Goal: Task Accomplishment & Management: Complete application form

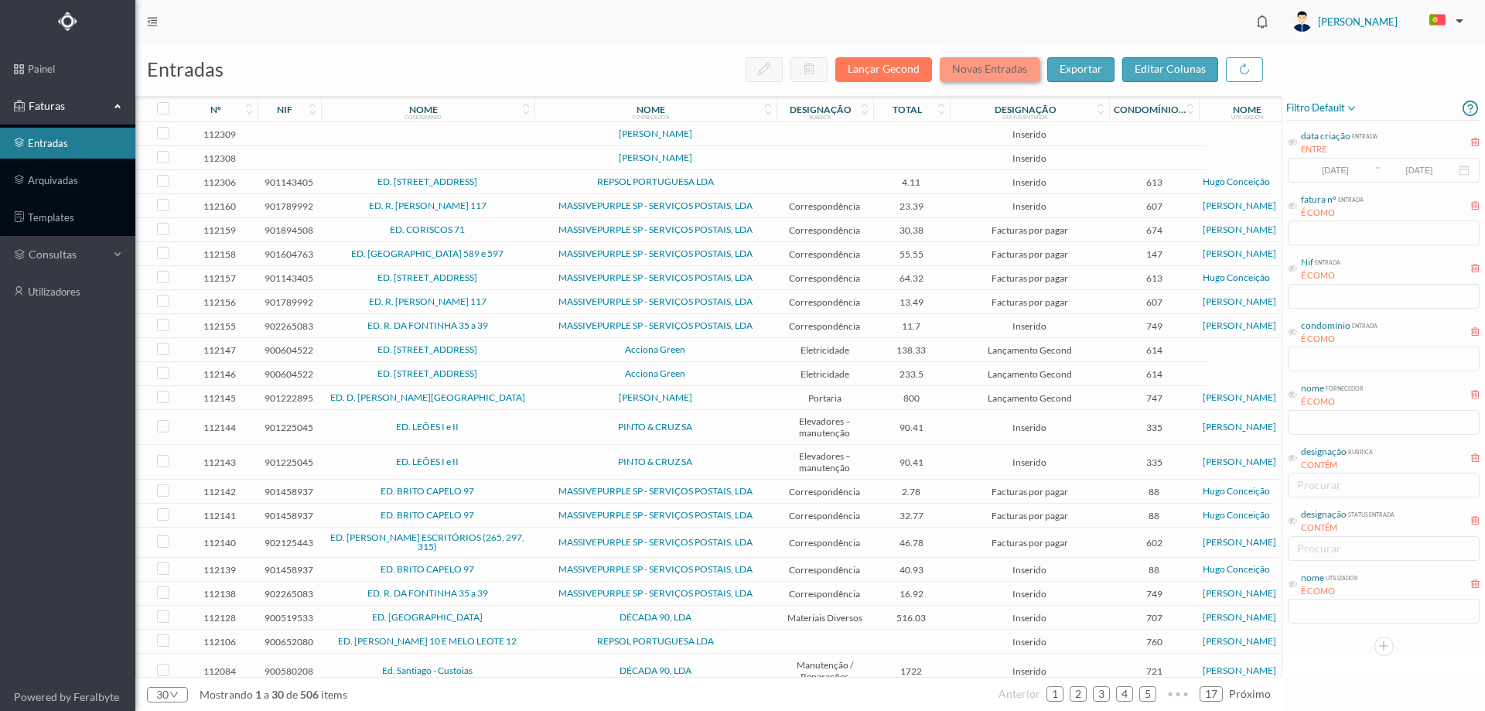
click at [975, 69] on button "Novas Entradas" at bounding box center [990, 69] width 100 height 25
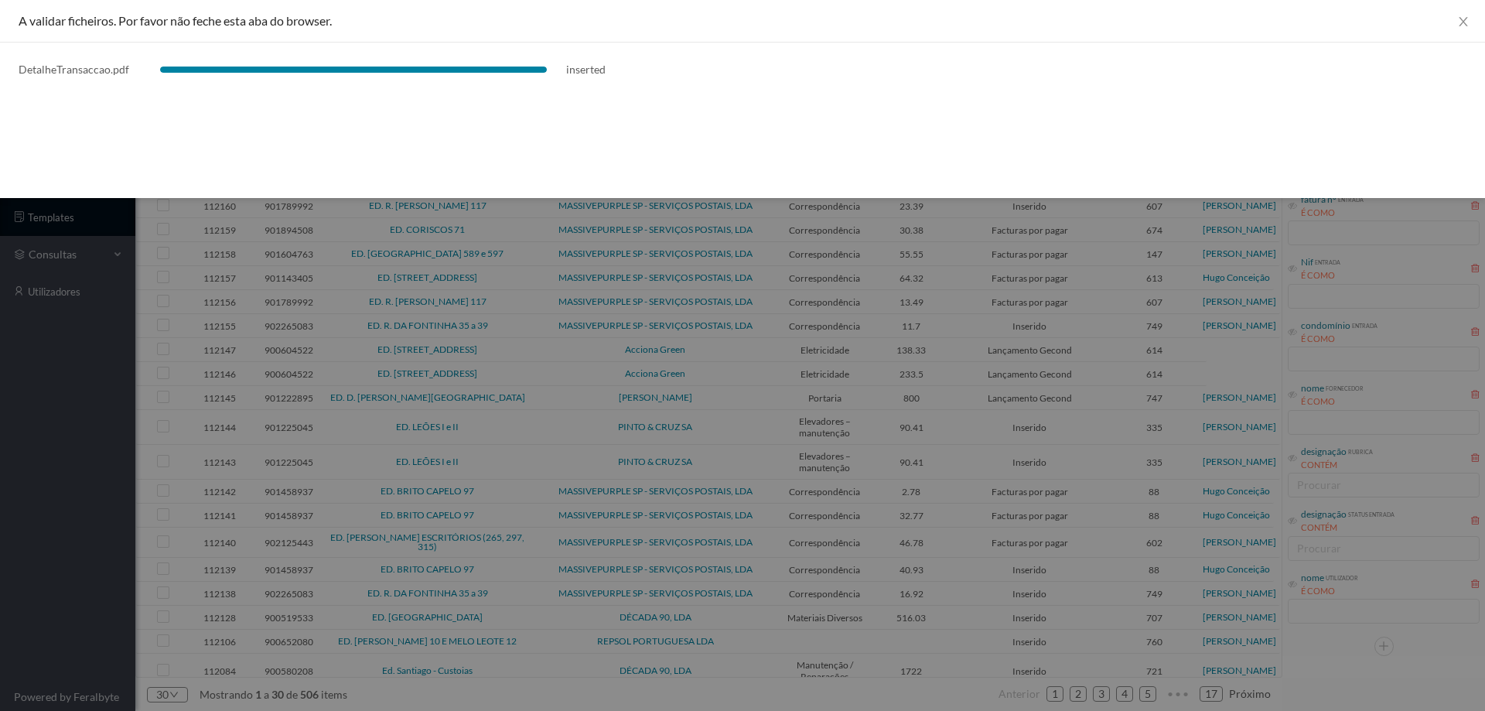
click at [83, 431] on div at bounding box center [742, 355] width 1485 height 711
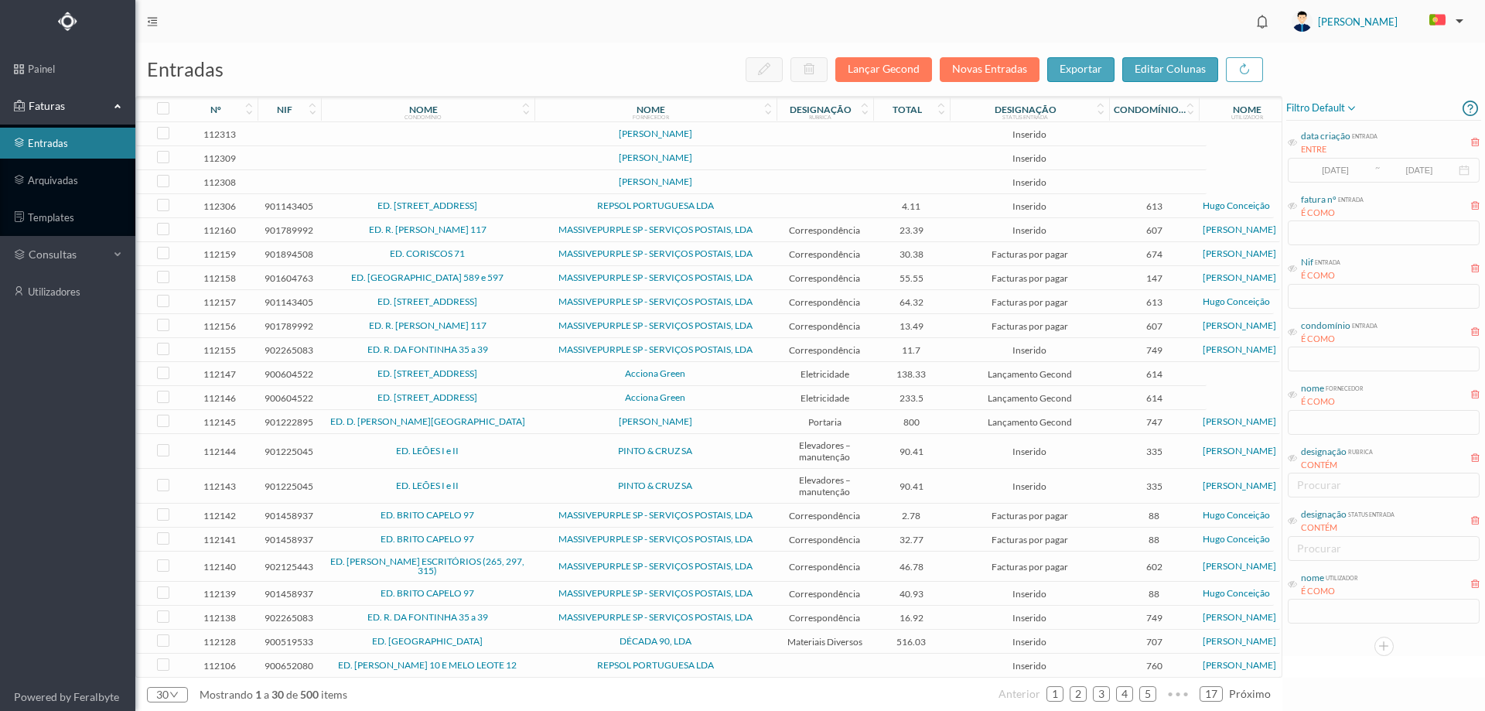
click at [807, 138] on td at bounding box center [824, 134] width 97 height 24
click at [807, 137] on td at bounding box center [824, 134] width 97 height 24
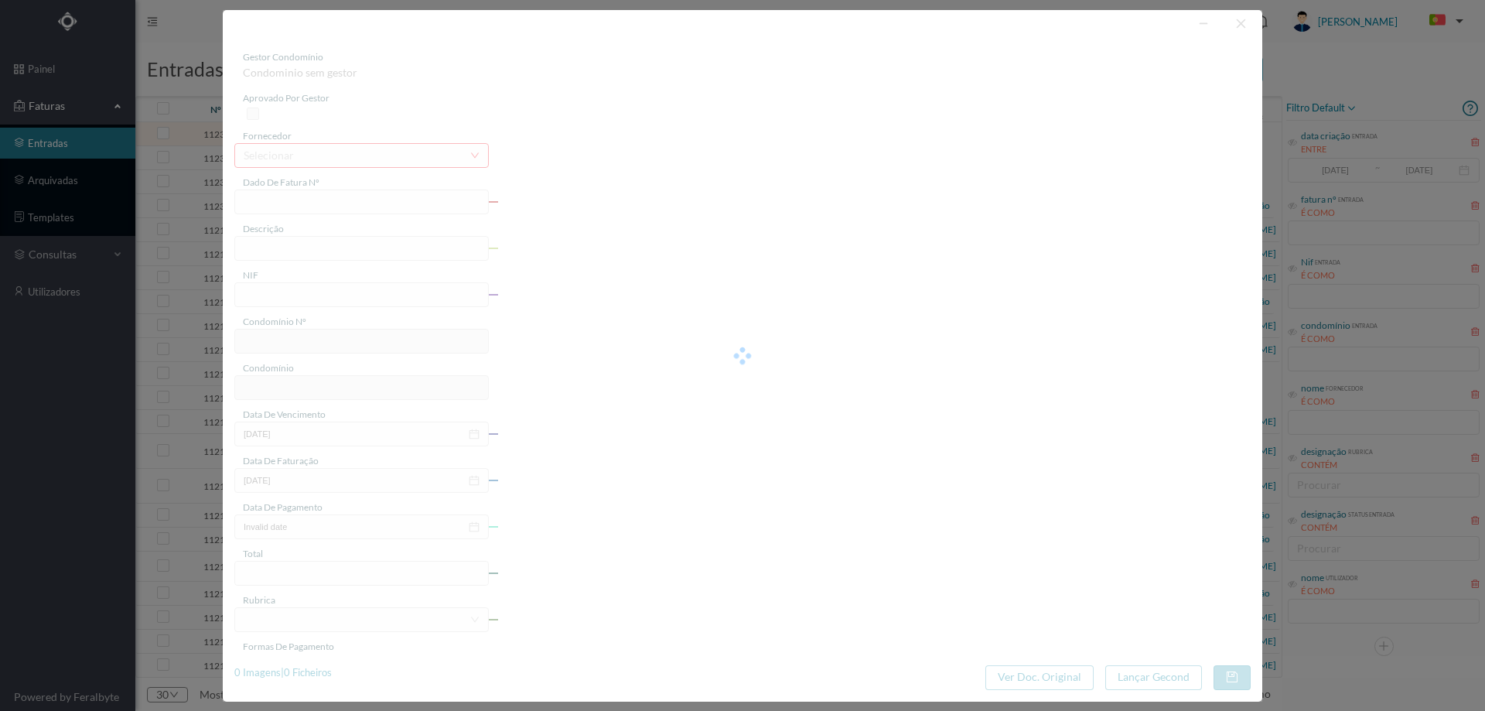
type input "0"
type input "Invalid date"
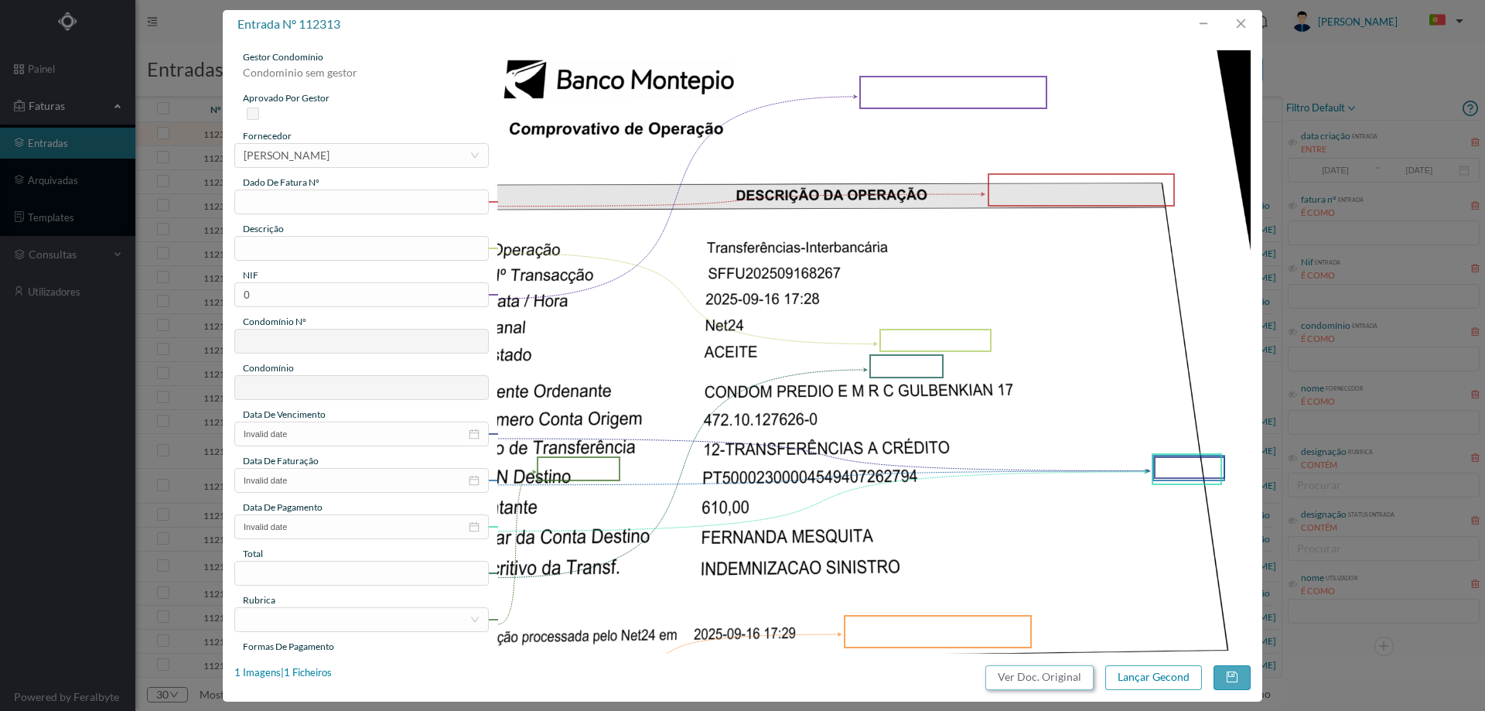
click at [1010, 679] on button "Ver Doc. Original" at bounding box center [1039, 677] width 108 height 25
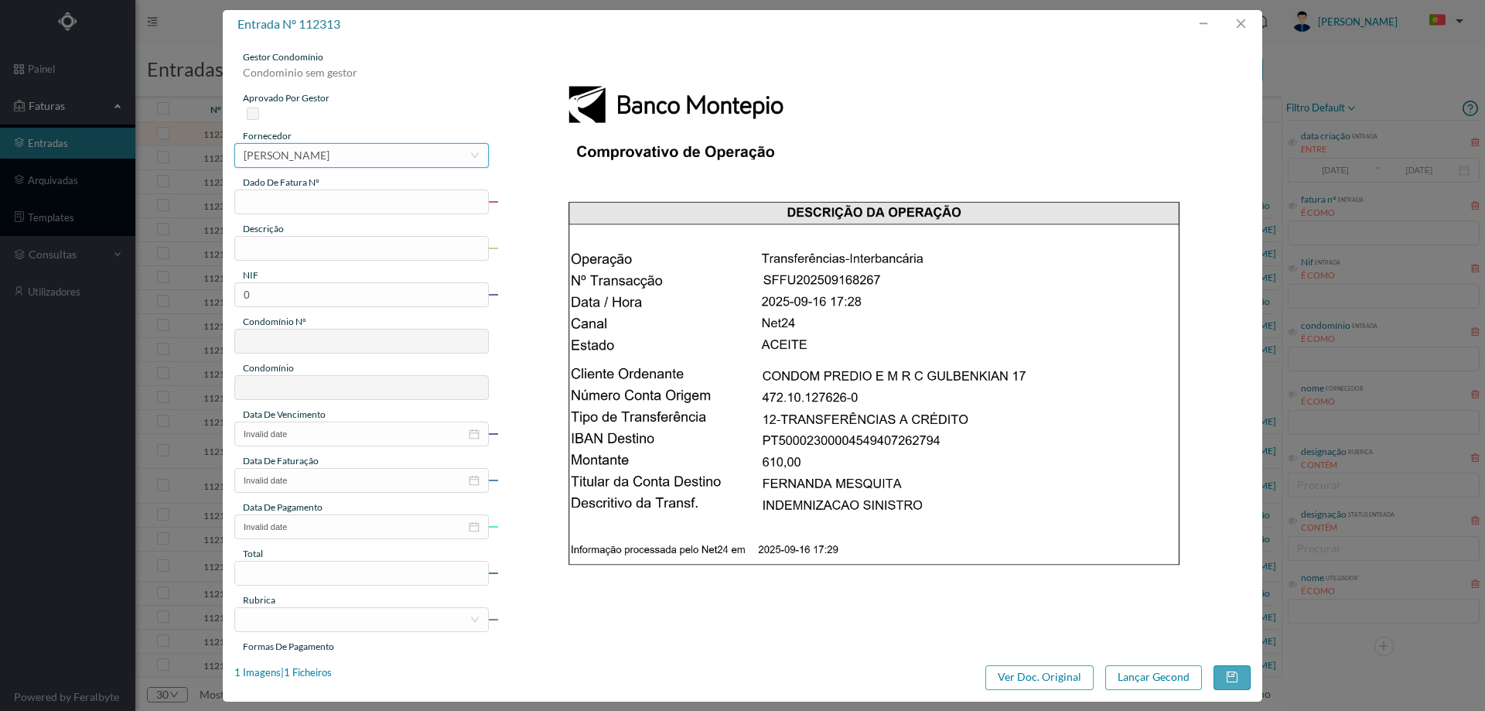
click at [324, 163] on div "[PERSON_NAME]" at bounding box center [287, 155] width 86 height 23
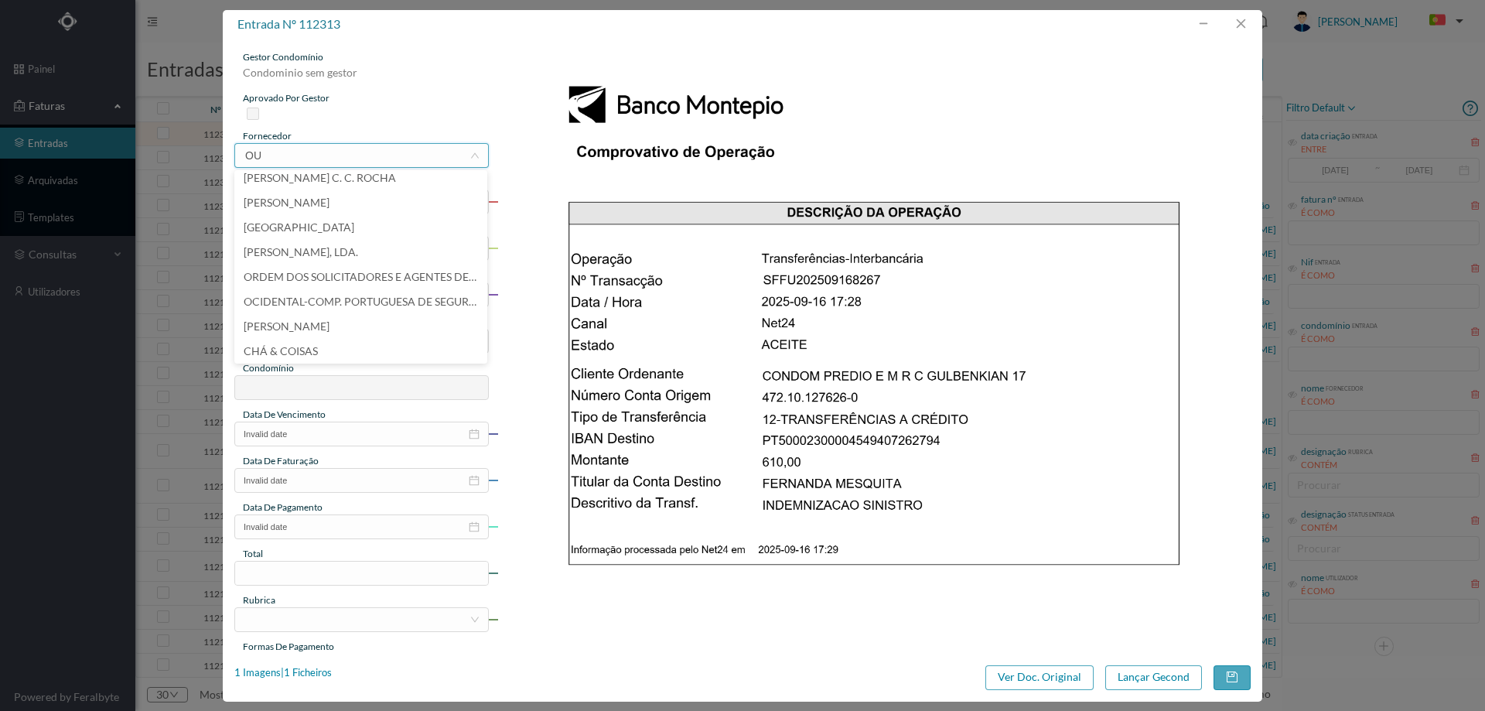
scroll to position [3, 0]
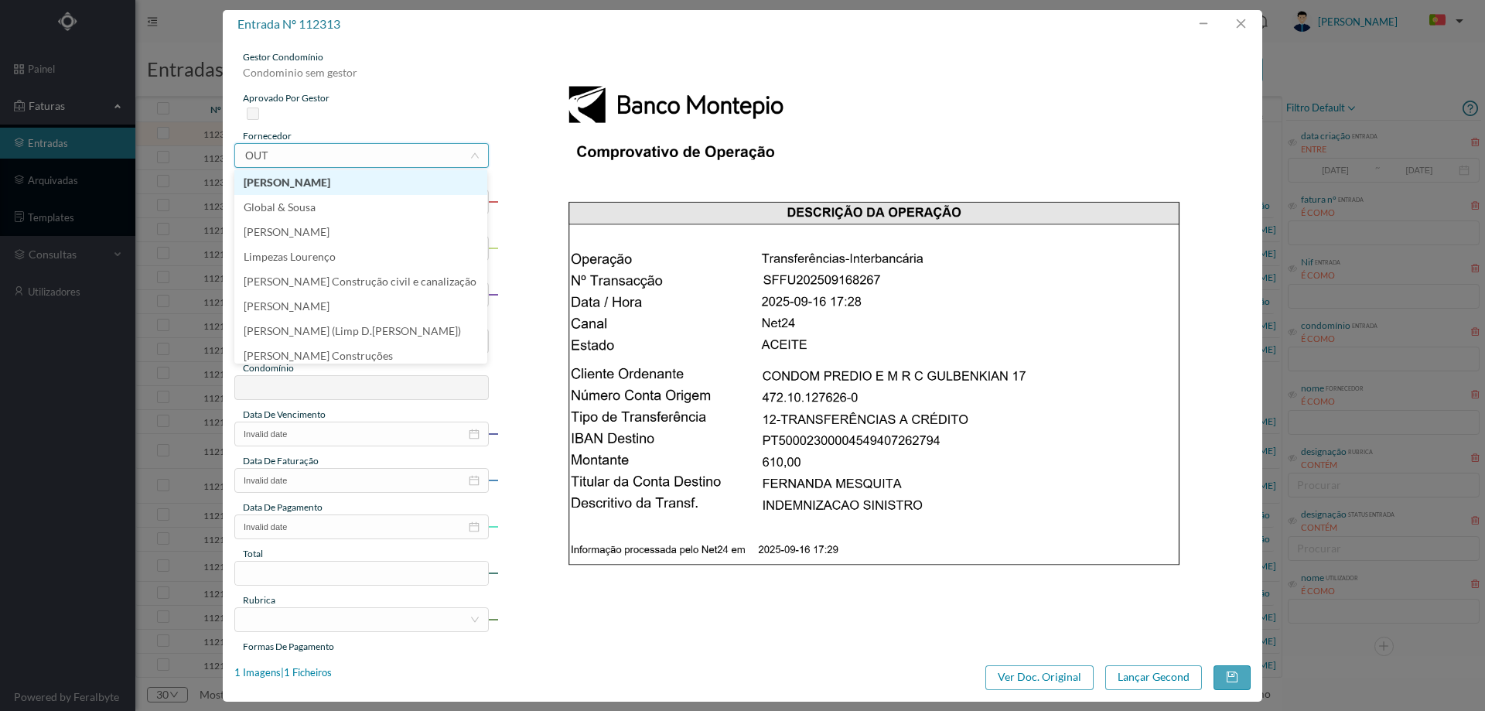
type input "OUTR"
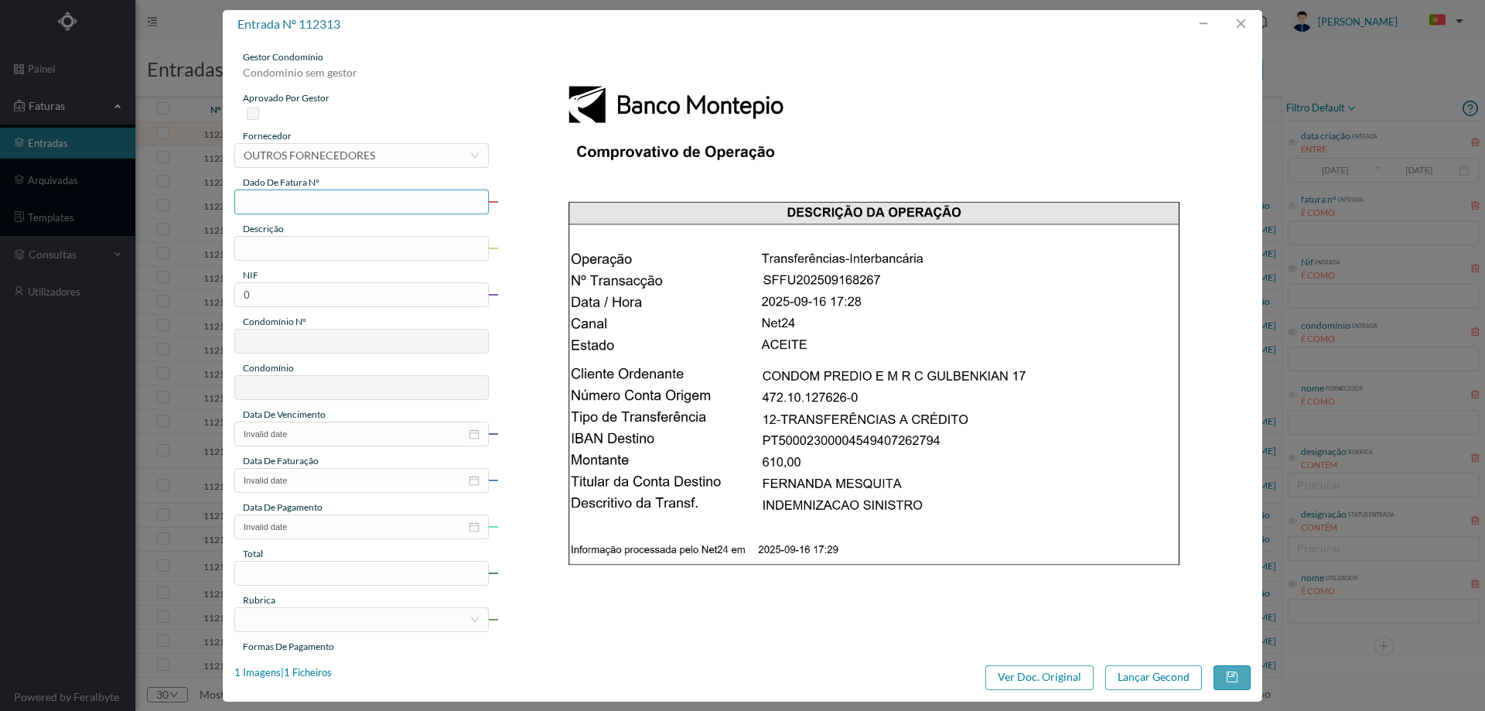
click at [309, 194] on input "text" at bounding box center [361, 201] width 254 height 25
type input "indemnização seguro"
click at [306, 262] on div "gestor condomínio Condominio sem gestor aprovado por gestor fornecedor selecion…" at bounding box center [361, 410] width 254 height 721
click at [307, 255] on input "text" at bounding box center [361, 248] width 254 height 25
type input "indemnização seguro (1792)"
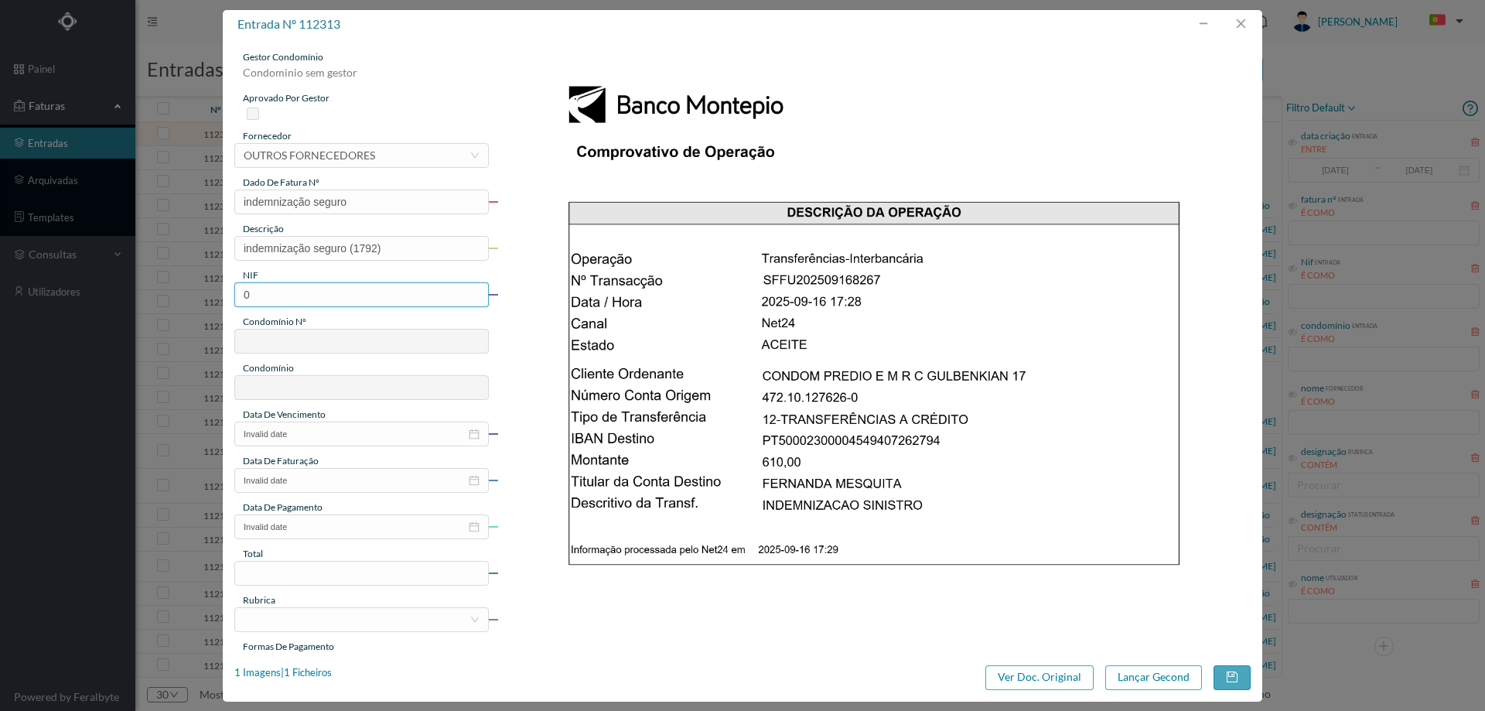
click at [278, 282] on input "0" at bounding box center [361, 294] width 254 height 25
click at [275, 296] on input "0" at bounding box center [361, 294] width 254 height 25
click at [275, 295] on input "0" at bounding box center [361, 294] width 254 height 25
drag, startPoint x: 268, startPoint y: 292, endPoint x: 196, endPoint y: 294, distance: 71.2
click at [196, 294] on div "entrada nº 112313 gestor condomínio Condominio sem gestor aprovado por gestor f…" at bounding box center [742, 355] width 1485 height 711
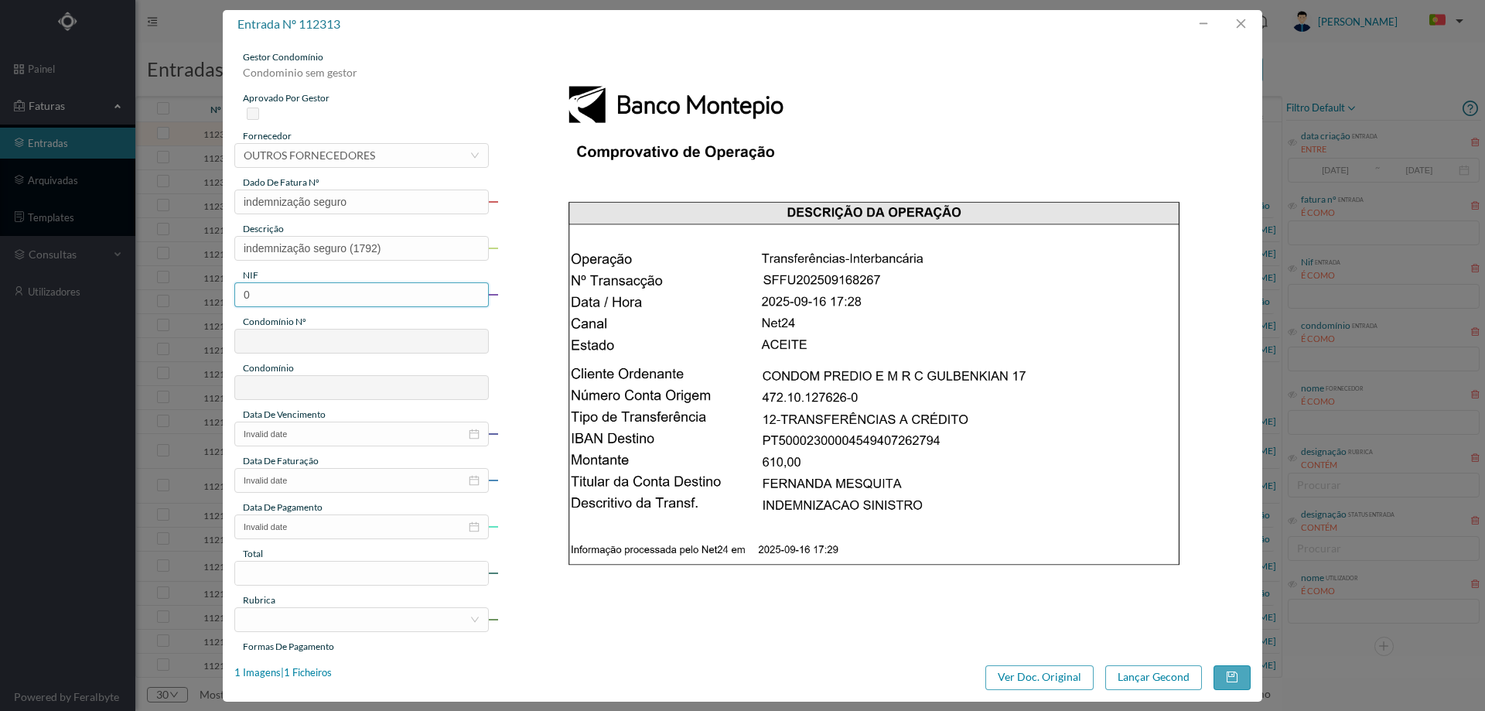
paste input "90068603"
type input "900686030"
type input "292"
type input "ED. MOTA GALIZA (LOTE II)"
type input "900686030"
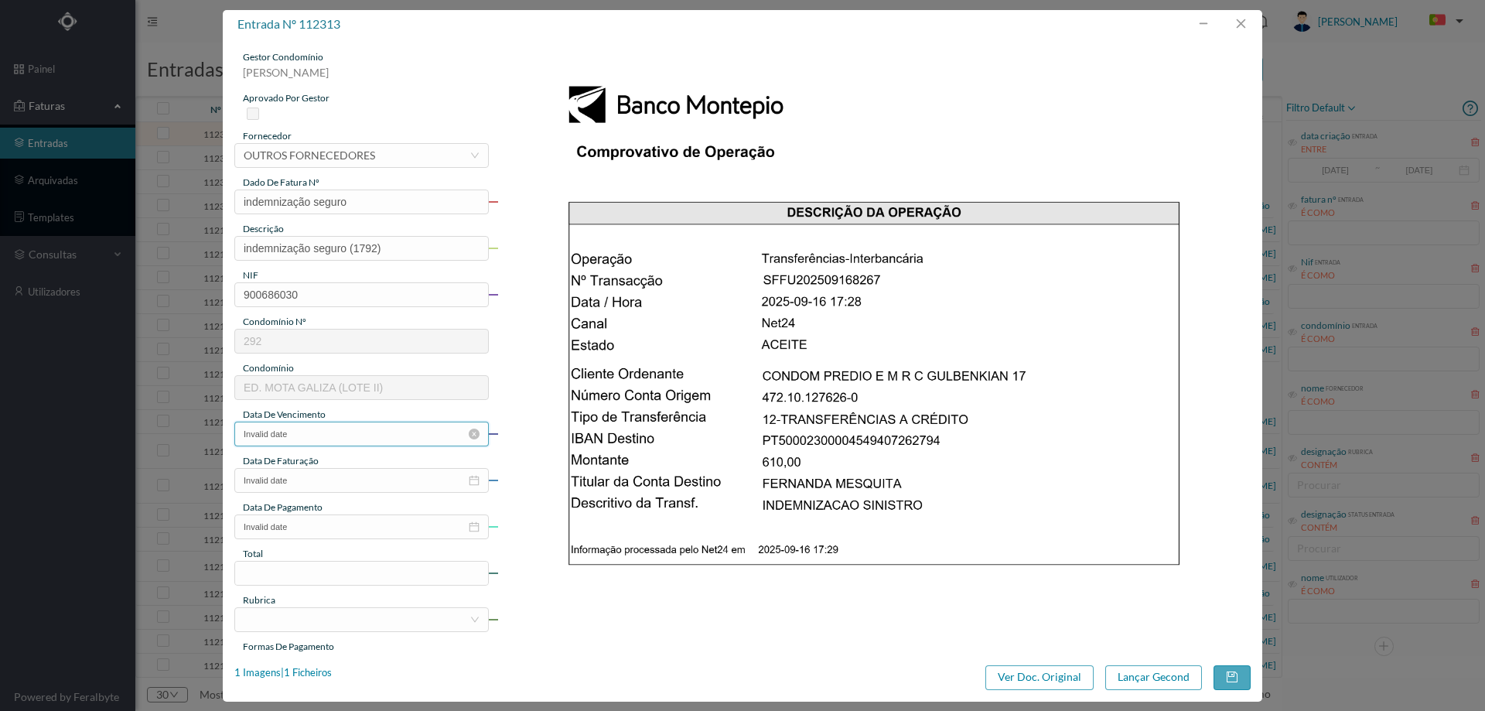
click at [312, 430] on input "Invalid date" at bounding box center [361, 434] width 254 height 25
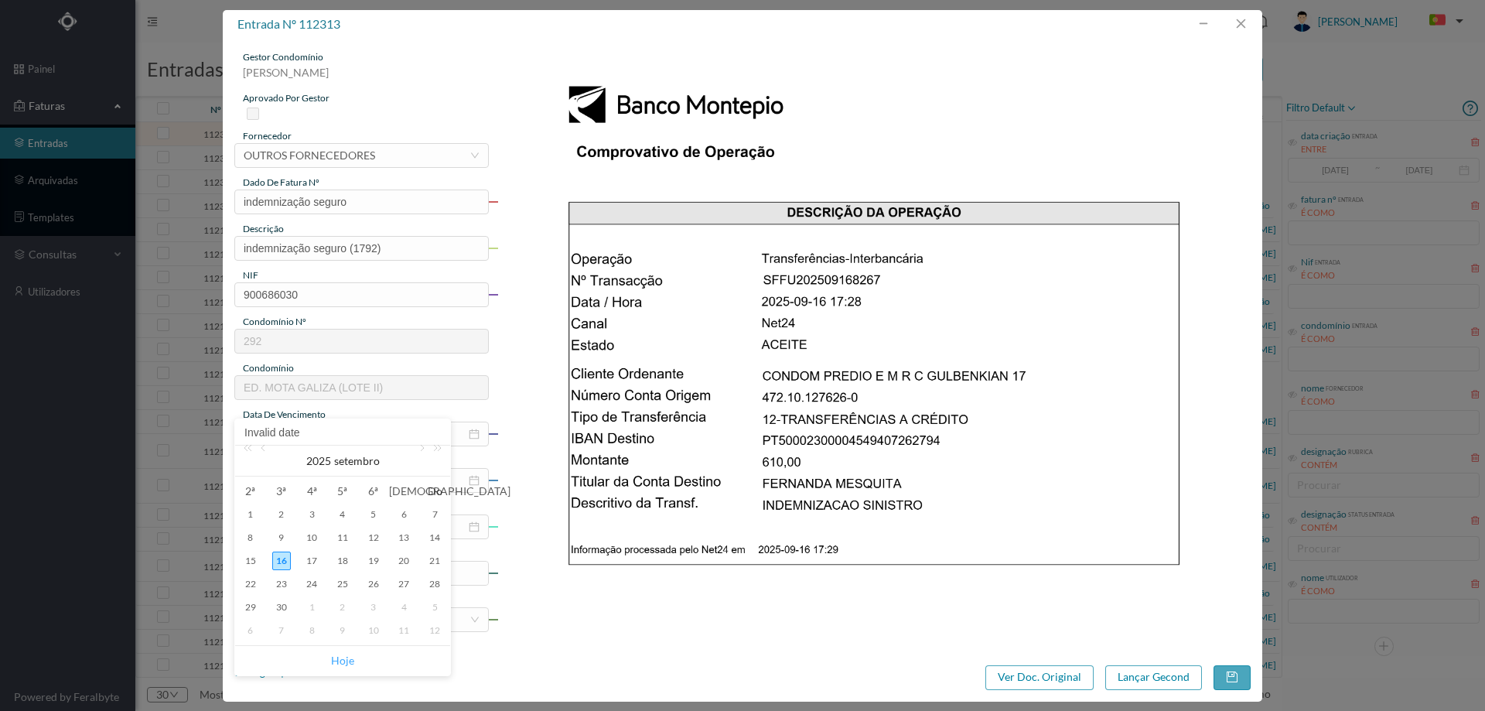
drag, startPoint x: 337, startPoint y: 642, endPoint x: 338, endPoint y: 650, distance: 7.8
click at [338, 643] on div "2ª 3ª 4ª 5ª 6ª Sá Do 1 2 3 4 5 6 7 8 9 10 11 12 13 14 15 16 17 18 19 20 21 22 2…" at bounding box center [342, 560] width 215 height 169
click at [343, 663] on link "Hoje" at bounding box center [342, 660] width 23 height 29
type input "[DATE]"
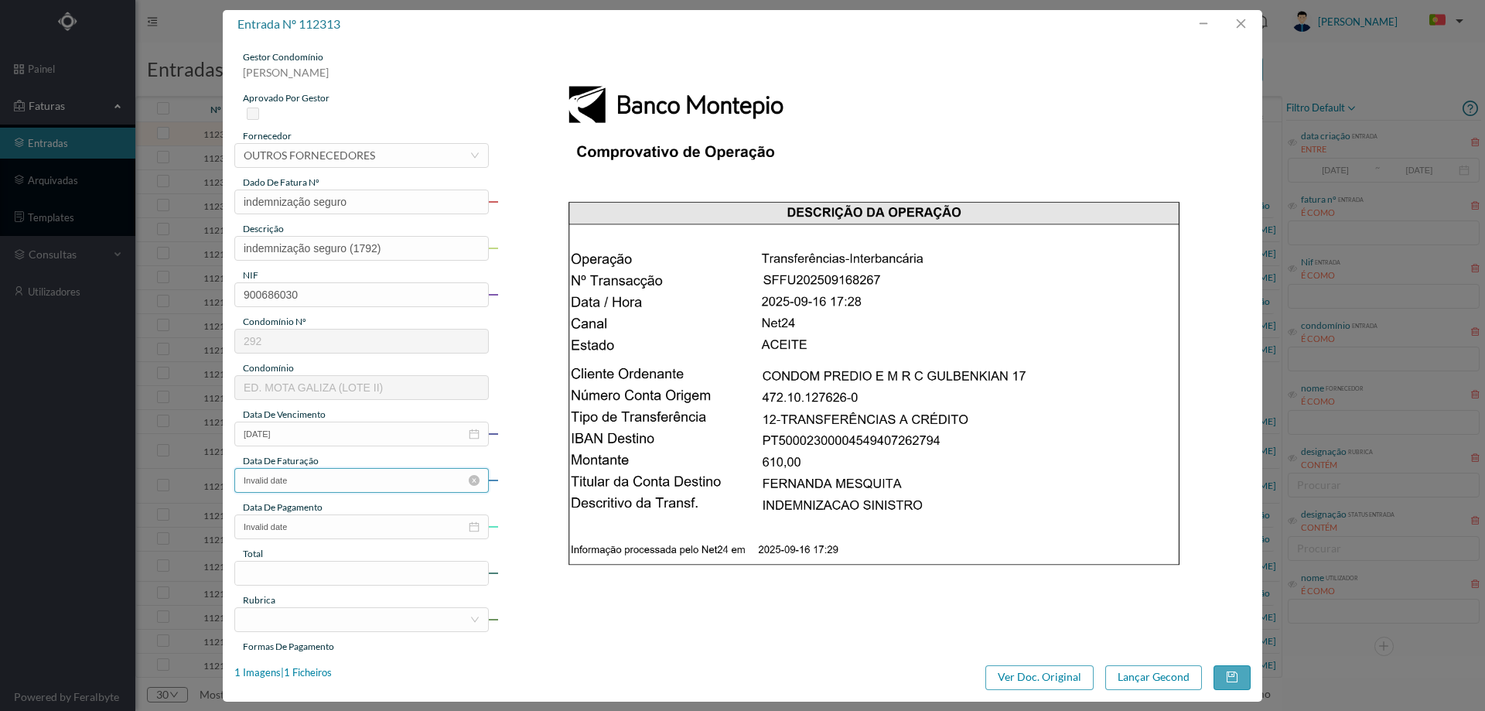
click at [343, 473] on input "Invalid date" at bounding box center [361, 480] width 254 height 25
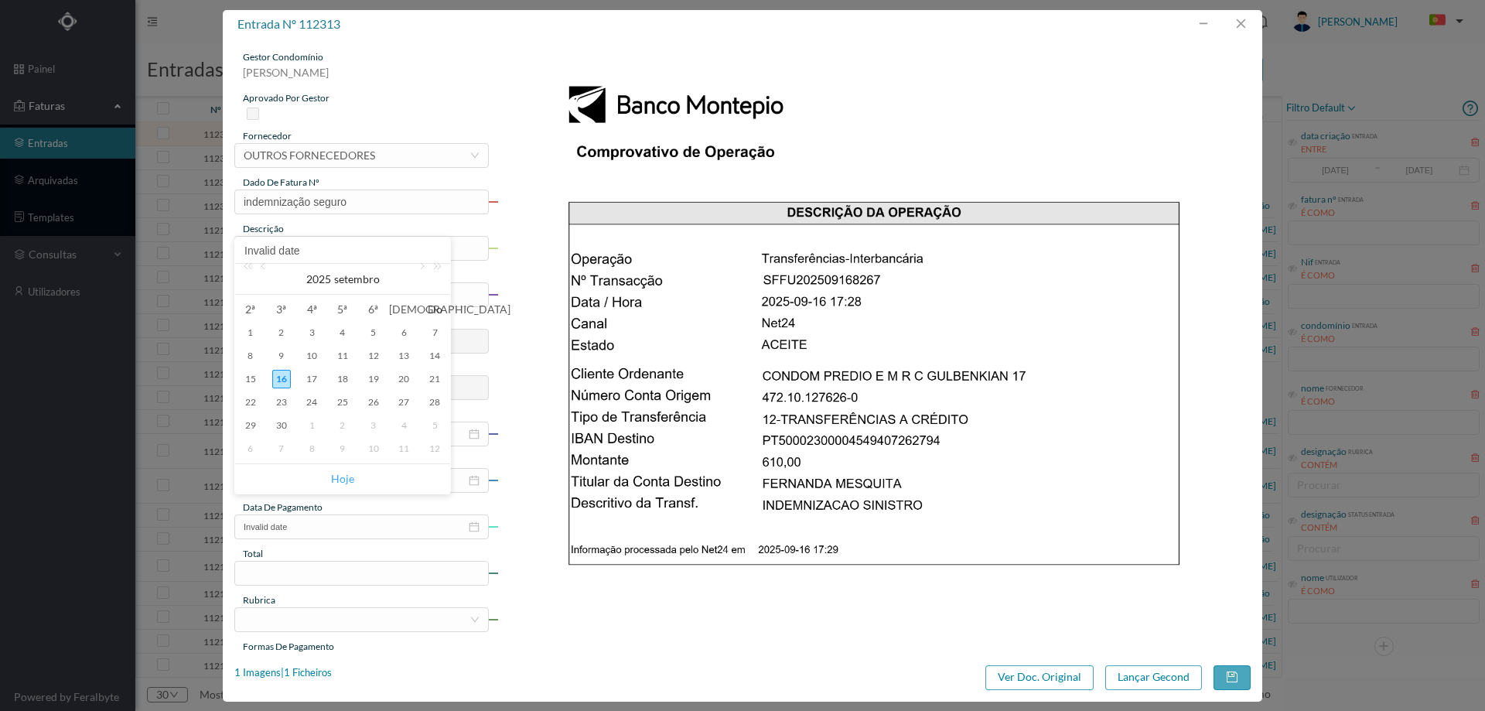
click at [344, 475] on link "Hoje" at bounding box center [342, 478] width 23 height 29
type input "[DATE]"
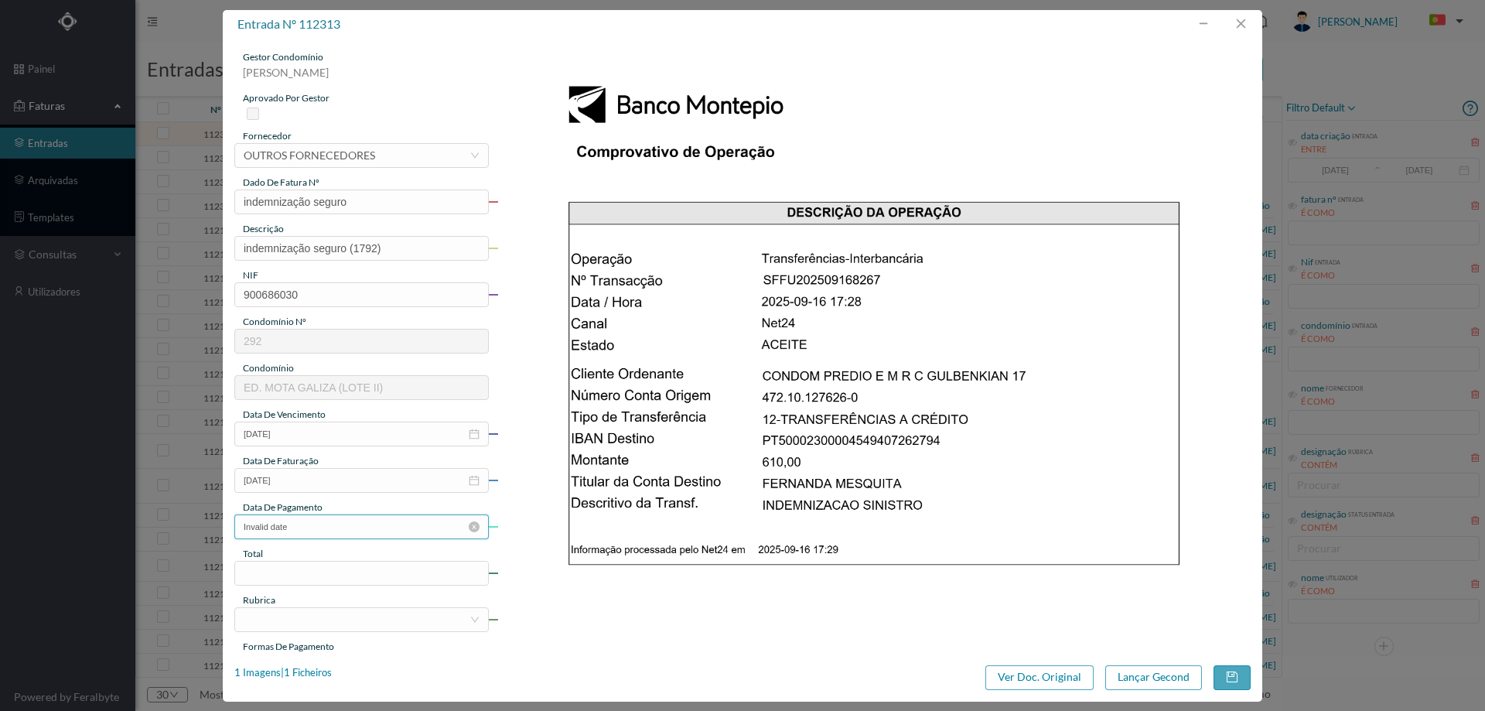
click at [303, 525] on input "Invalid date" at bounding box center [361, 526] width 254 height 25
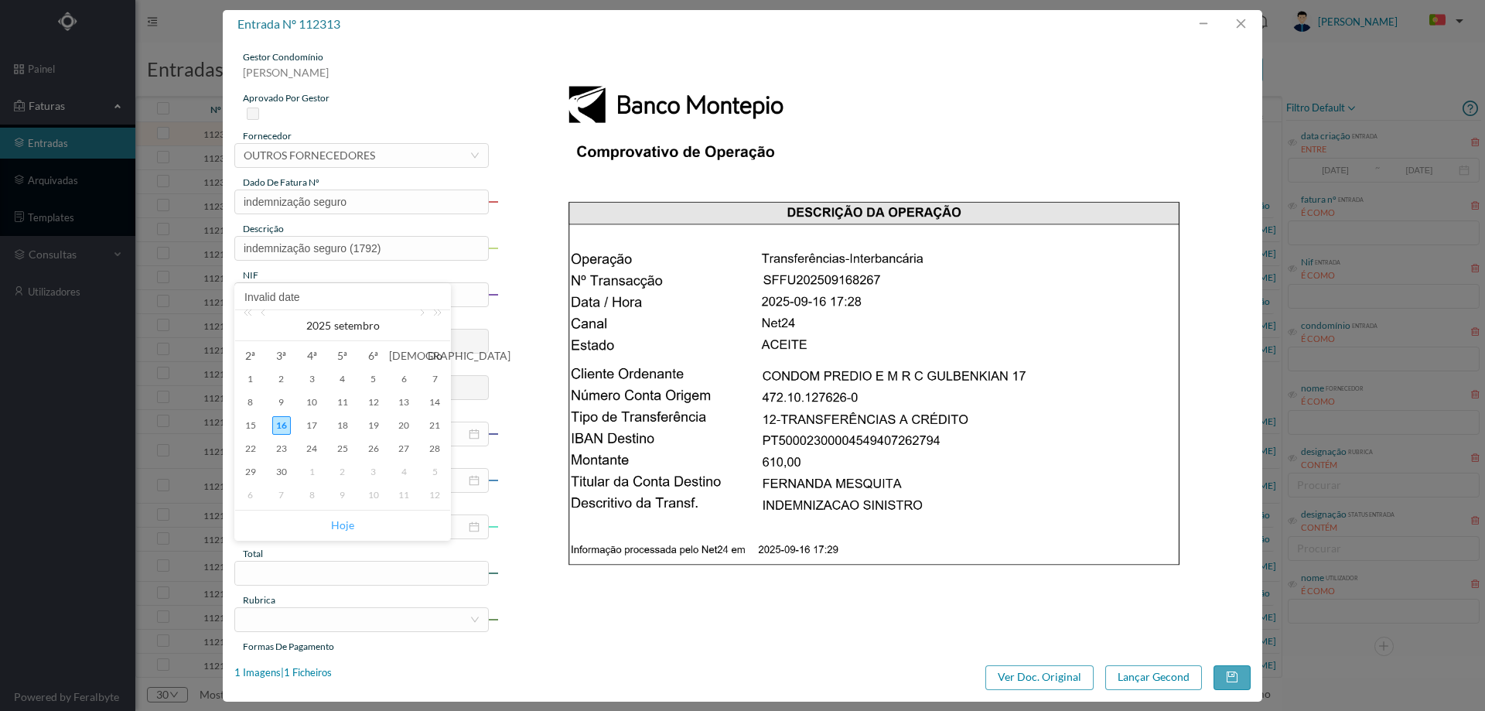
click at [343, 527] on link "Hoje" at bounding box center [342, 524] width 23 height 29
type input "[DATE]"
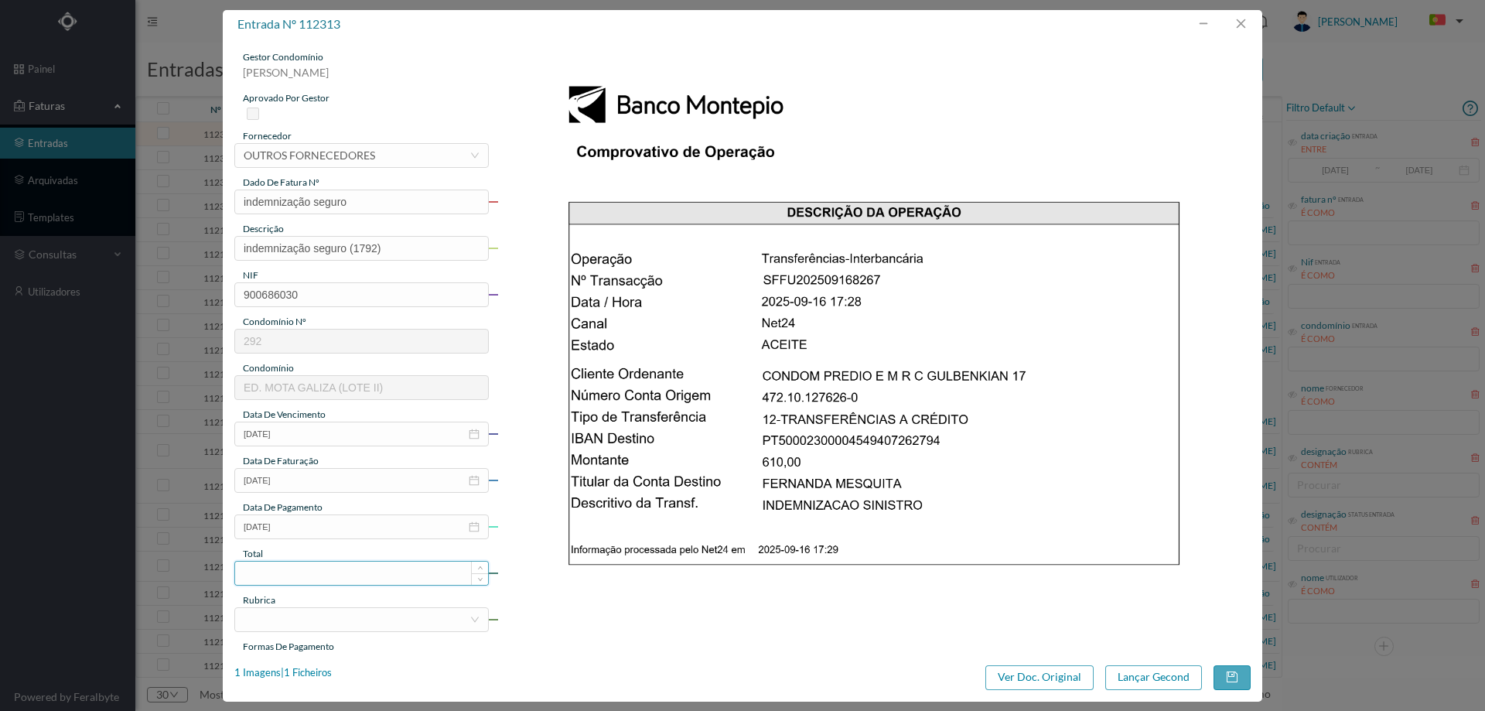
click at [328, 572] on input at bounding box center [361, 572] width 253 height 23
type input "610.00"
click at [284, 614] on div at bounding box center [357, 619] width 226 height 23
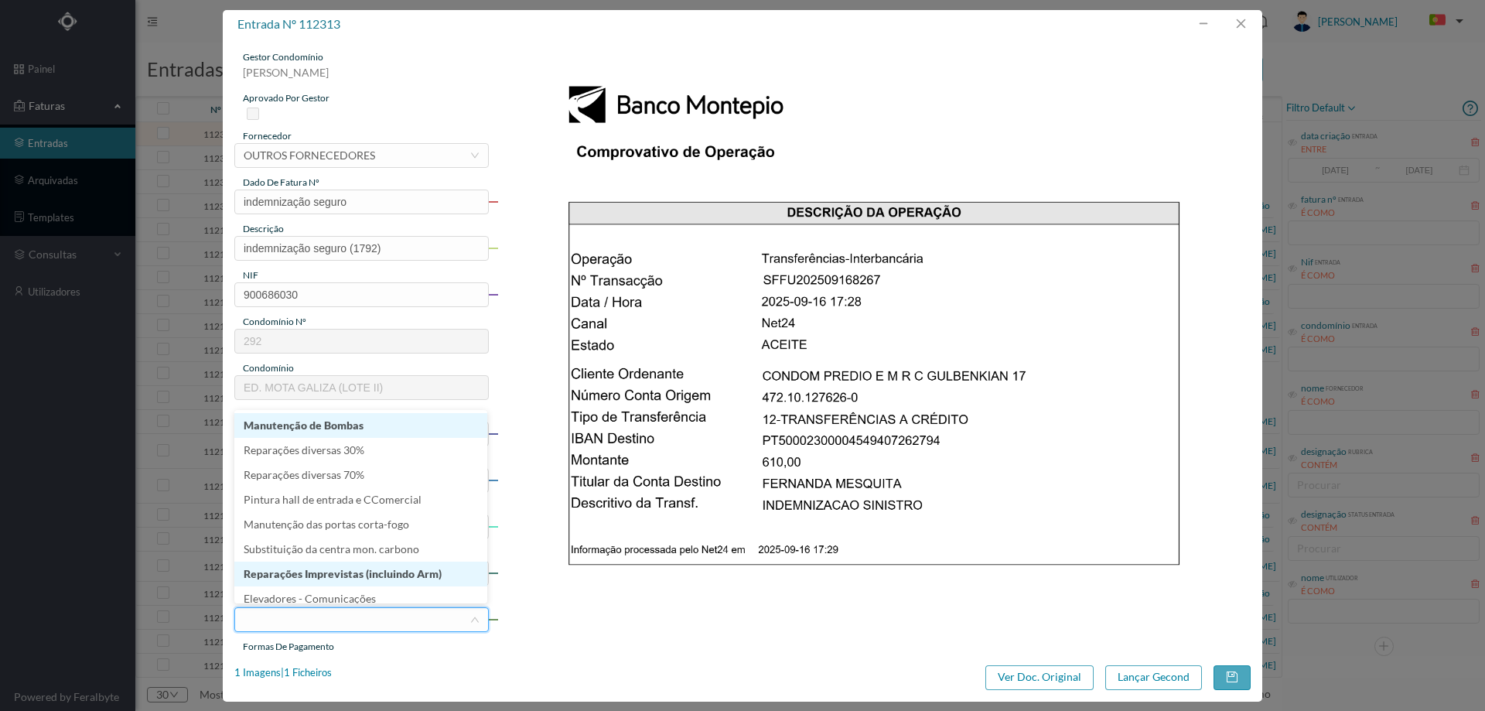
scroll to position [8, 0]
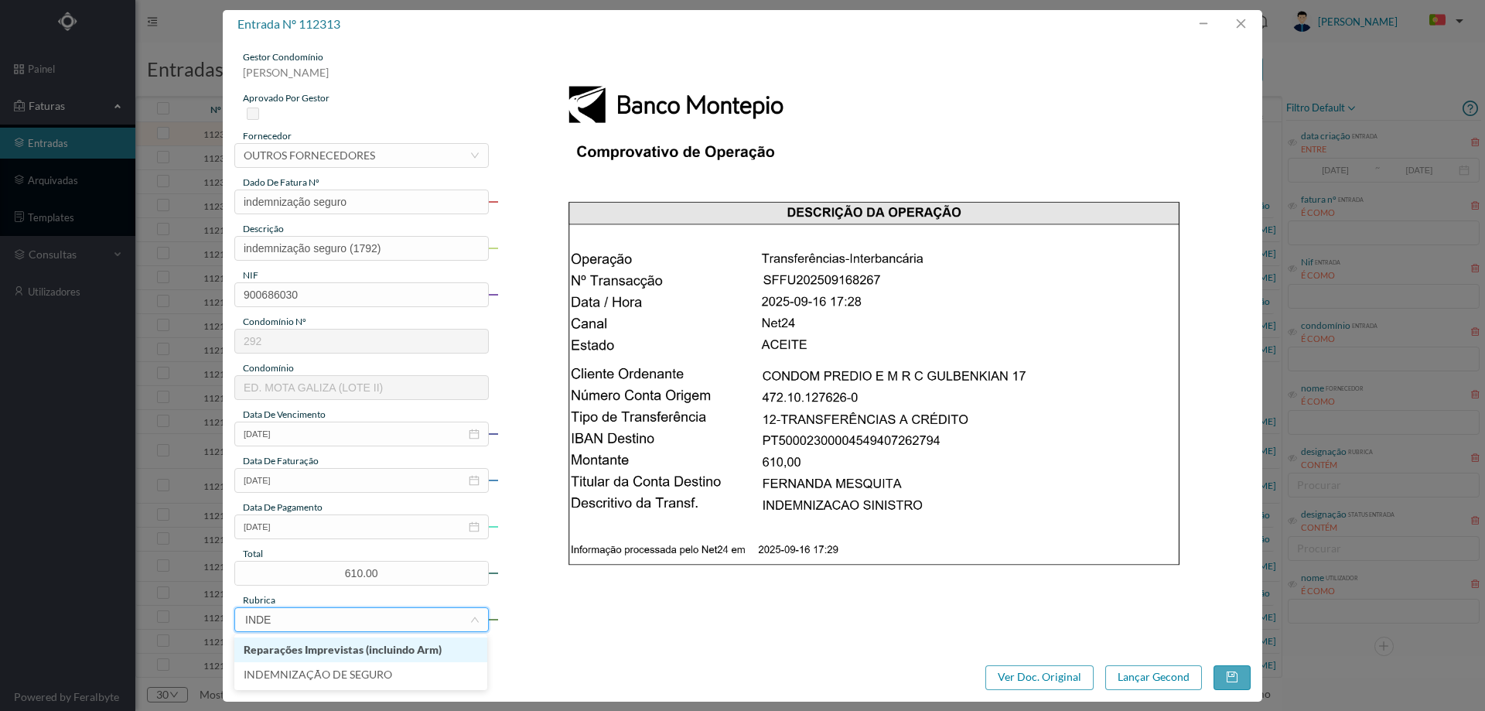
type input "INDEM"
click at [415, 643] on li "INDEMNIZAÇÃO DE SEGURO" at bounding box center [360, 649] width 253 height 25
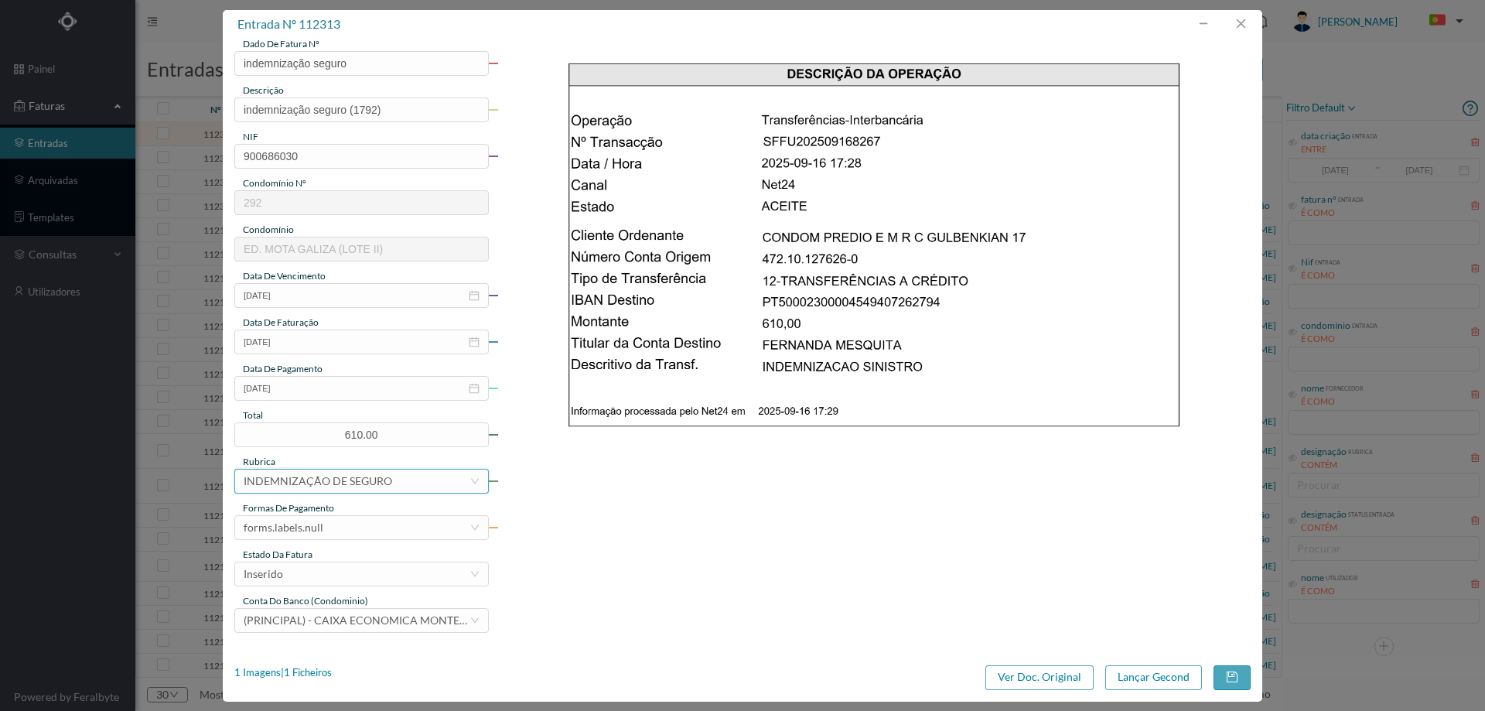
scroll to position [309, 0]
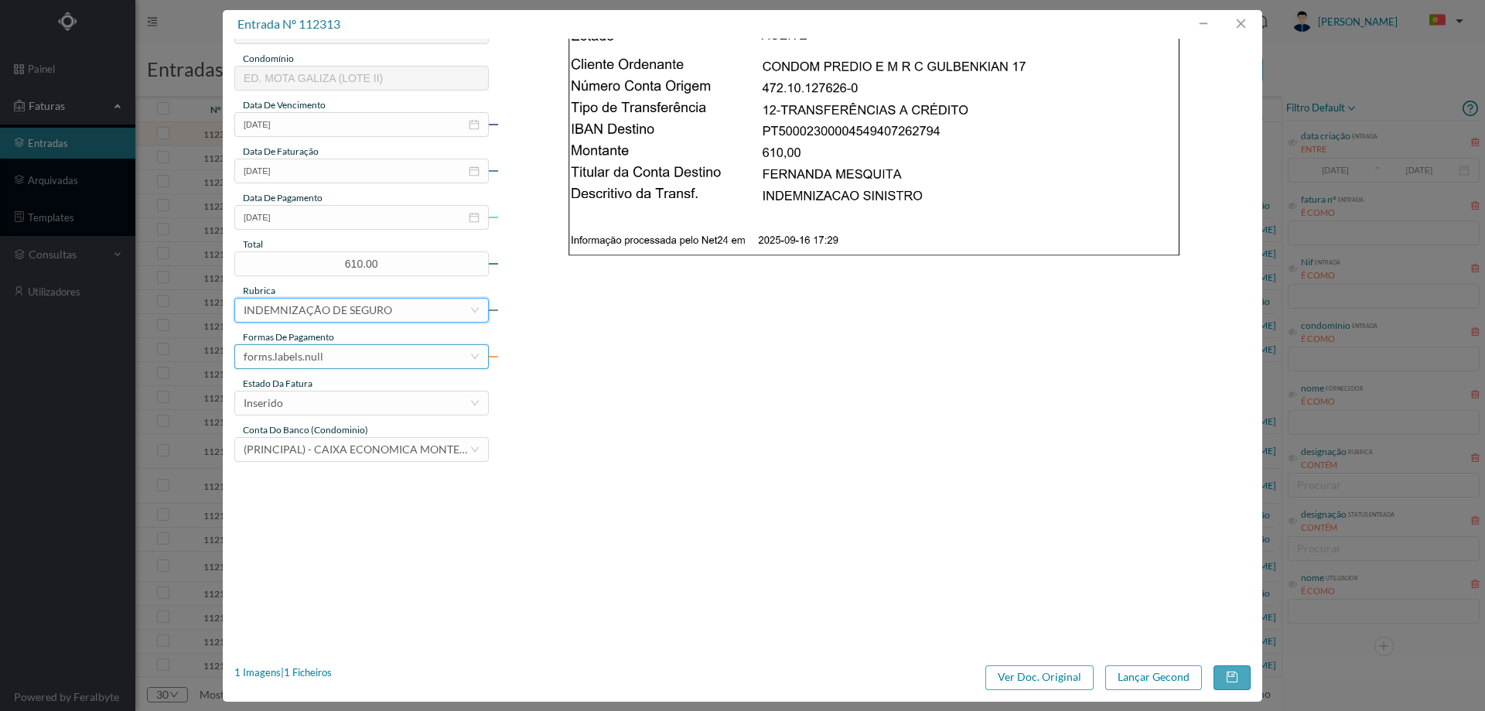
click at [334, 347] on div "forms.labels.null" at bounding box center [357, 356] width 226 height 23
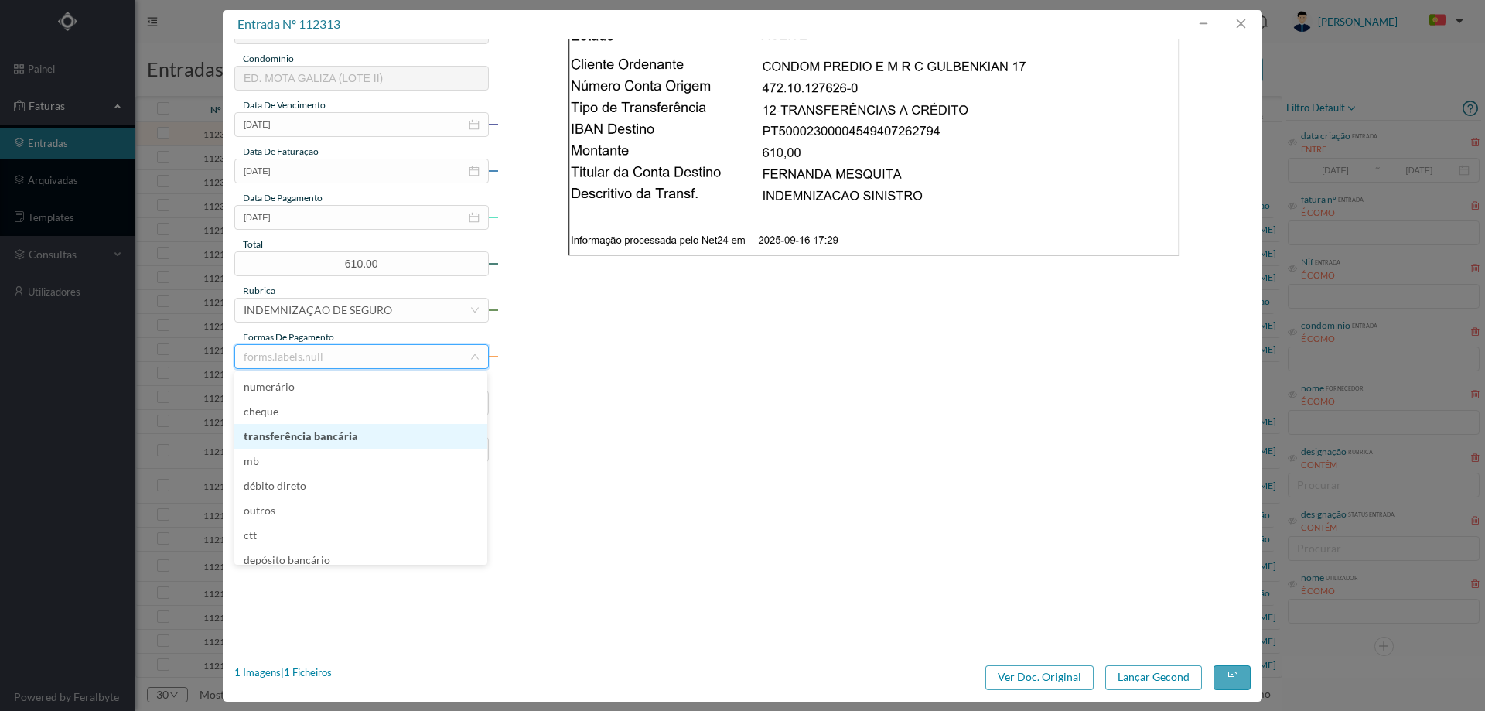
click at [340, 441] on li "transferência bancária" at bounding box center [360, 436] width 253 height 25
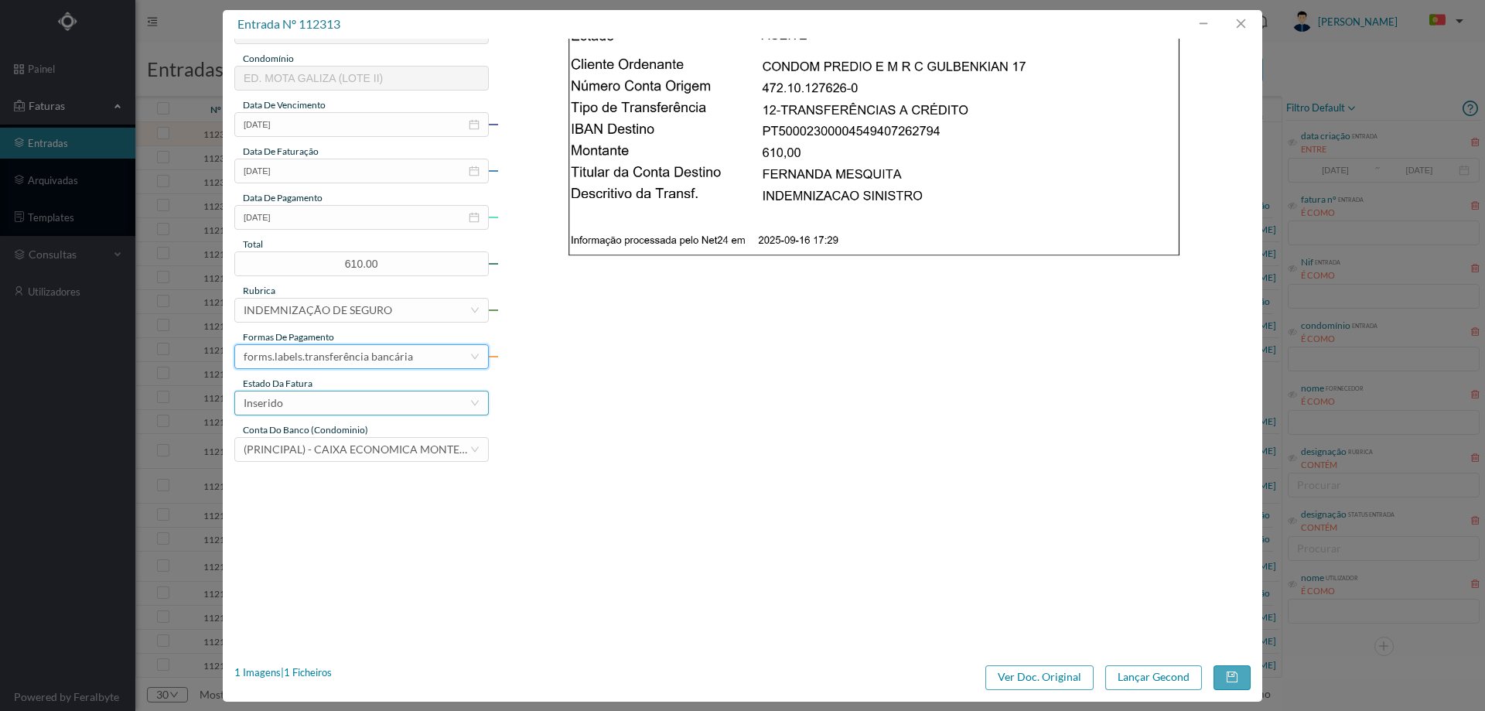
click at [346, 391] on div "Inserido" at bounding box center [357, 402] width 226 height 23
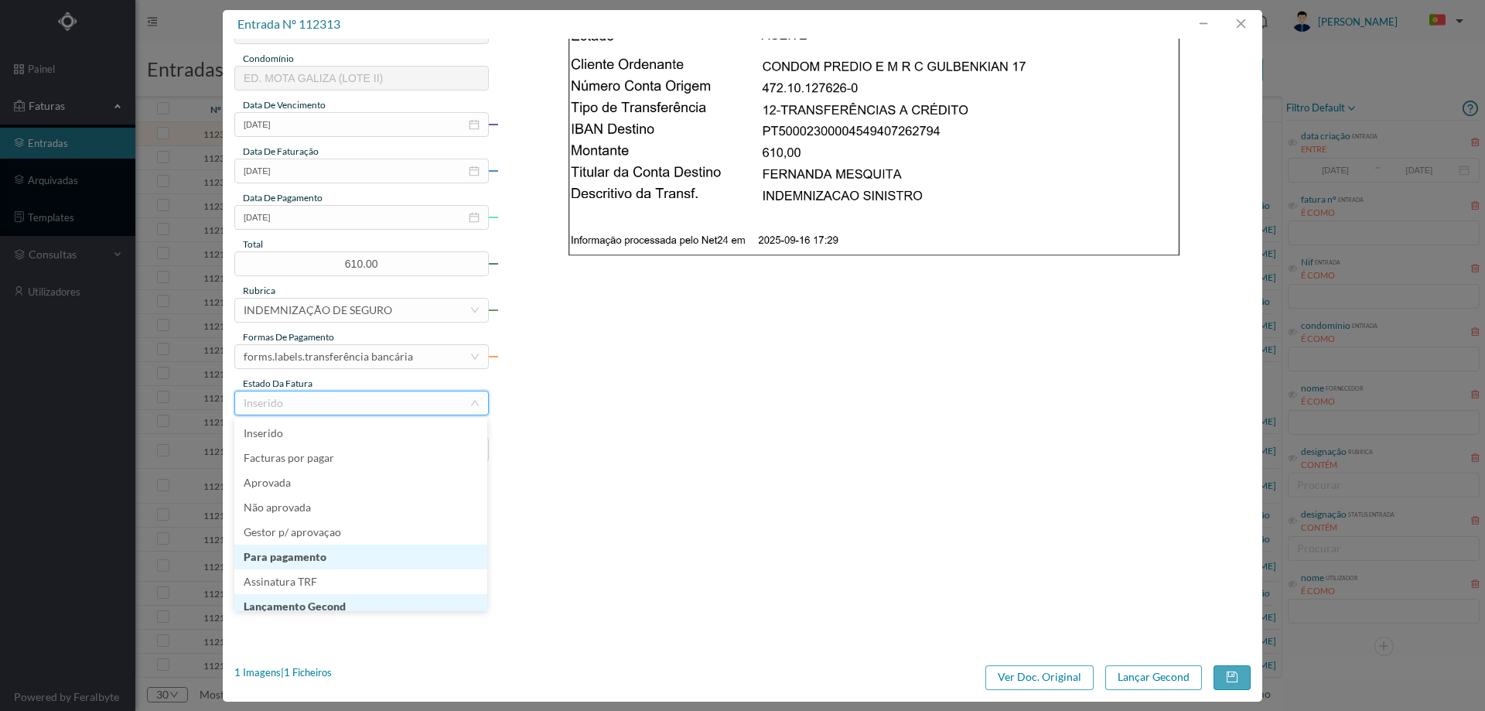
scroll to position [8, 0]
click at [324, 598] on li "Lançamento Gecond" at bounding box center [360, 598] width 253 height 25
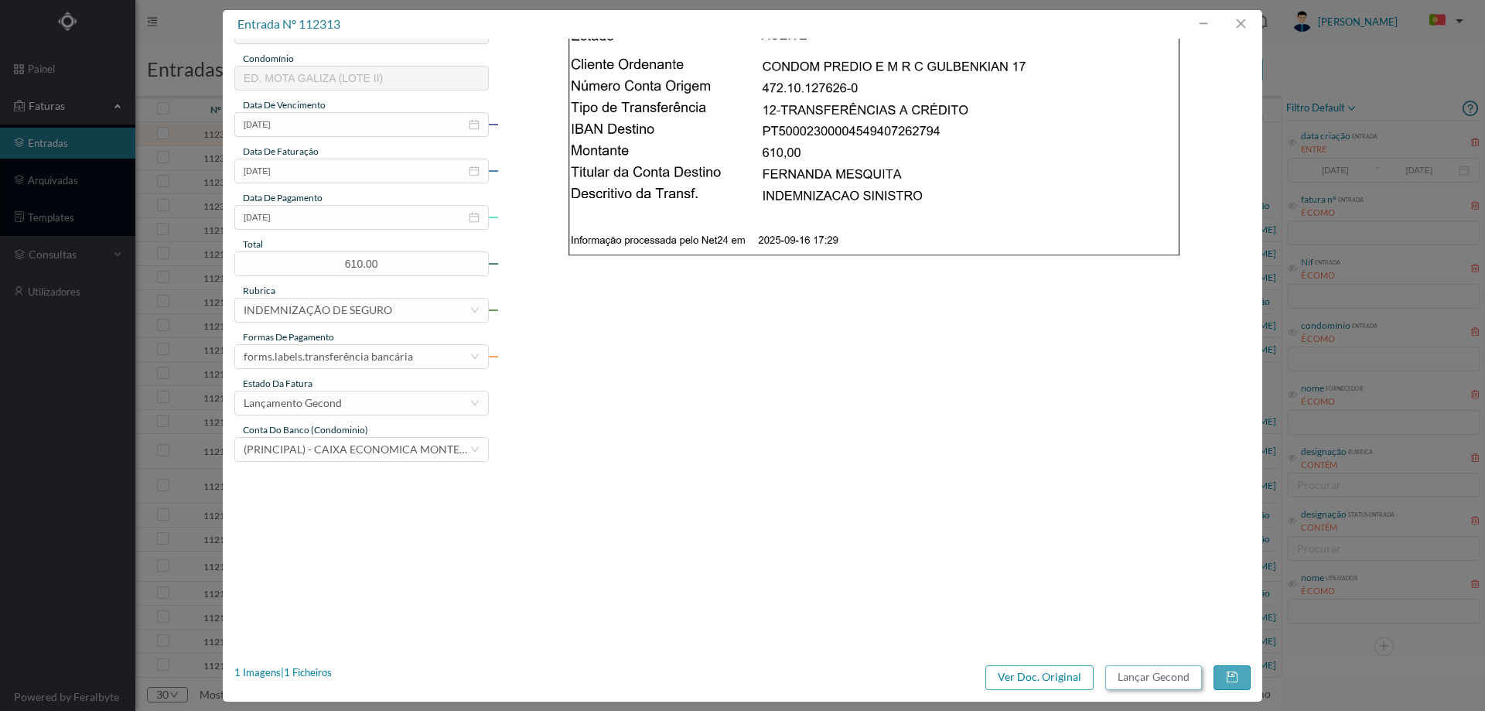
click at [1131, 674] on button "Lançar Gecond" at bounding box center [1153, 677] width 97 height 25
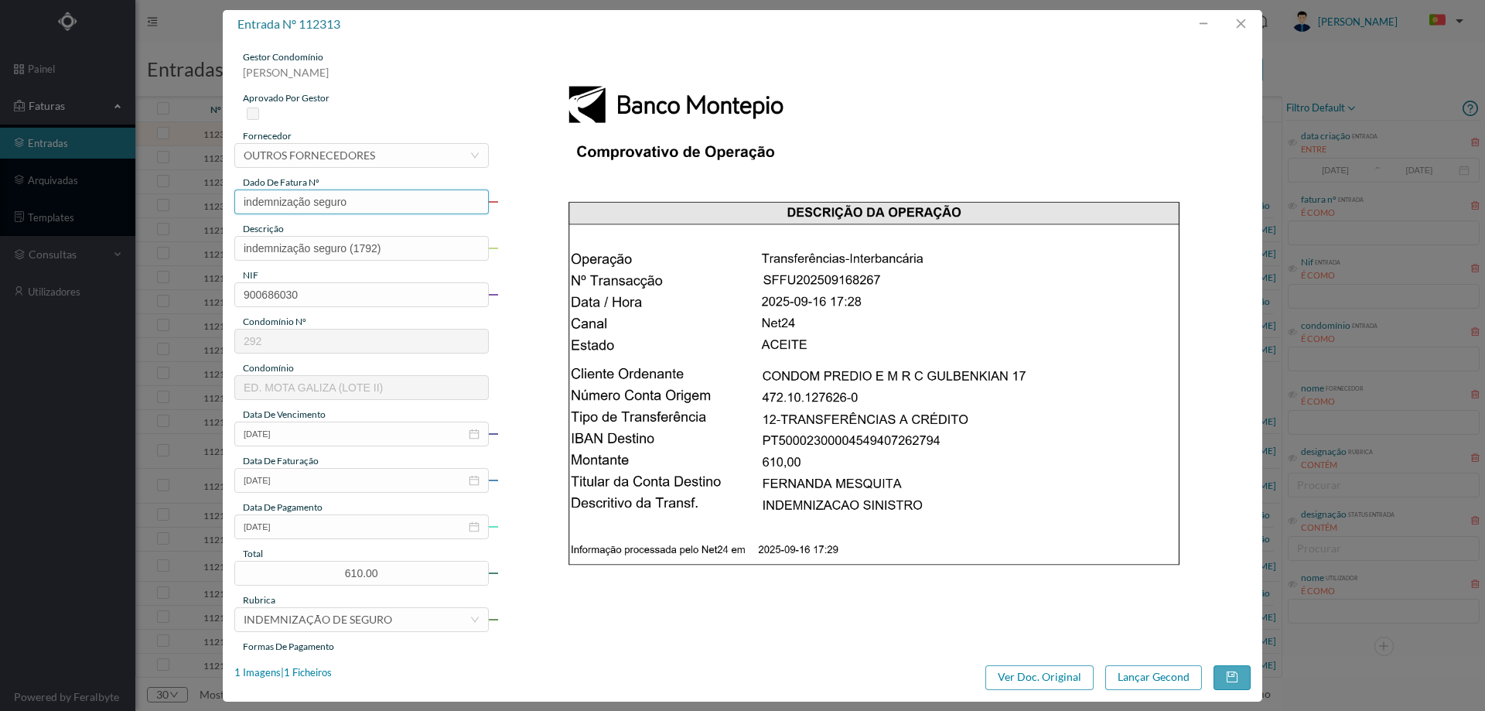
click at [428, 198] on input "indemnização seguro" at bounding box center [361, 201] width 254 height 25
type input "indemnização seguro 1792"
click at [1227, 677] on button "button" at bounding box center [1231, 677] width 37 height 25
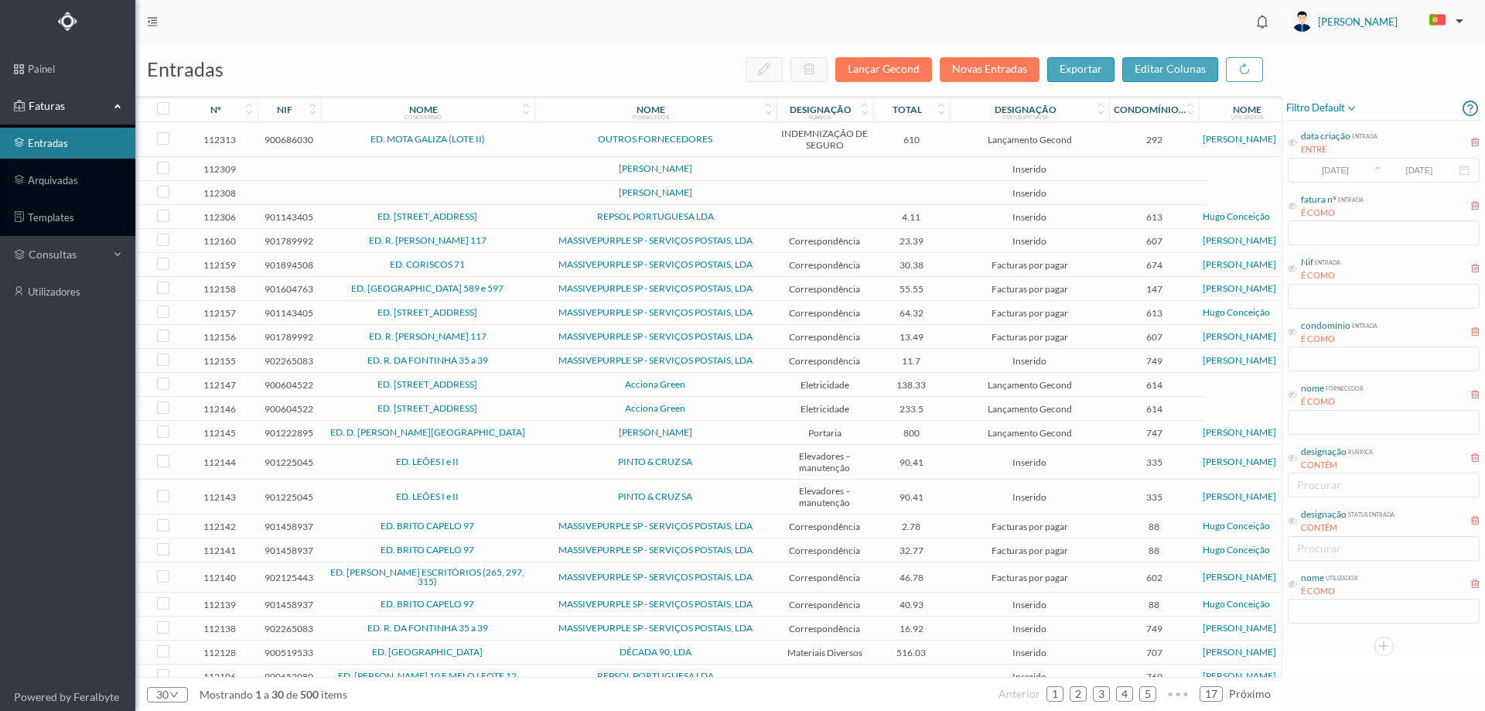
click at [531, 138] on td "ED. MOTA GALIZA (LOTE II)" at bounding box center [427, 139] width 213 height 35
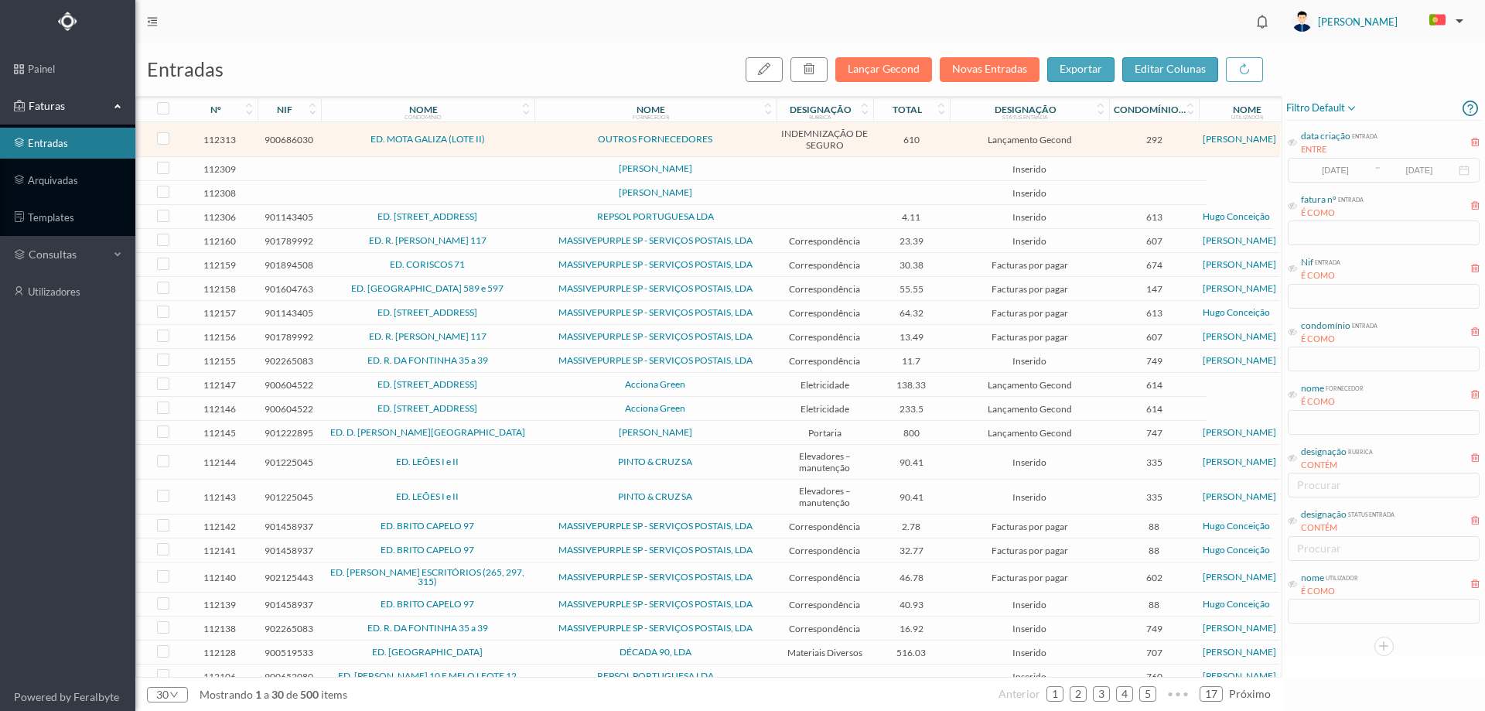
click at [526, 139] on span "ED. MOTA GALIZA (LOTE II)" at bounding box center [428, 139] width 206 height 9
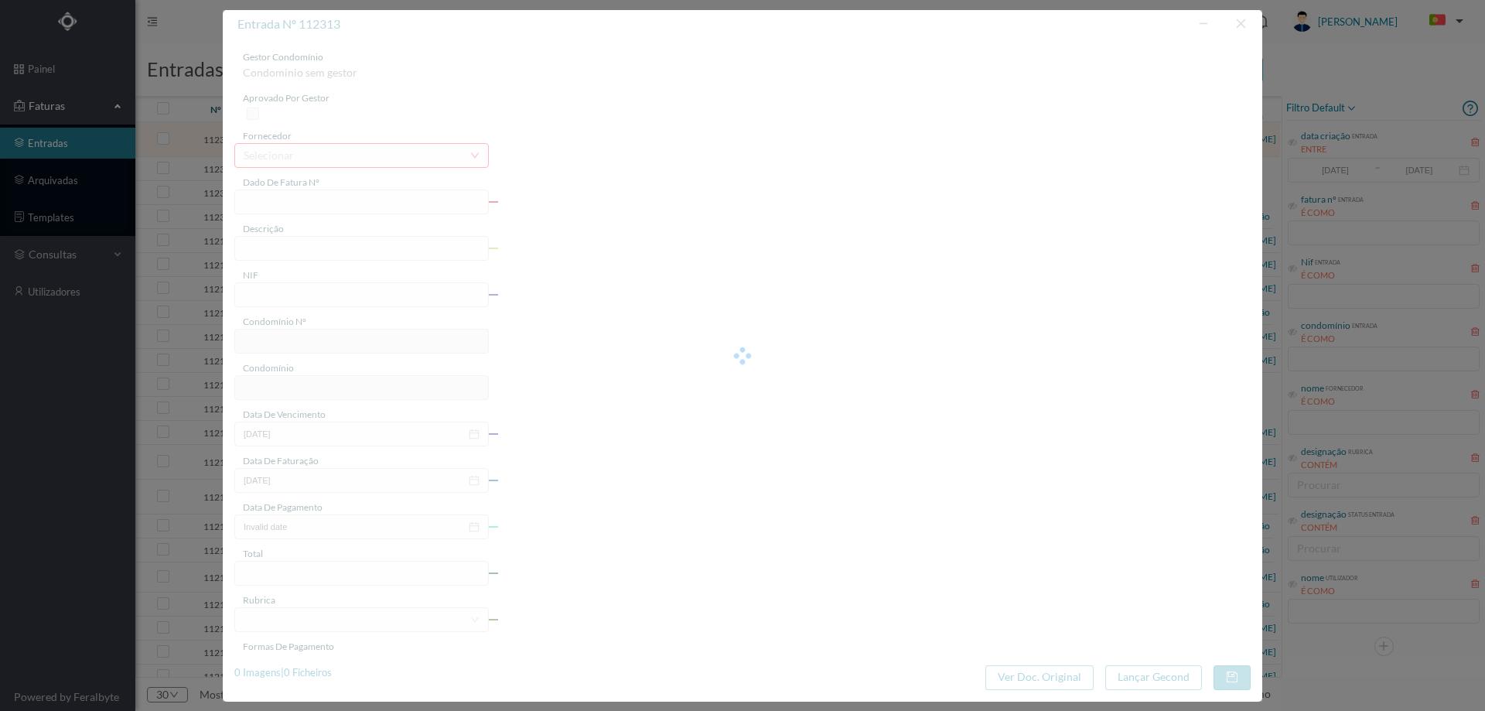
type input "indemnização seguro 1792"
type input "indemnização seguro (1792)"
type input "900686030"
type input "[DATE]"
type input "610.00"
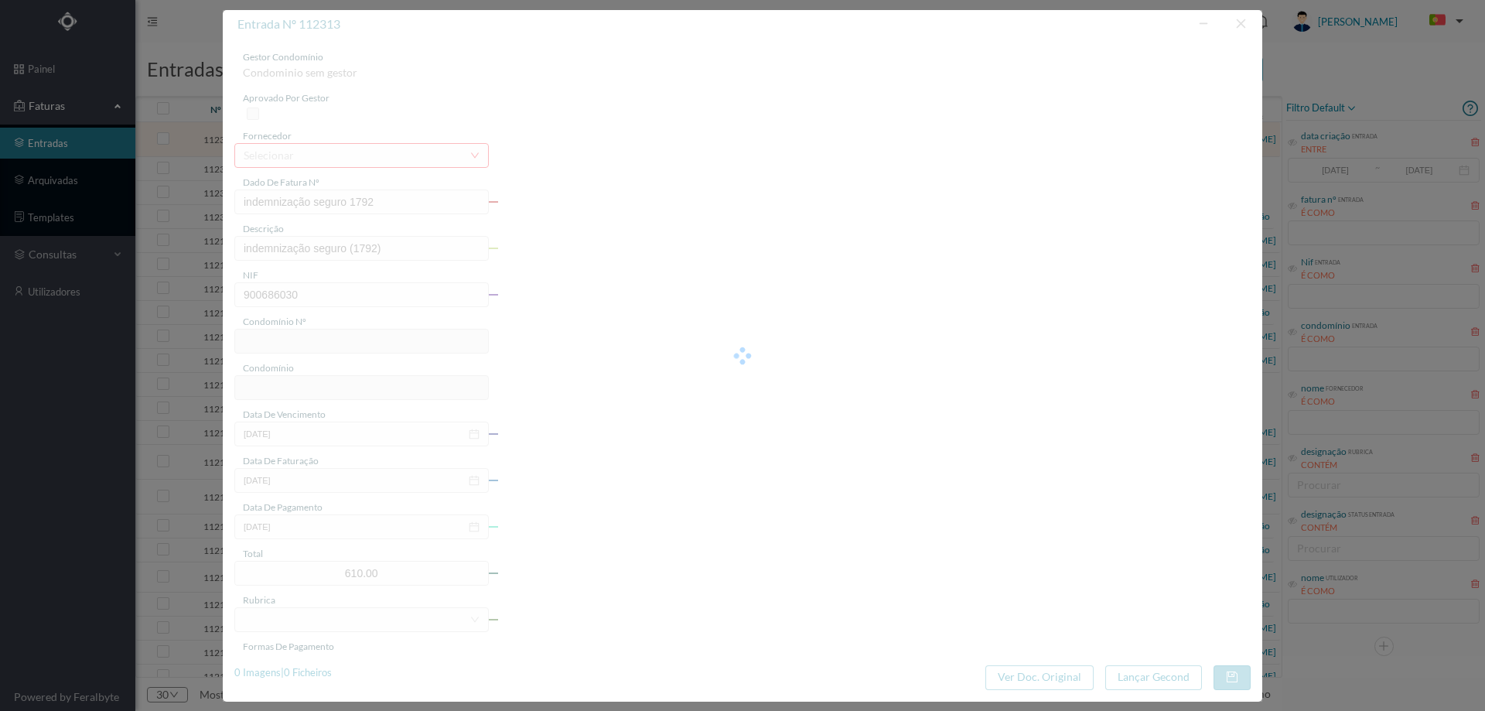
type input "292"
type input "ED. MOTA GALIZA (LOTE II)"
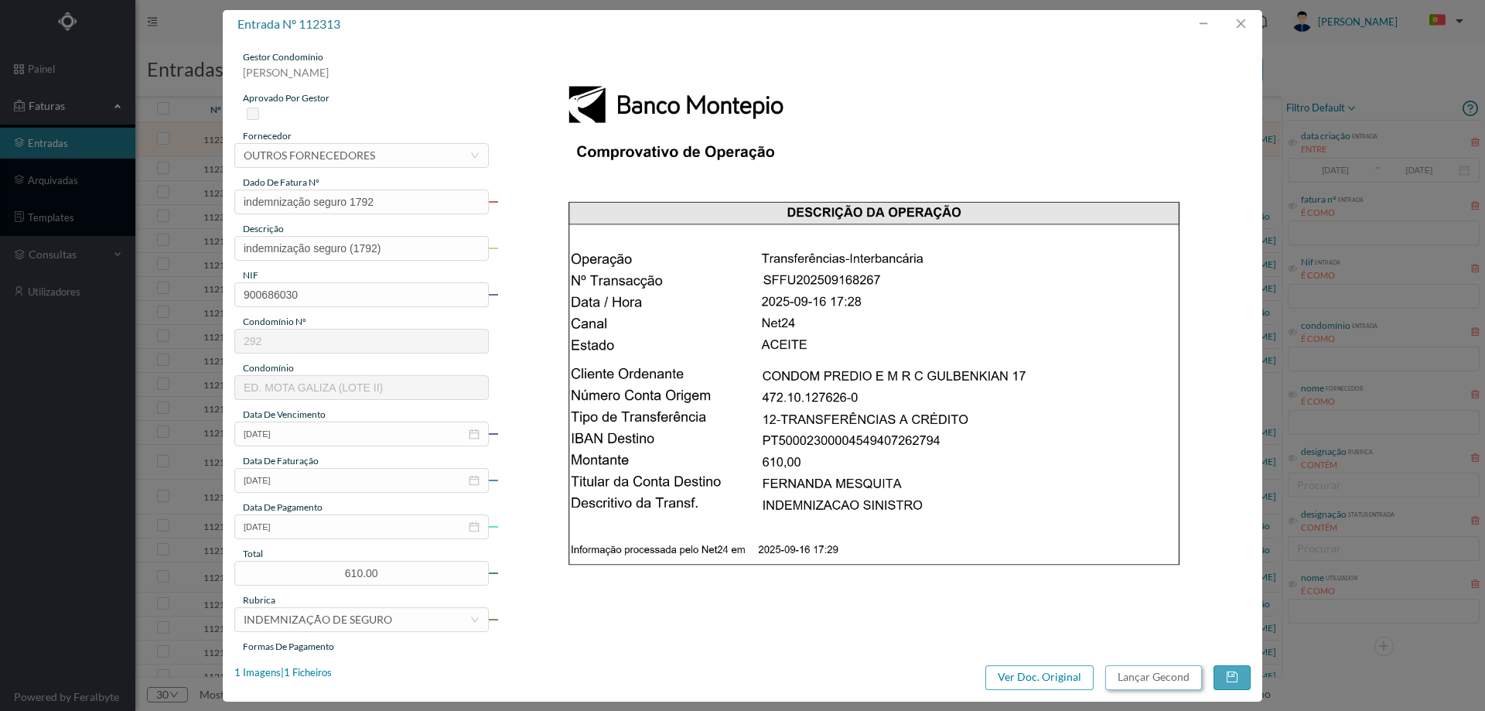
click at [1159, 677] on button "Lançar Gecond" at bounding box center [1153, 677] width 97 height 25
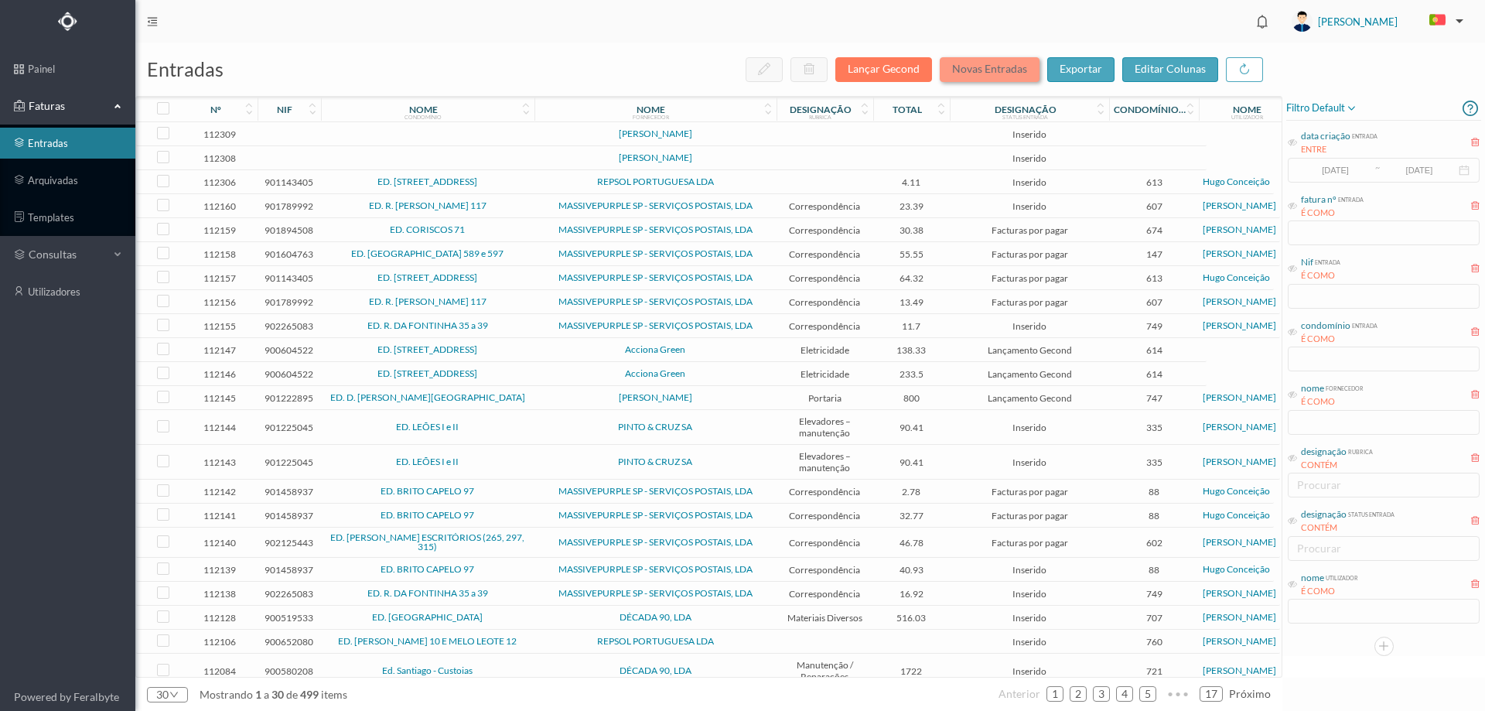
click at [985, 58] on button "Novas Entradas" at bounding box center [990, 69] width 100 height 25
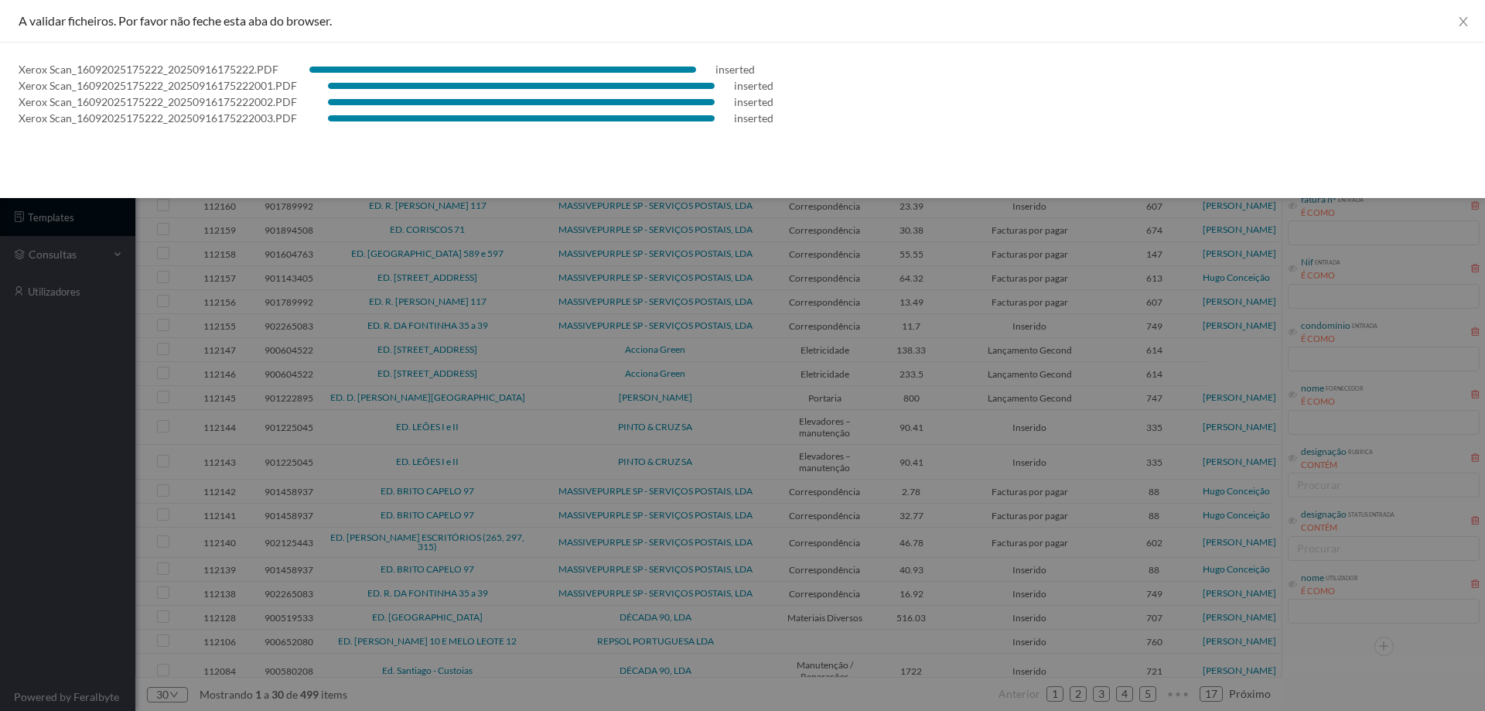
click at [67, 453] on div at bounding box center [742, 355] width 1485 height 711
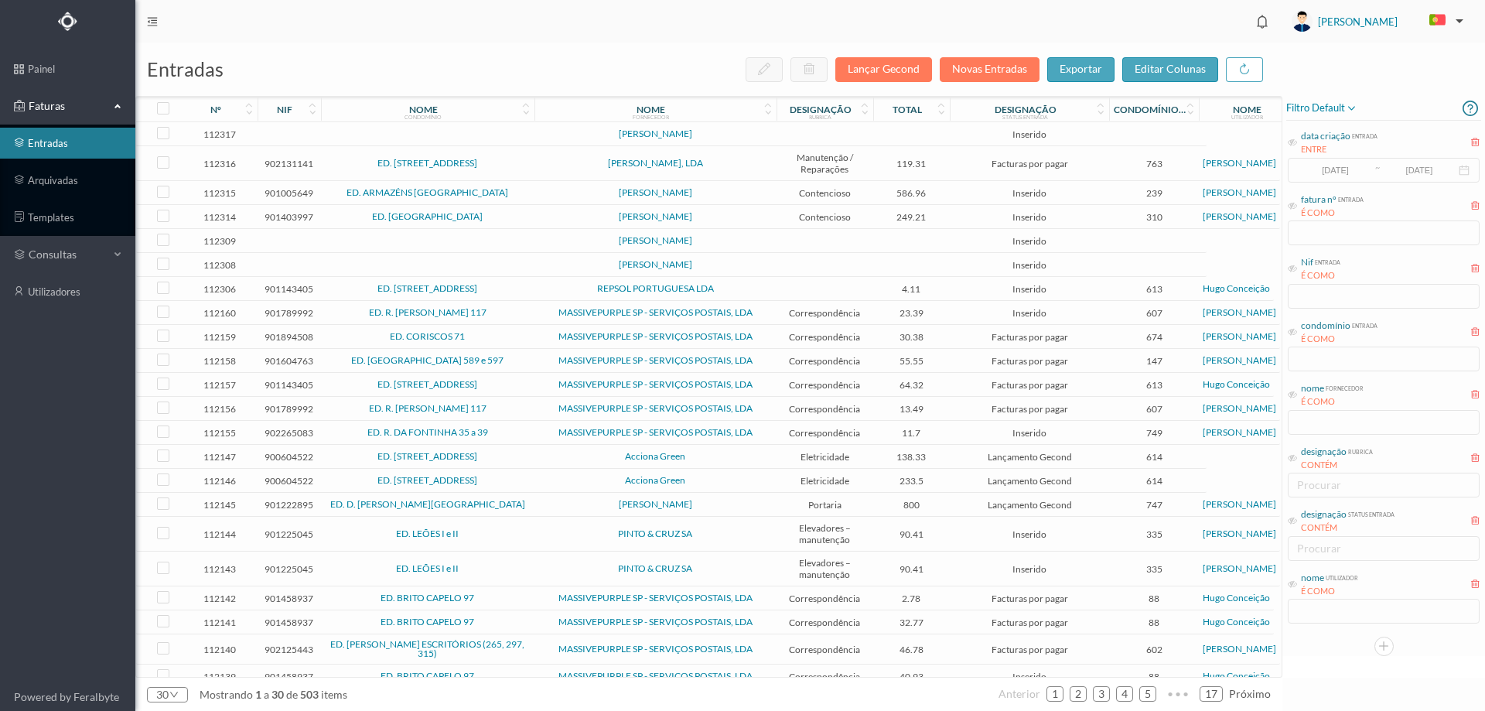
click at [720, 214] on span "[PERSON_NAME]" at bounding box center [655, 216] width 234 height 9
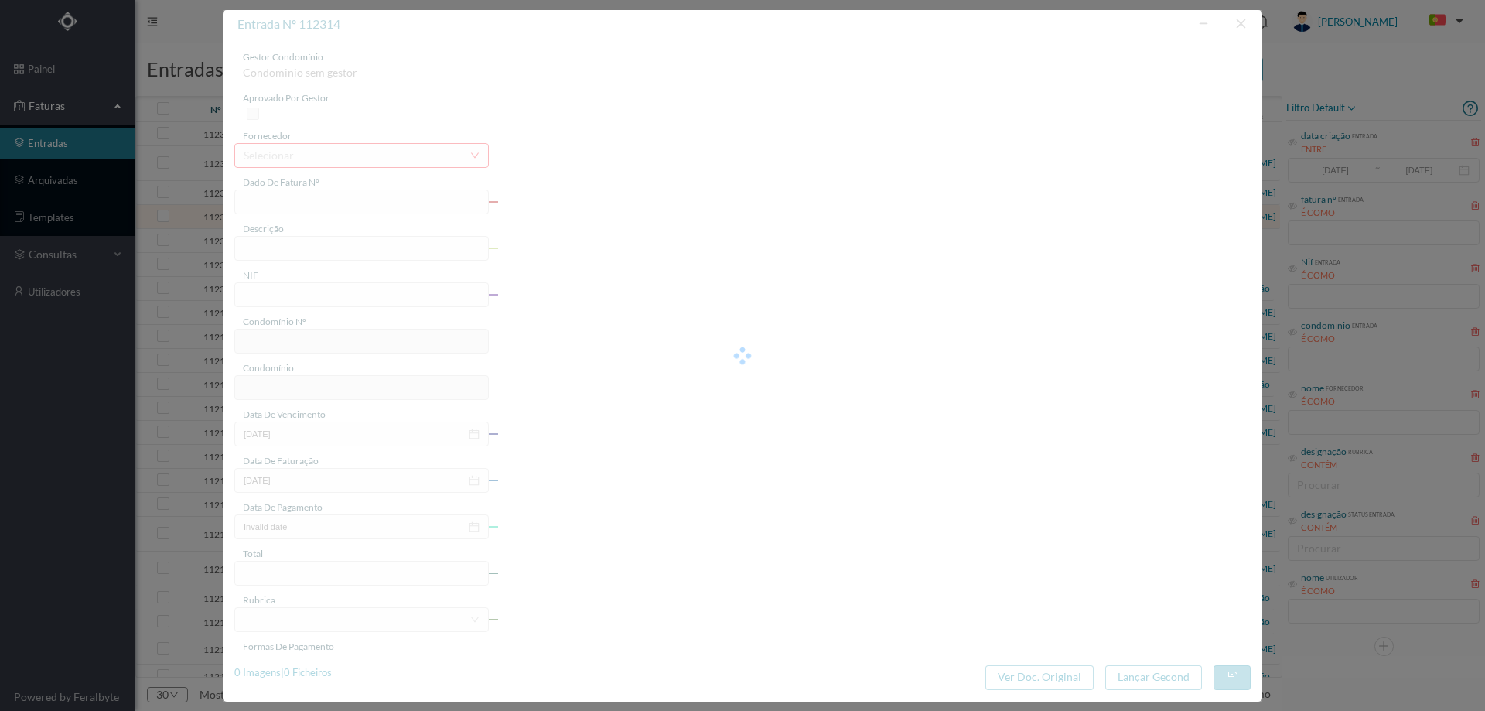
type input "FT AP/1571"
type input "O02200004€4000920779104"
type input "901403997"
type input "[DATE]"
type input "249.21"
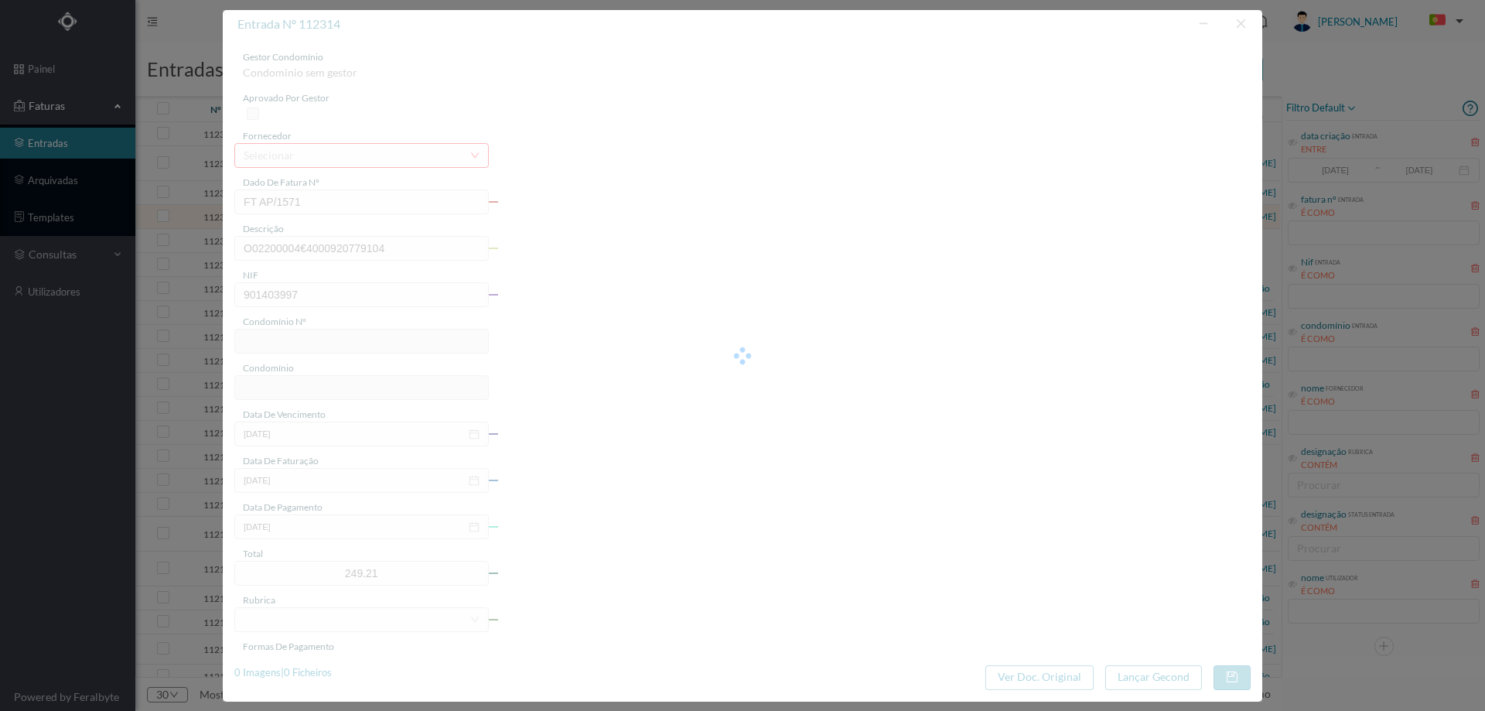
type input "310"
type input "ED. [GEOGRAPHIC_DATA]"
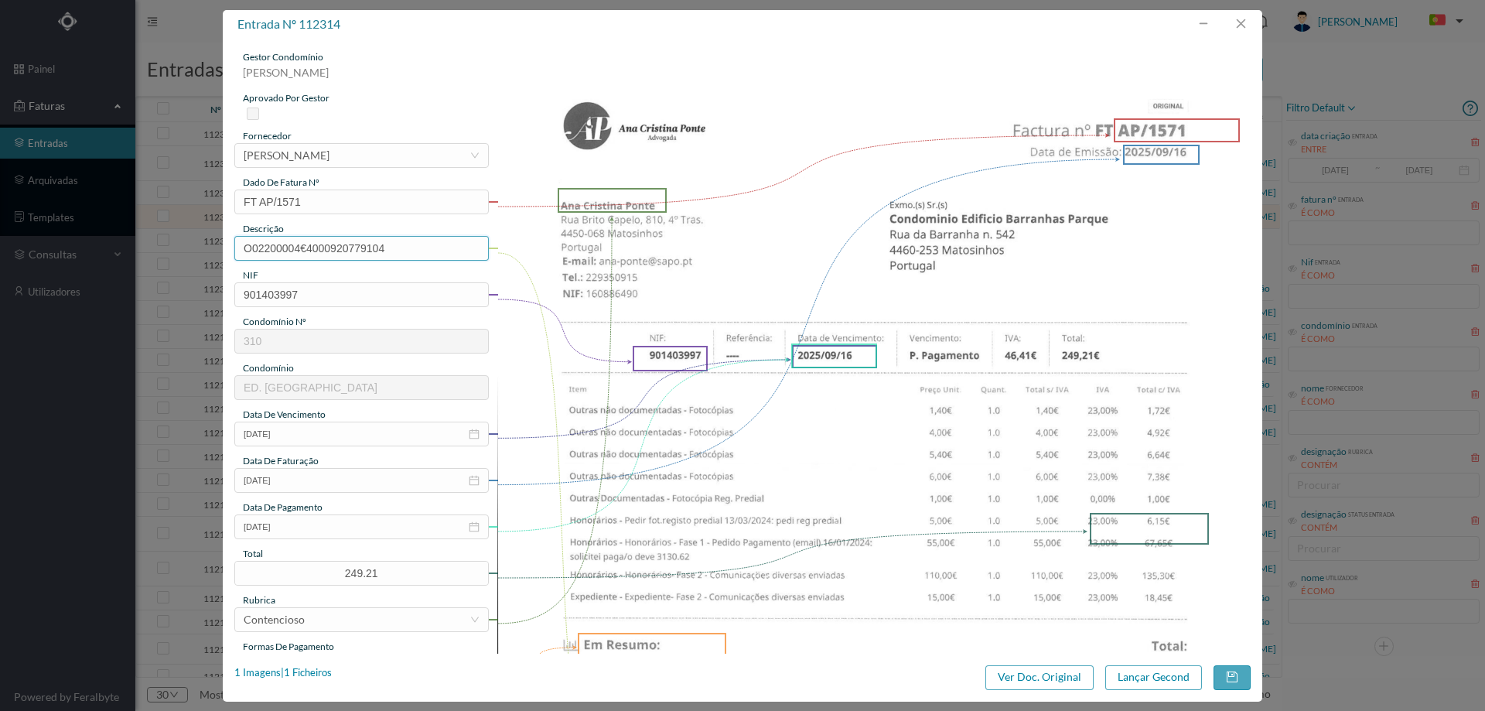
drag, startPoint x: 396, startPoint y: 250, endPoint x: 211, endPoint y: 271, distance: 186.0
click at [211, 271] on div "entrada nº 112314 gestor condomínio [PERSON_NAME] aprovado por gestor fornecedo…" at bounding box center [742, 355] width 1485 height 711
type input "Despesas processo contencioso"
click at [319, 530] on input "[DATE]" at bounding box center [361, 526] width 254 height 25
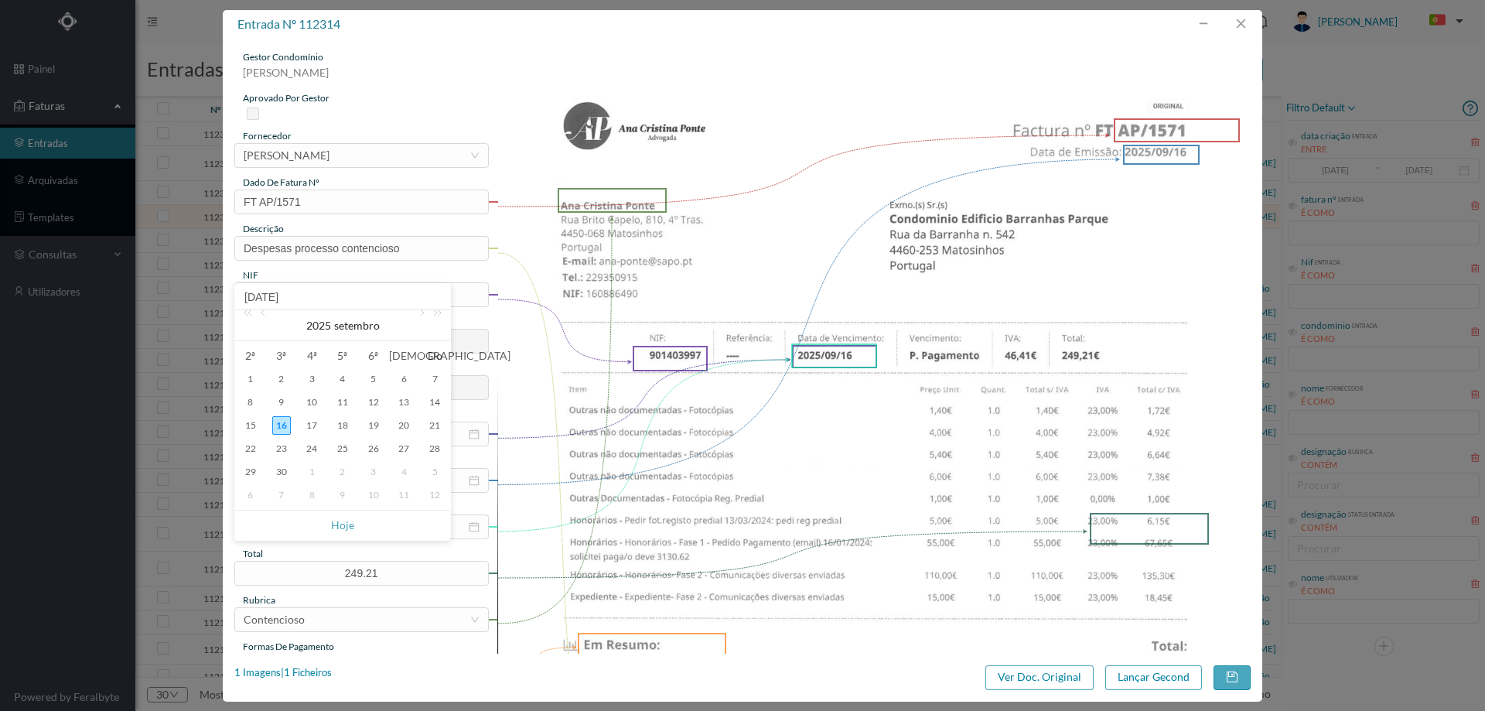
drag, startPoint x: 335, startPoint y: 524, endPoint x: 356, endPoint y: 547, distance: 30.6
click at [336, 524] on link "Hoje" at bounding box center [342, 524] width 23 height 29
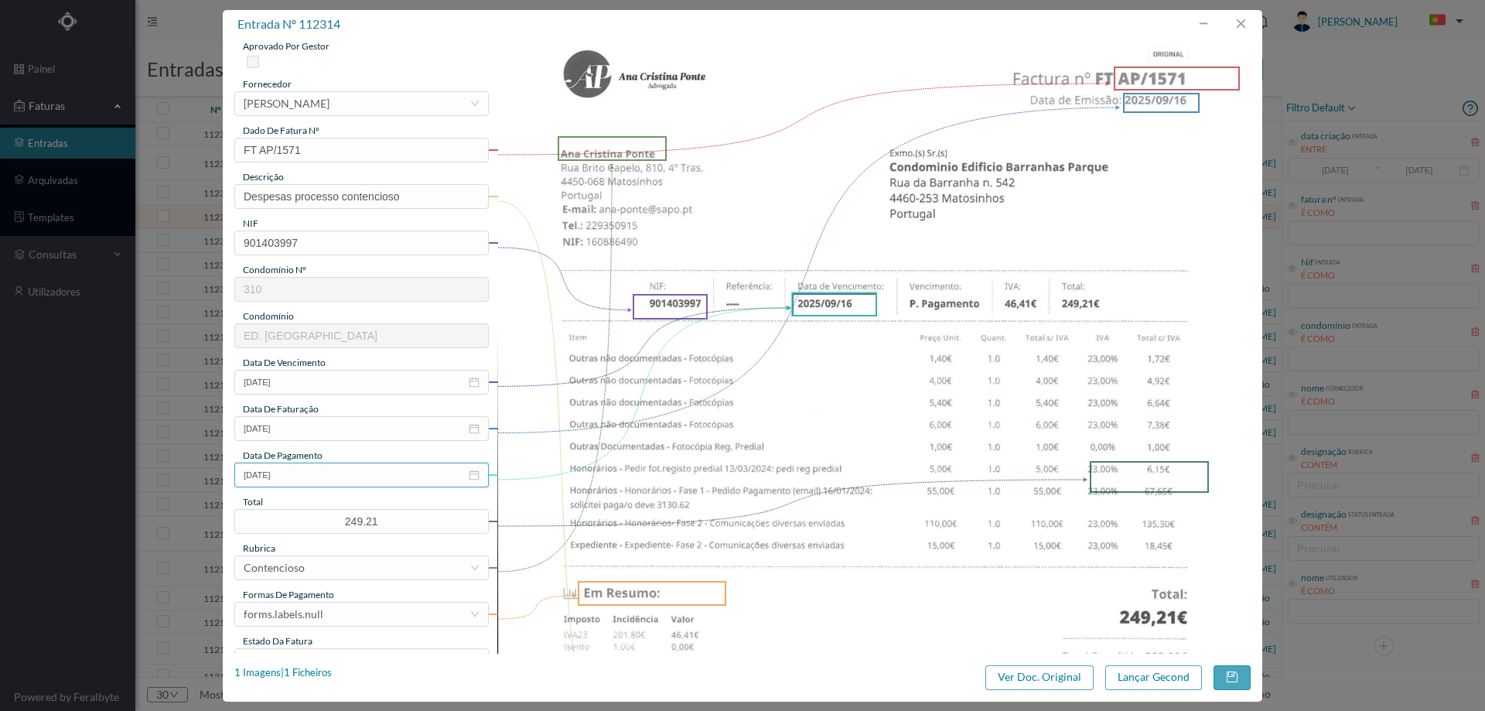
scroll to position [232, 0]
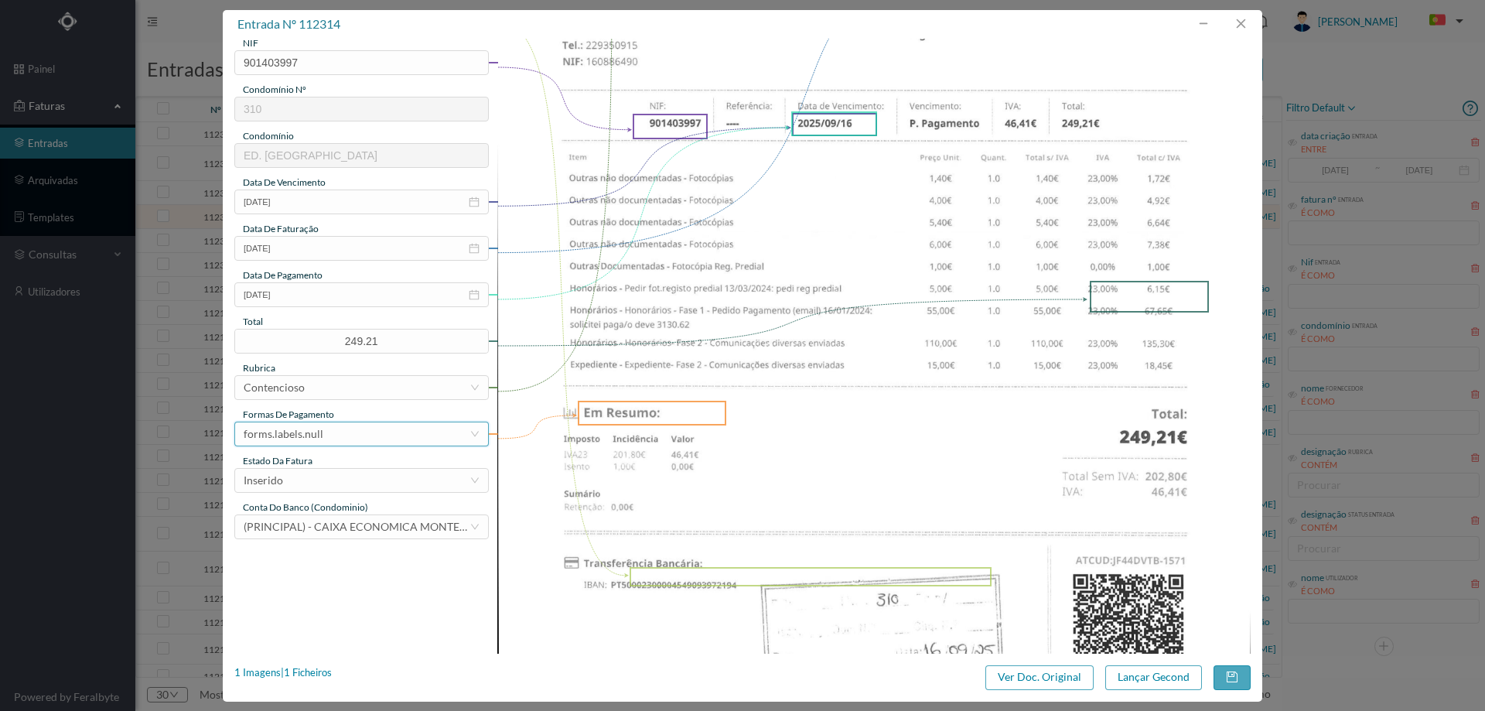
click at [311, 428] on div "forms.labels.null" at bounding box center [284, 433] width 80 height 23
click at [336, 514] on li "transferência bancária" at bounding box center [360, 513] width 253 height 25
click at [318, 471] on div "Inserido" at bounding box center [357, 480] width 226 height 23
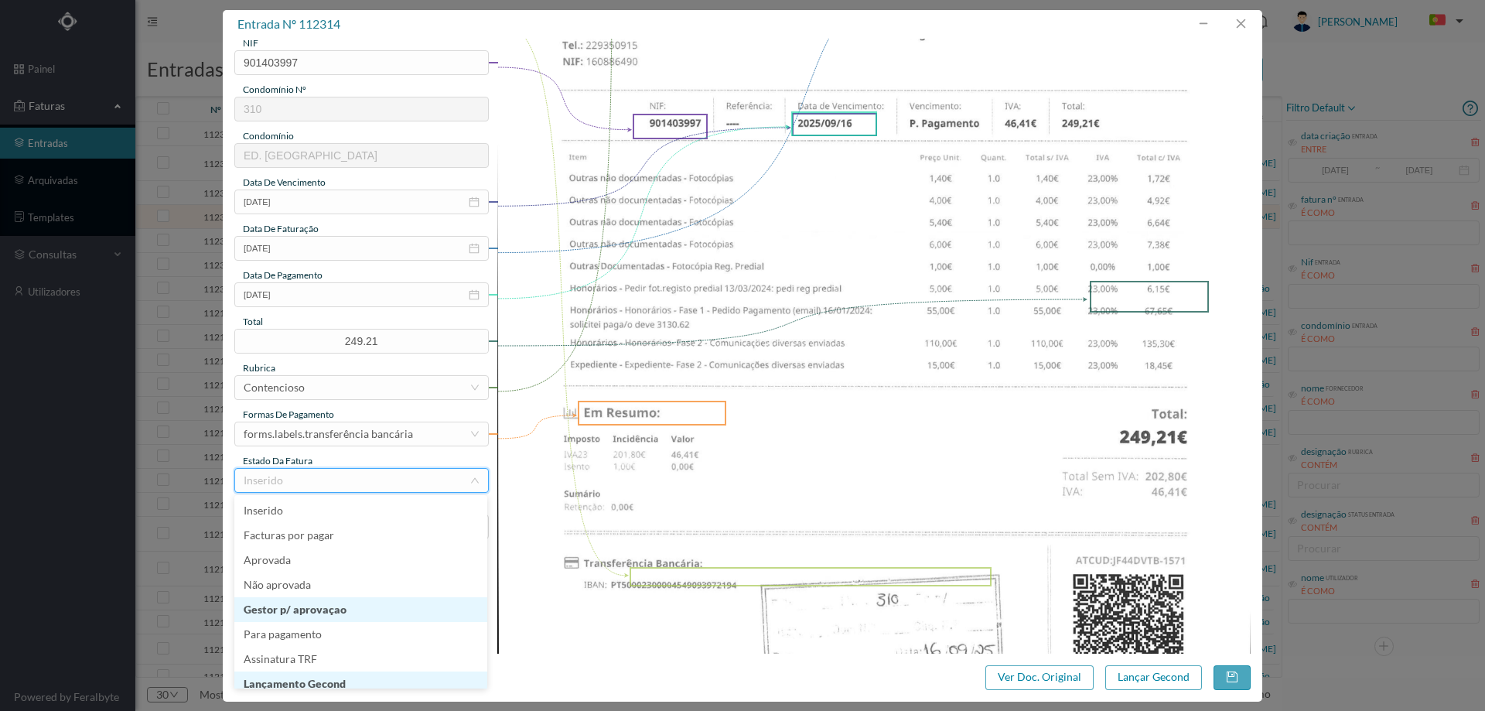
scroll to position [8, 0]
click at [335, 673] on li "Lançamento Gecond" at bounding box center [360, 676] width 253 height 25
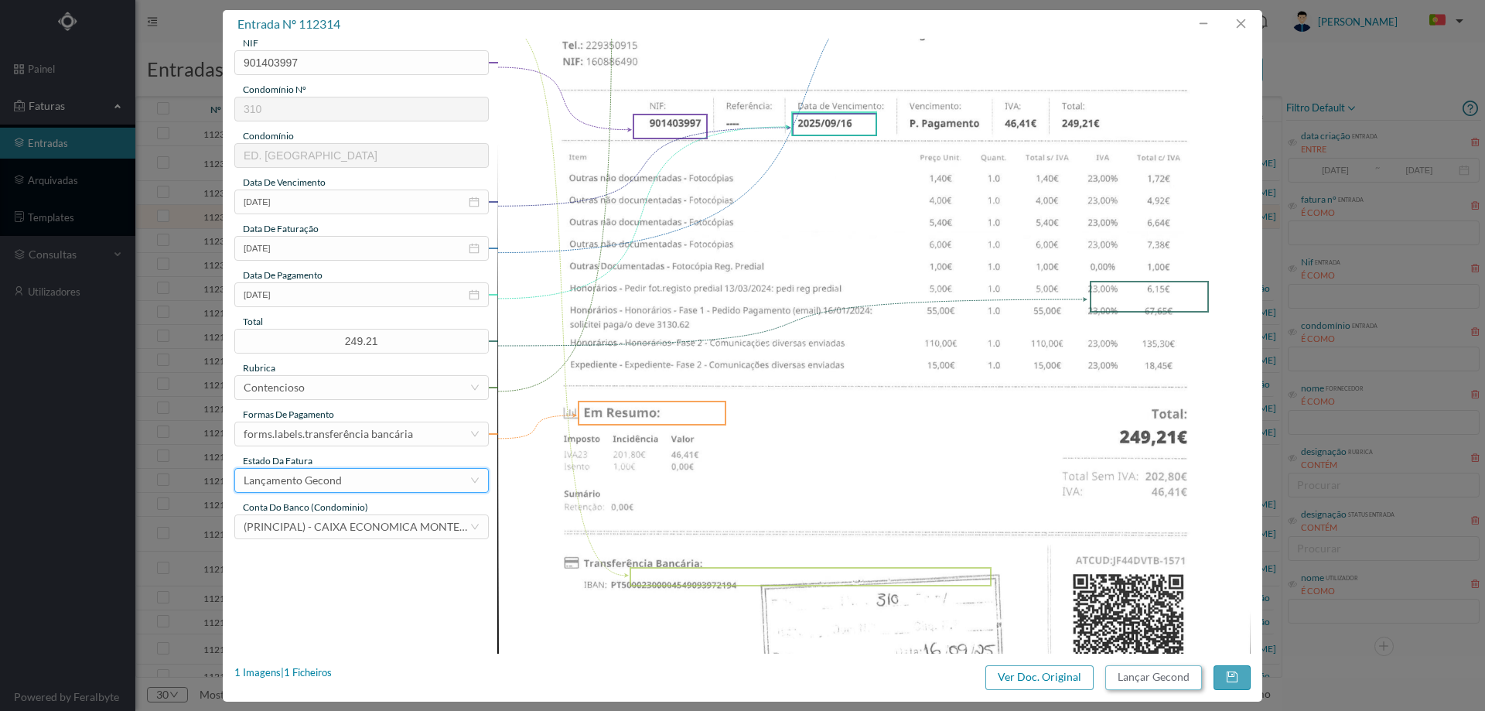
click at [1151, 674] on button "Lançar Gecond" at bounding box center [1153, 677] width 97 height 25
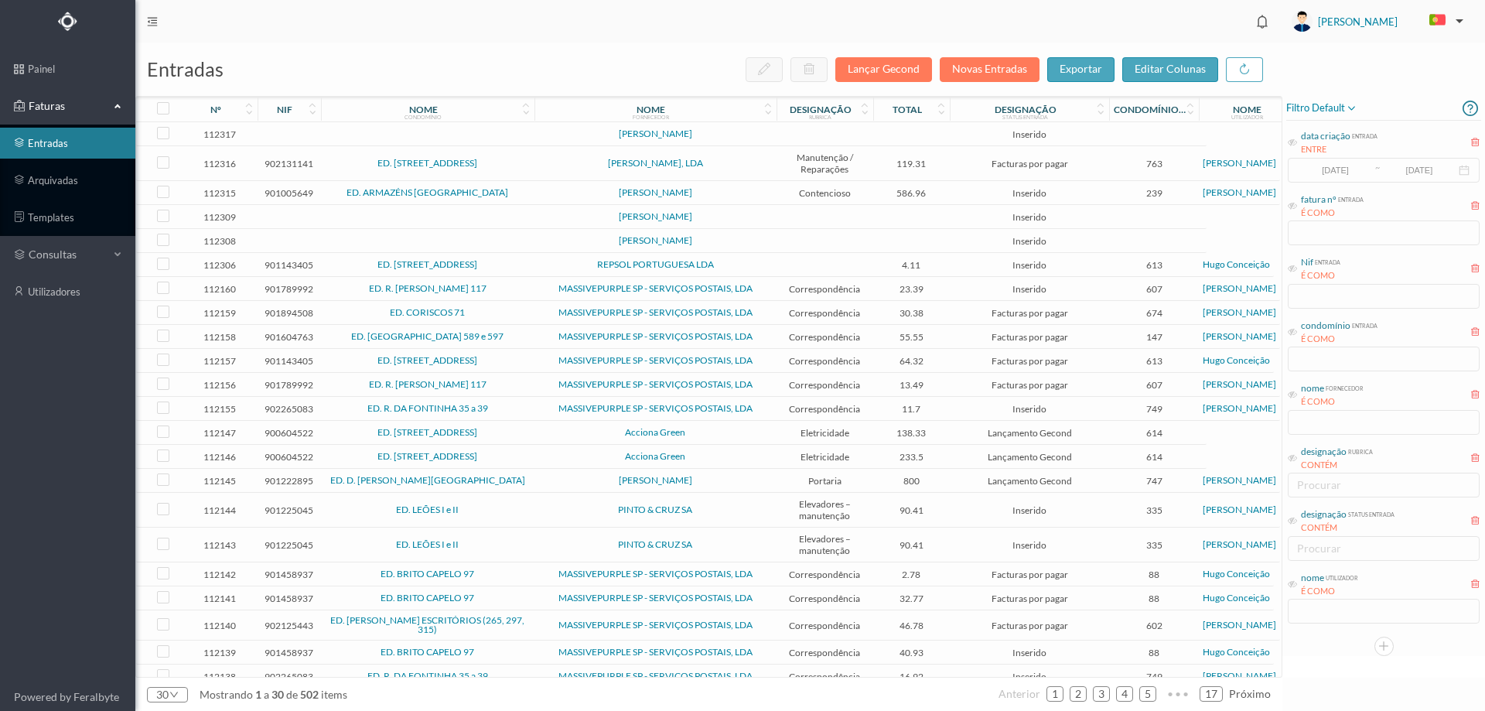
click at [534, 193] on td "[PERSON_NAME]" at bounding box center [655, 193] width 242 height 24
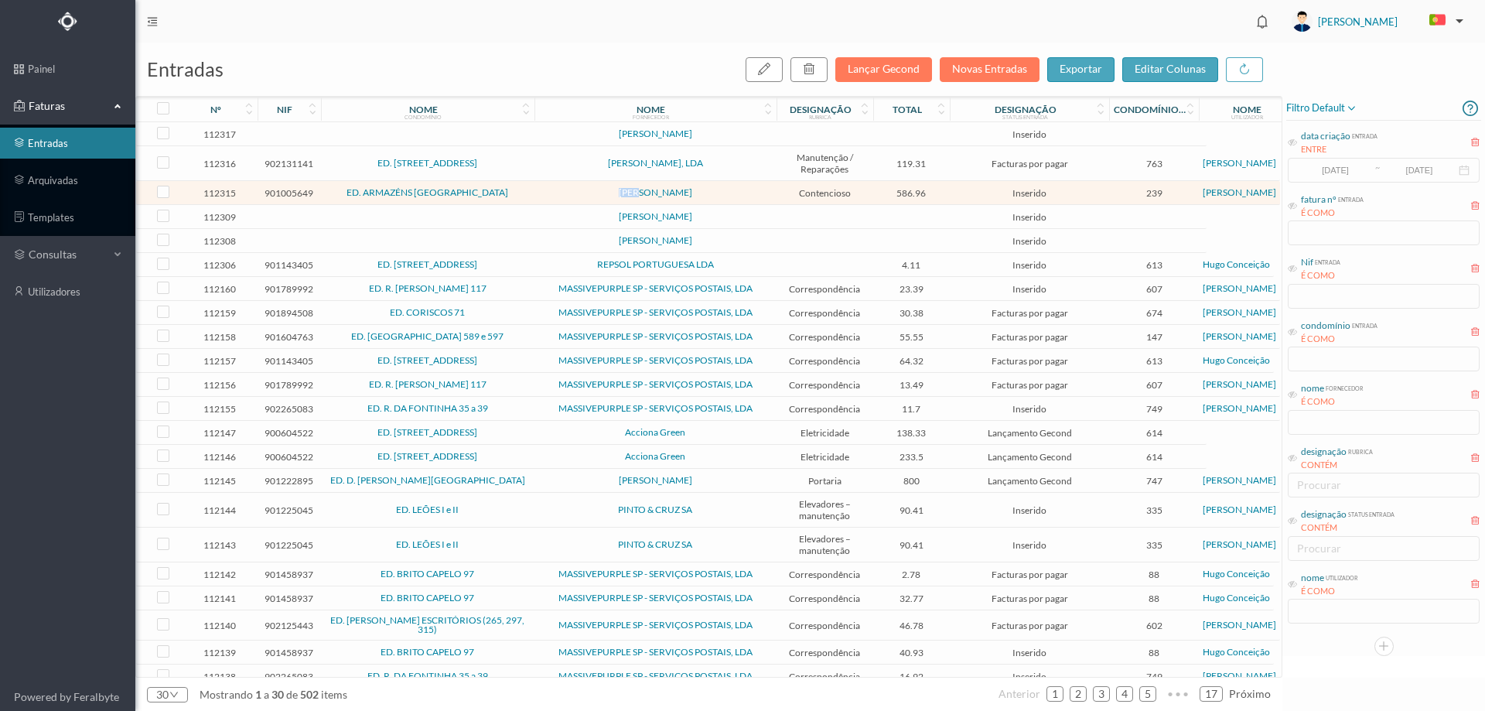
click at [534, 193] on td "[PERSON_NAME]" at bounding box center [655, 193] width 242 height 24
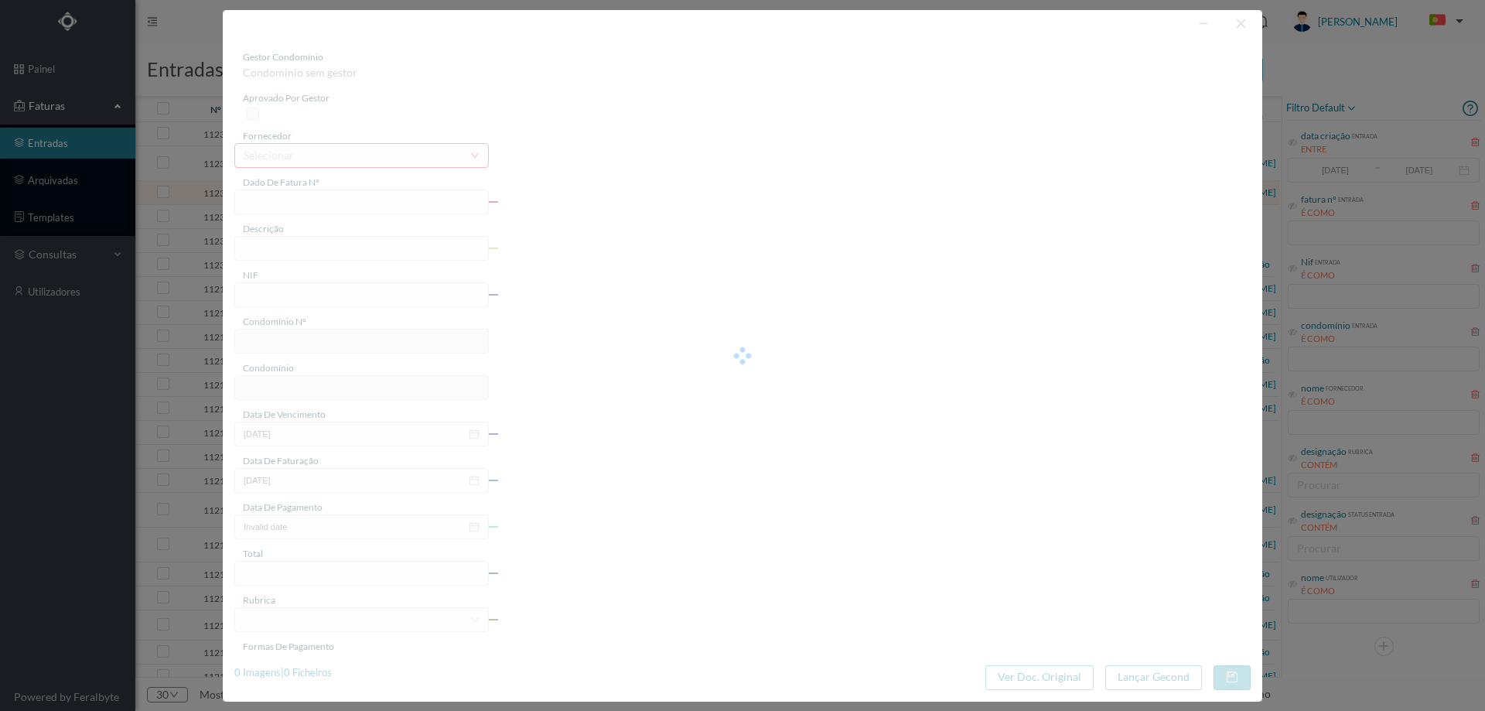
type input "FT AP/1572"
type input "901005649"
type input "[DATE]"
type input "586.96"
type input "239"
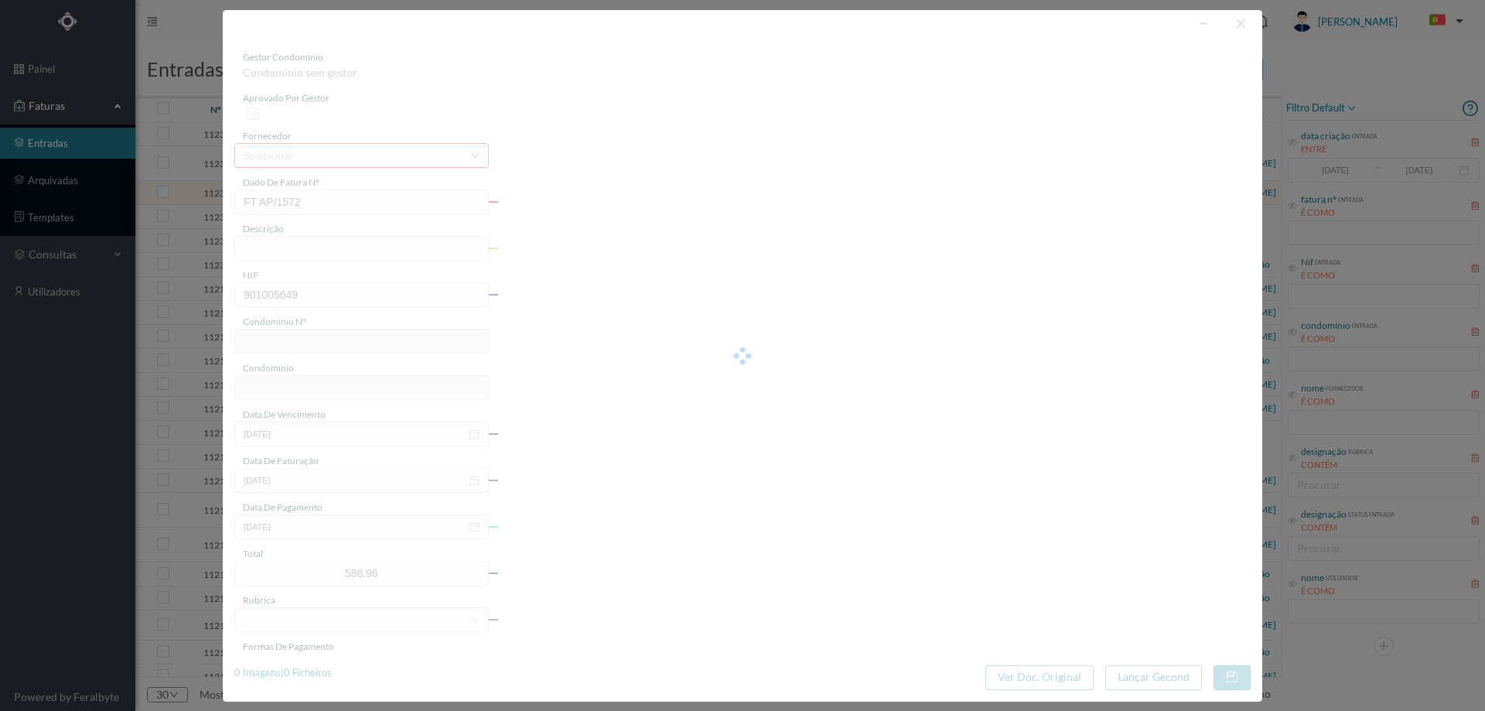
type input "ED. ARMAZÉNS [GEOGRAPHIC_DATA]"
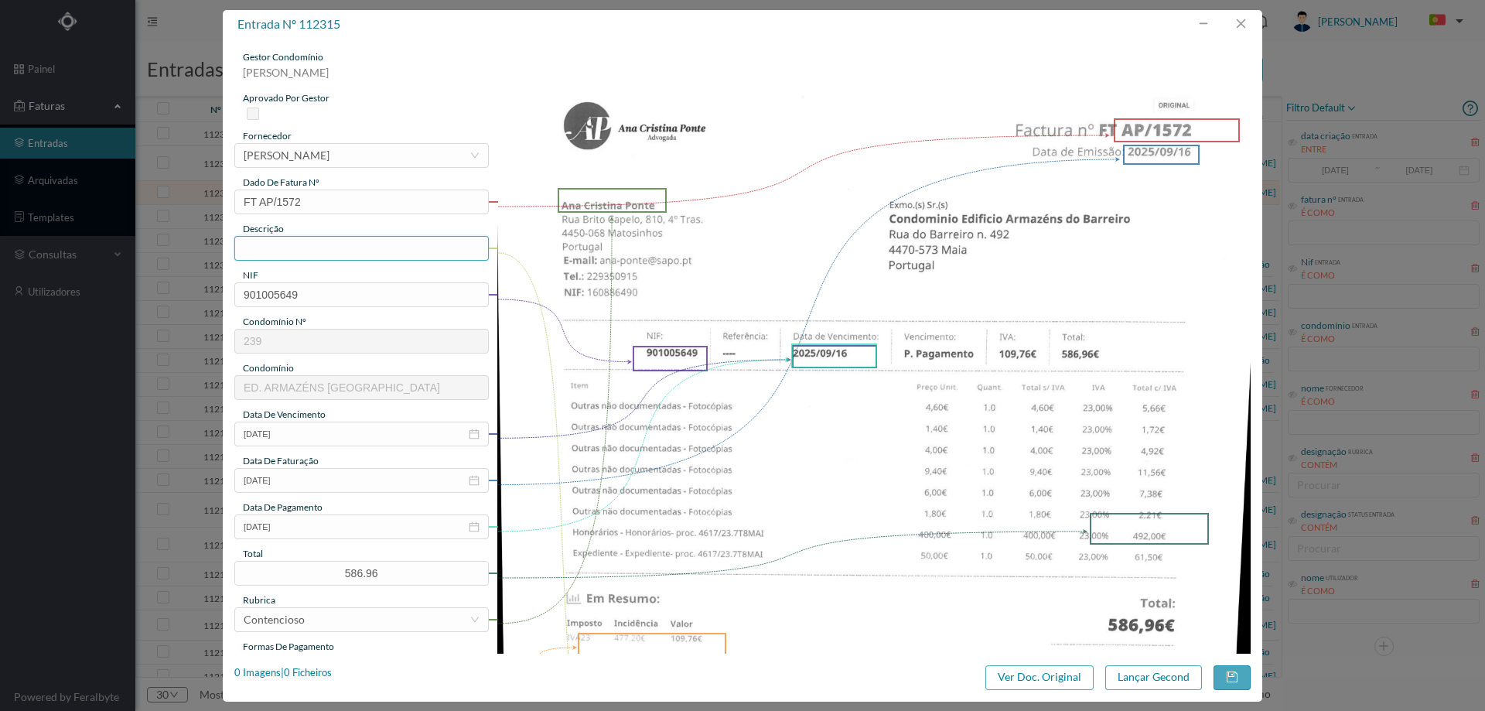
click at [359, 258] on input "text" at bounding box center [361, 248] width 254 height 25
type input "Despesas processo contencioso"
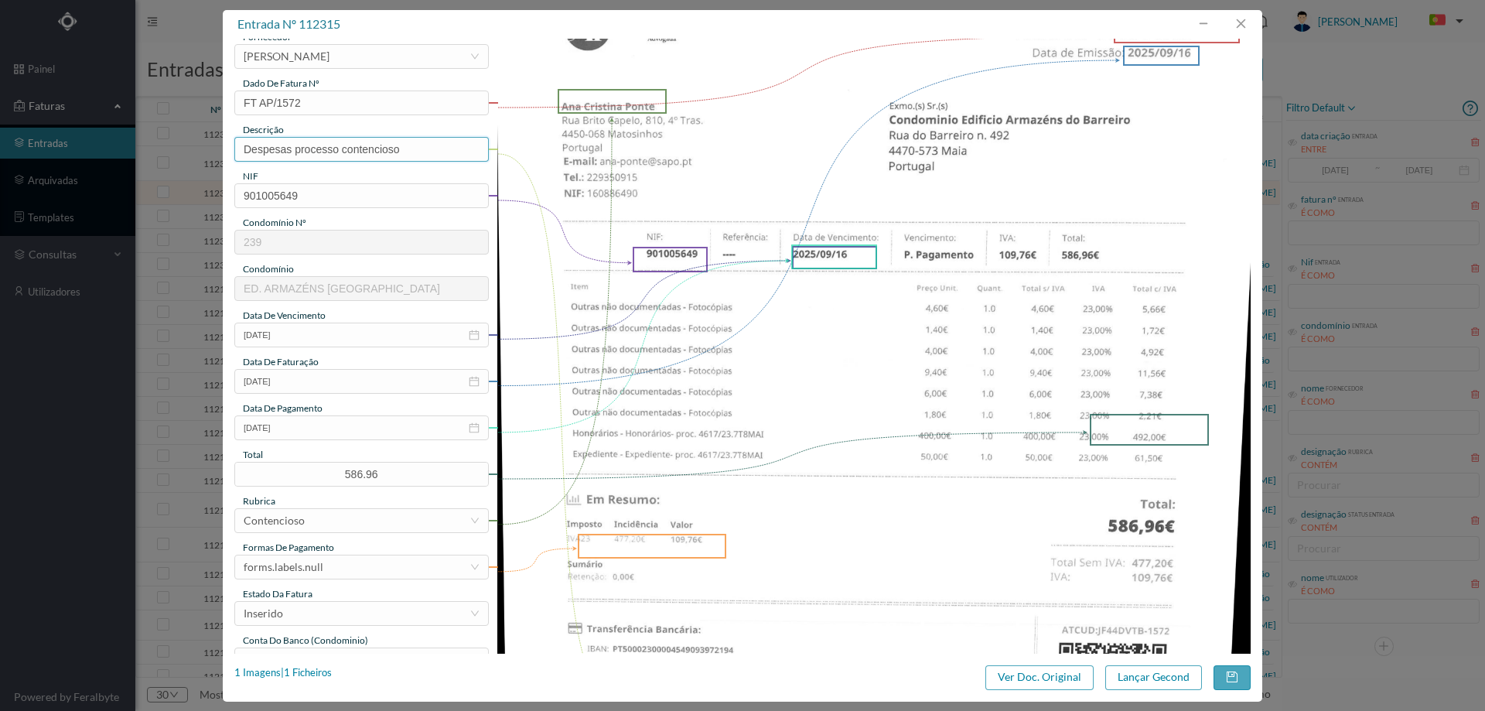
scroll to position [232, 0]
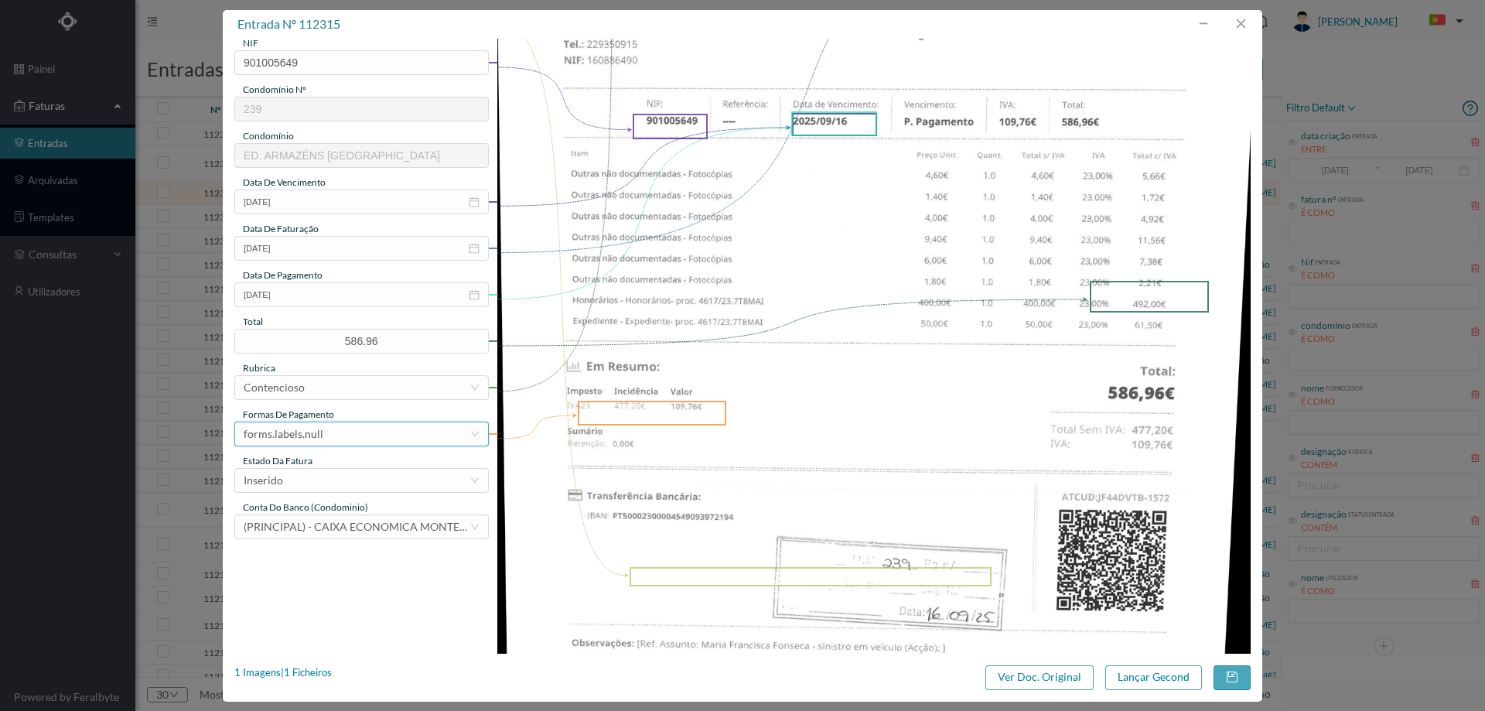
click at [333, 432] on div "forms.labels.null" at bounding box center [357, 433] width 226 height 23
click at [338, 507] on li "transferência bancária" at bounding box center [360, 513] width 253 height 25
click at [323, 473] on div "Inserido" at bounding box center [357, 480] width 226 height 23
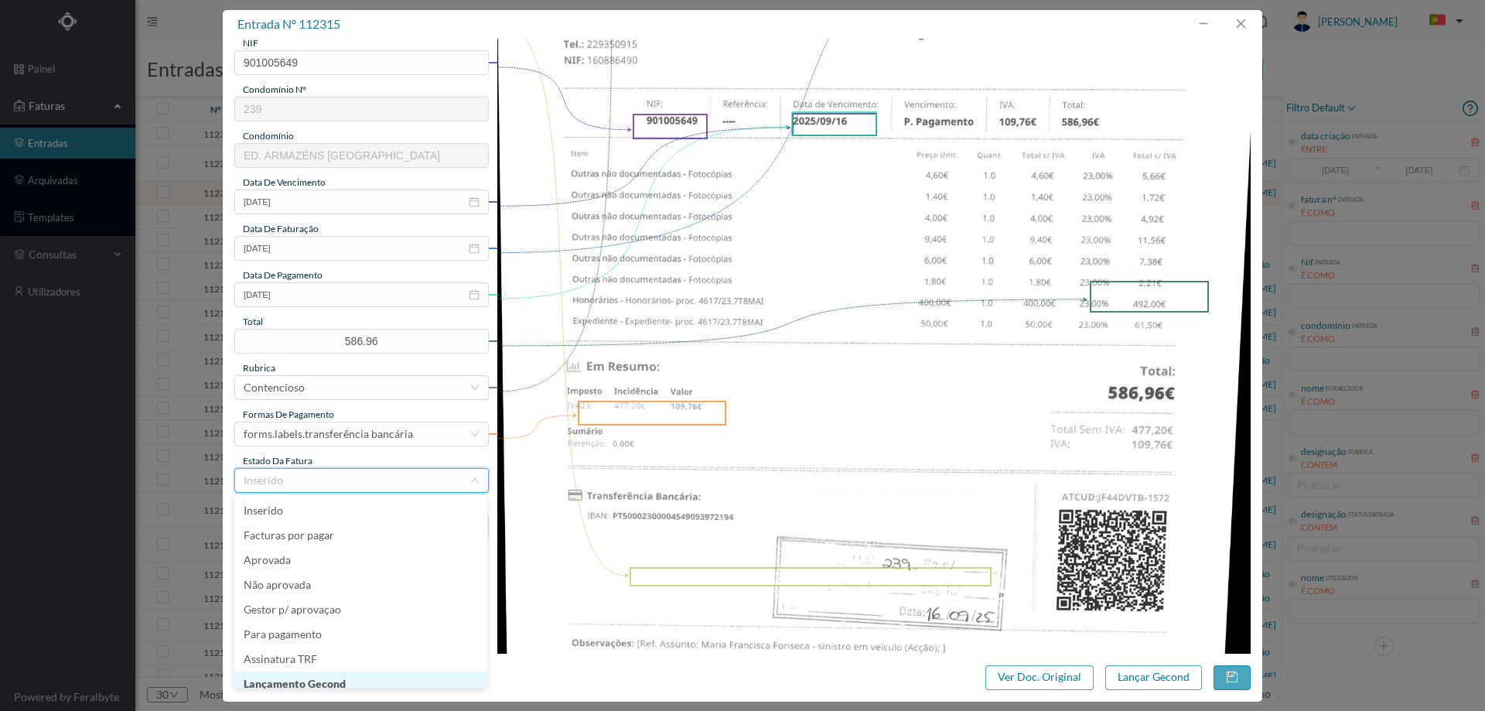
scroll to position [8, 0]
click at [343, 679] on li "Lançamento Gecond" at bounding box center [360, 676] width 253 height 25
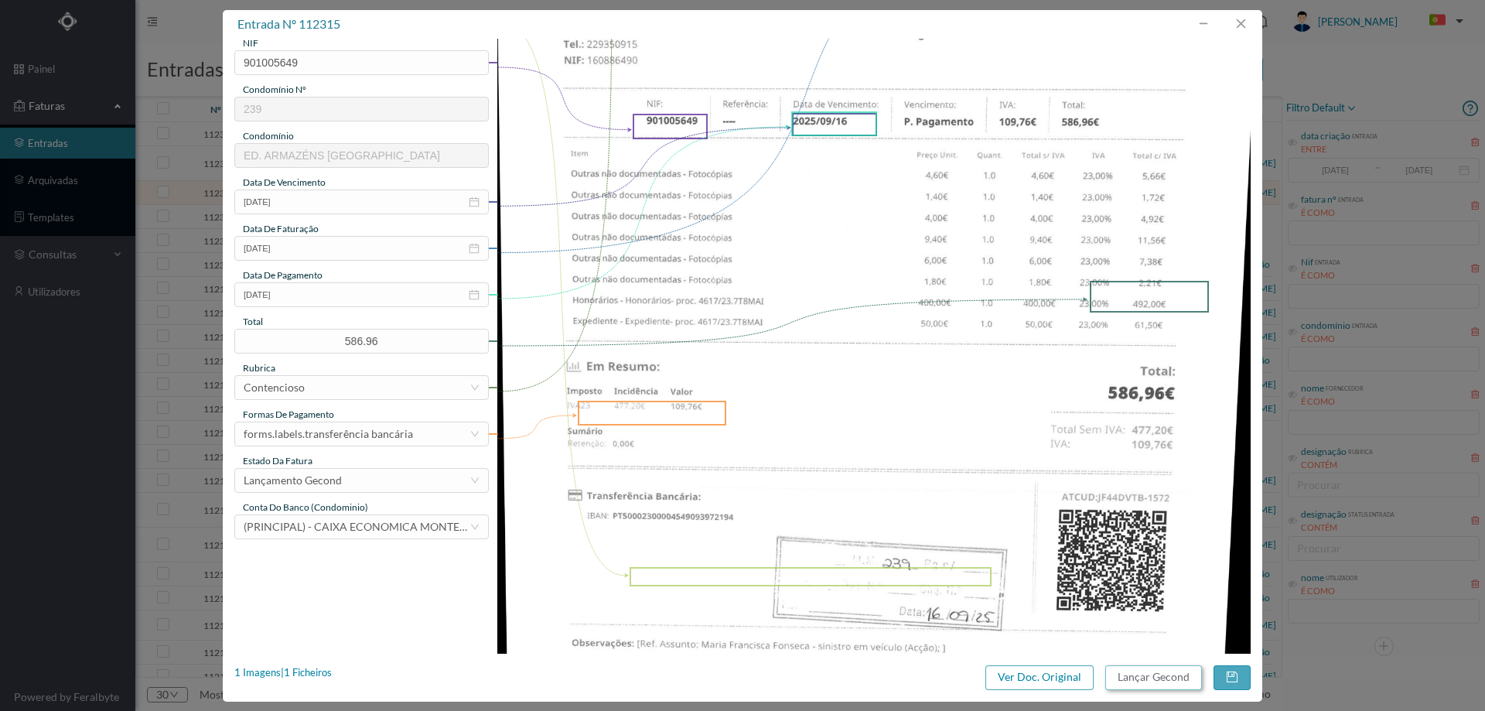
click at [1163, 682] on button "Lançar Gecond" at bounding box center [1153, 677] width 97 height 25
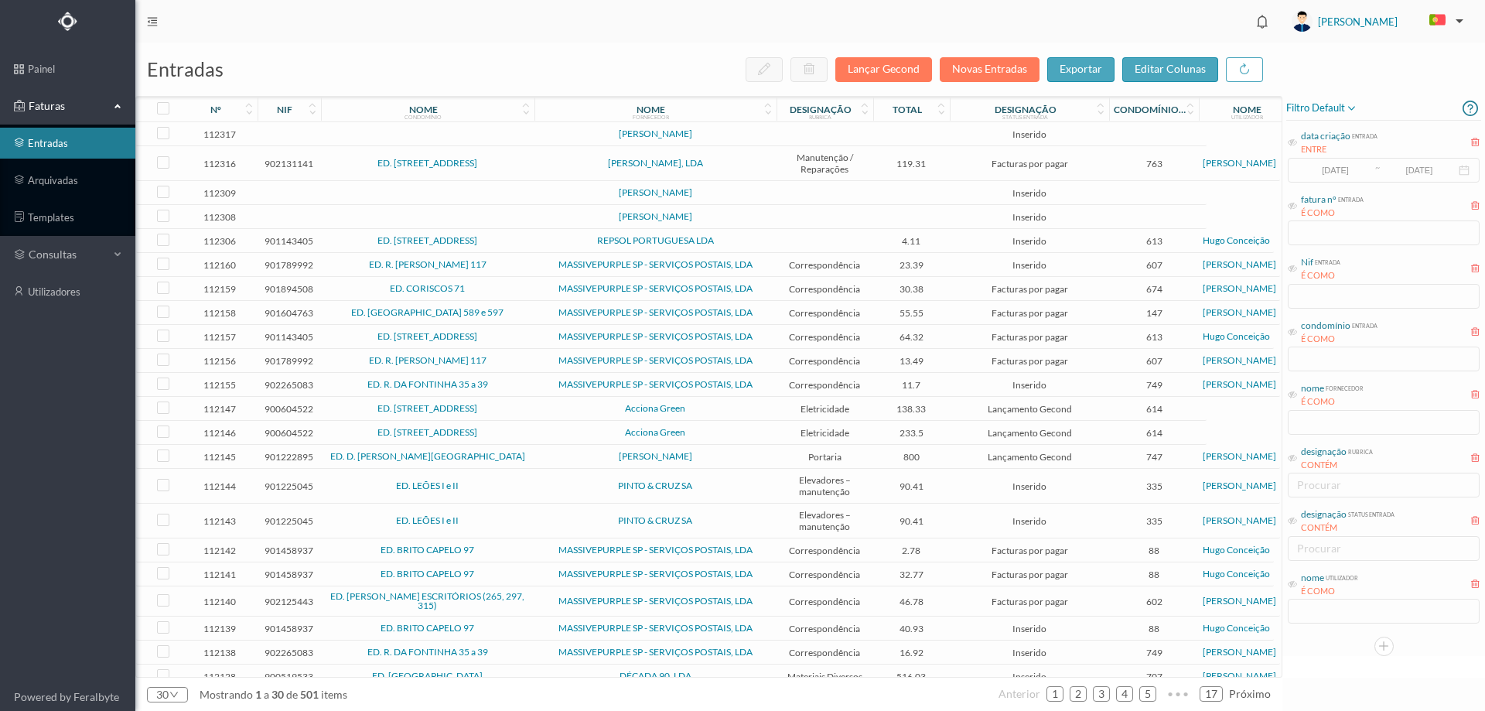
click at [541, 162] on span "[PERSON_NAME], LDA" at bounding box center [655, 163] width 234 height 9
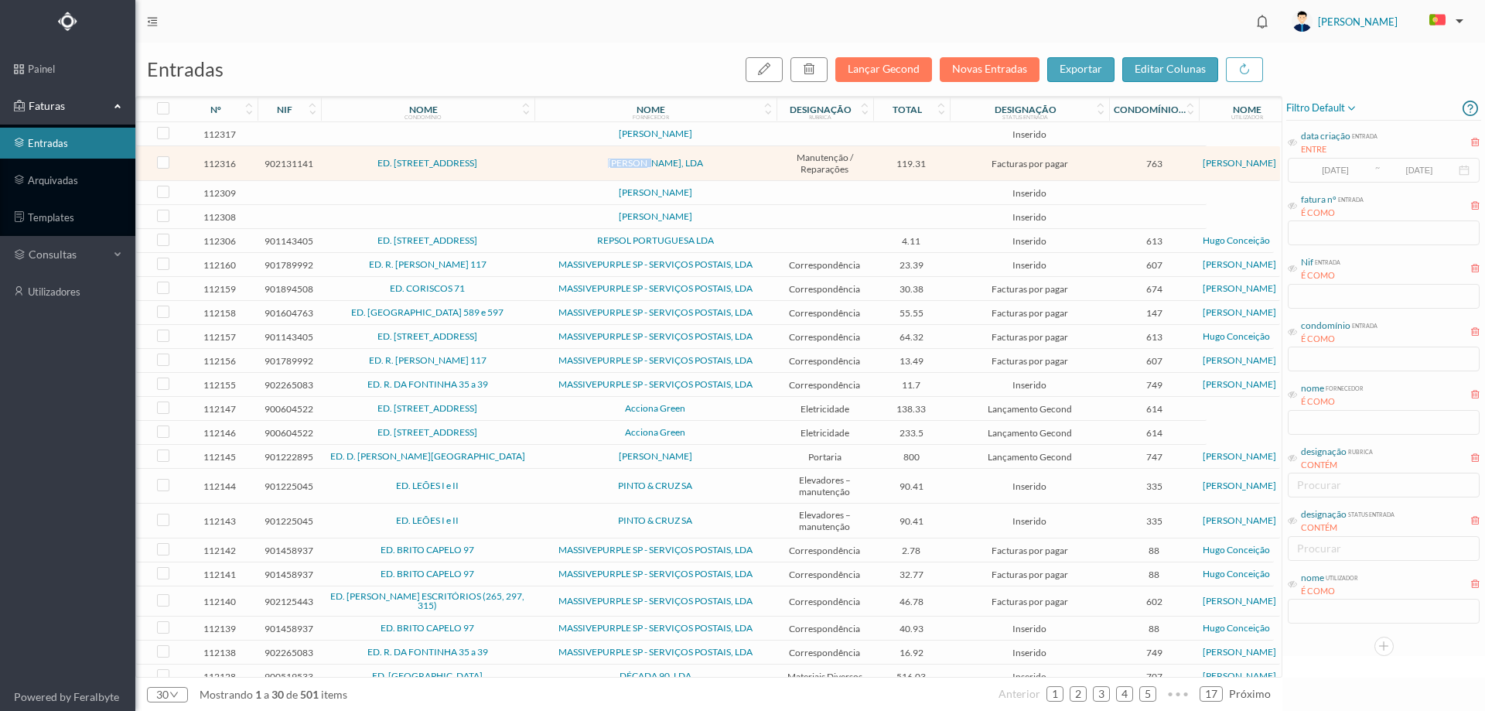
click at [541, 162] on span "[PERSON_NAME], LDA" at bounding box center [655, 163] width 234 height 9
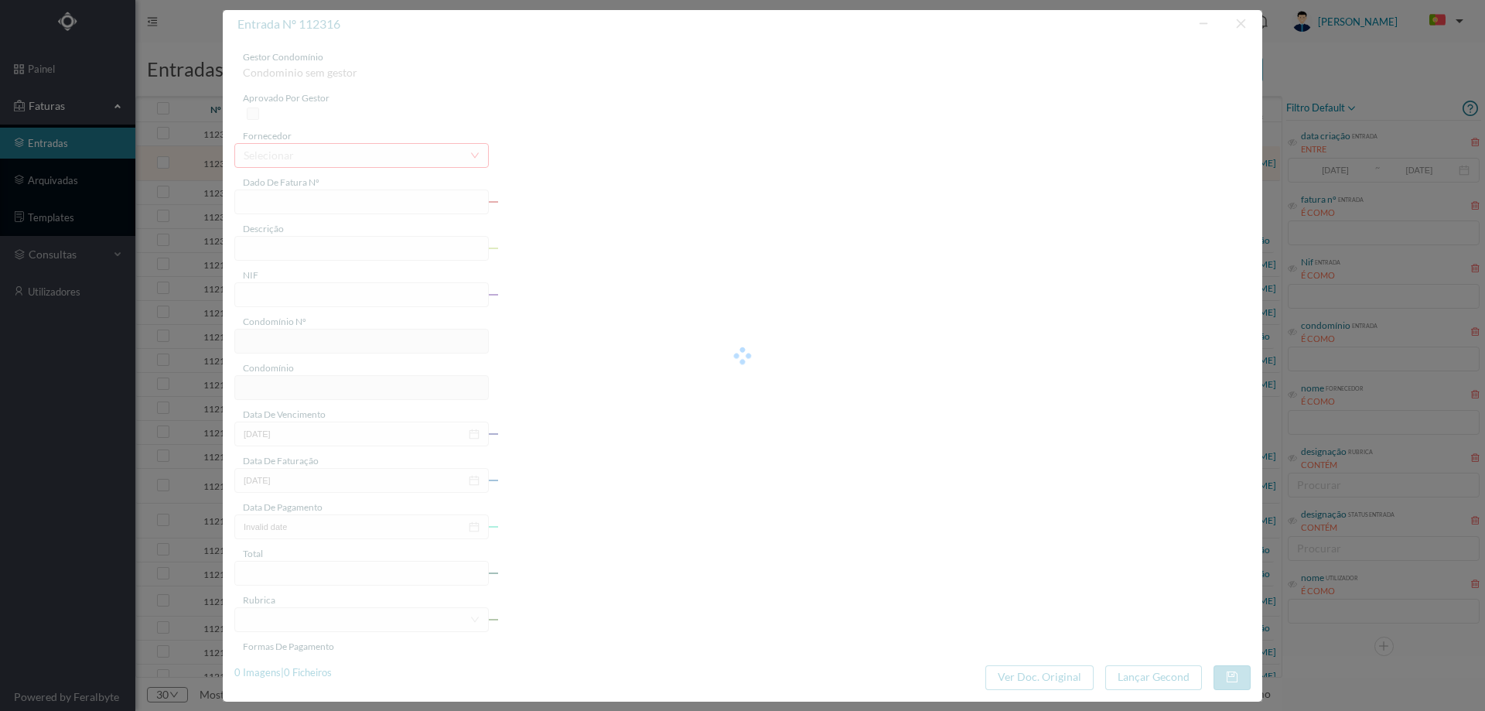
type input "FAC 25PV/1547"
type input "CONTRATO DE ASSISTENCIA"
type input "902131141"
type input "[DATE]"
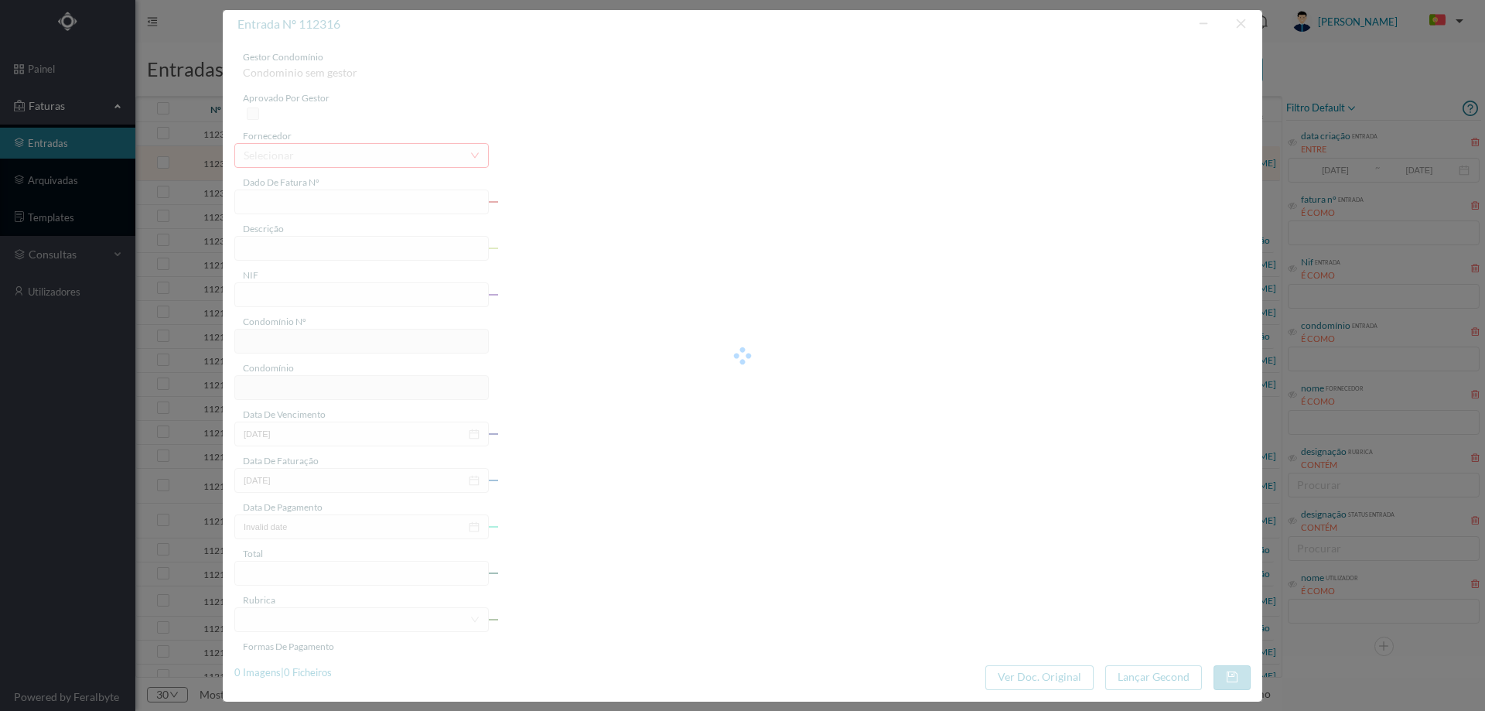
type input "119.31"
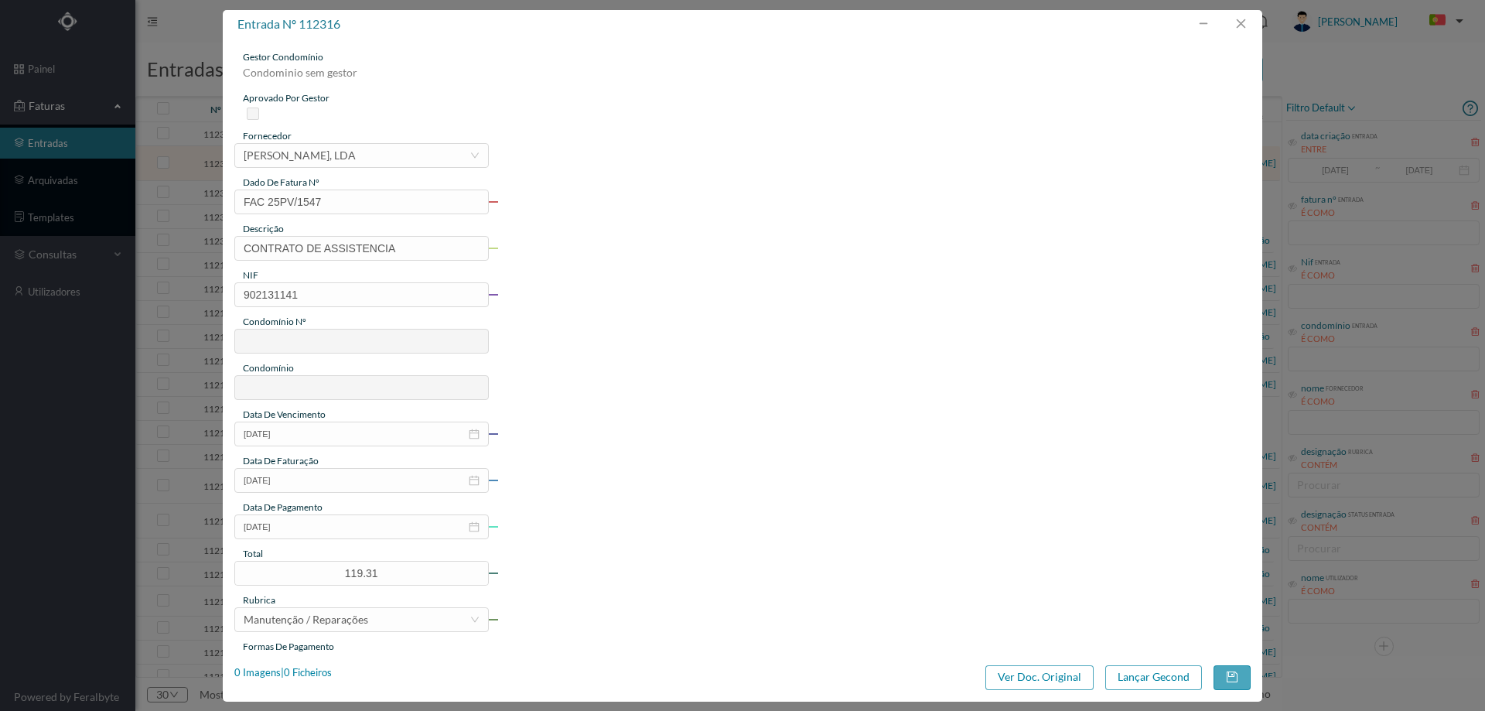
type input "763"
type input "ED. [STREET_ADDRESS]"
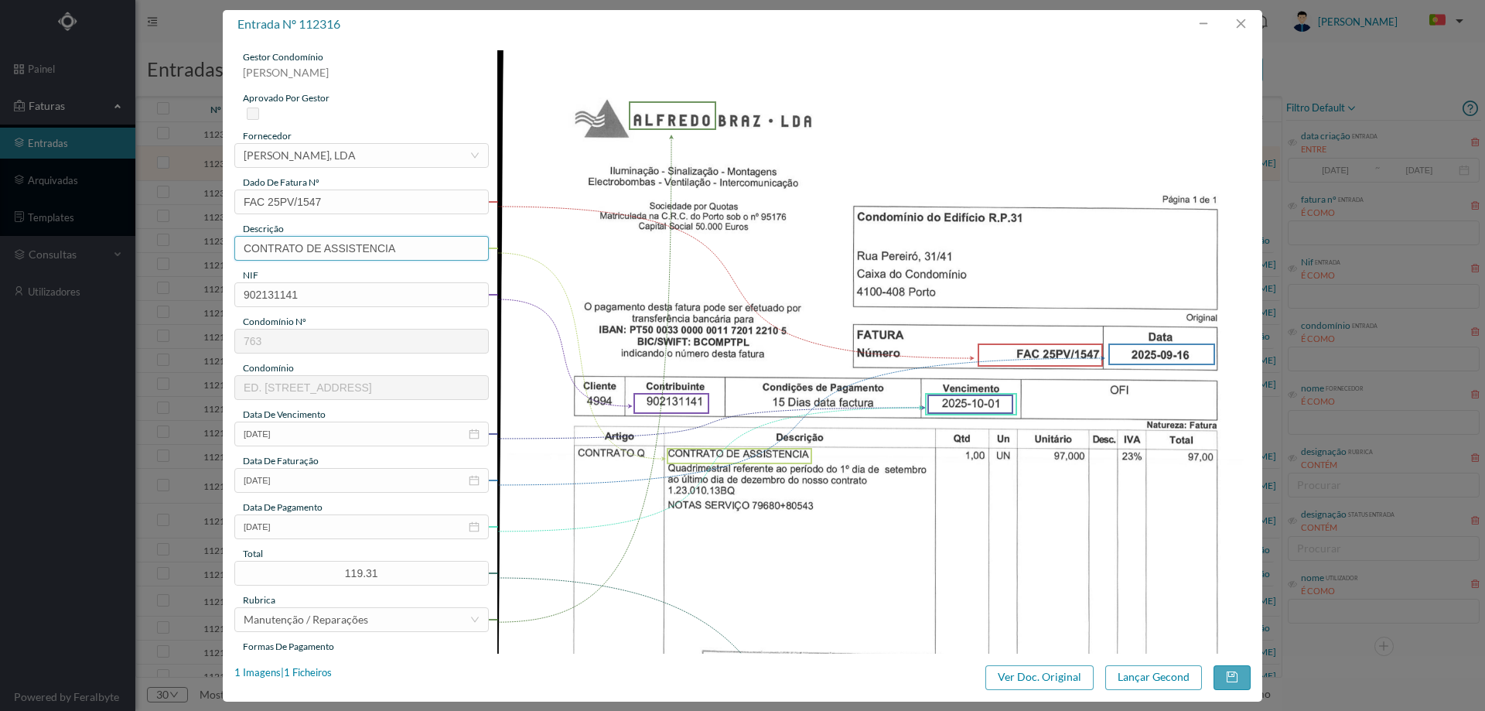
click at [409, 251] on input "CONTRATO DE ASSISTENCIA" at bounding box center [361, 248] width 254 height 25
type input "CONTRATO DE ASSISTENCIA SET a Dezembro"
click at [776, 293] on img at bounding box center [874, 582] width 754 height 1065
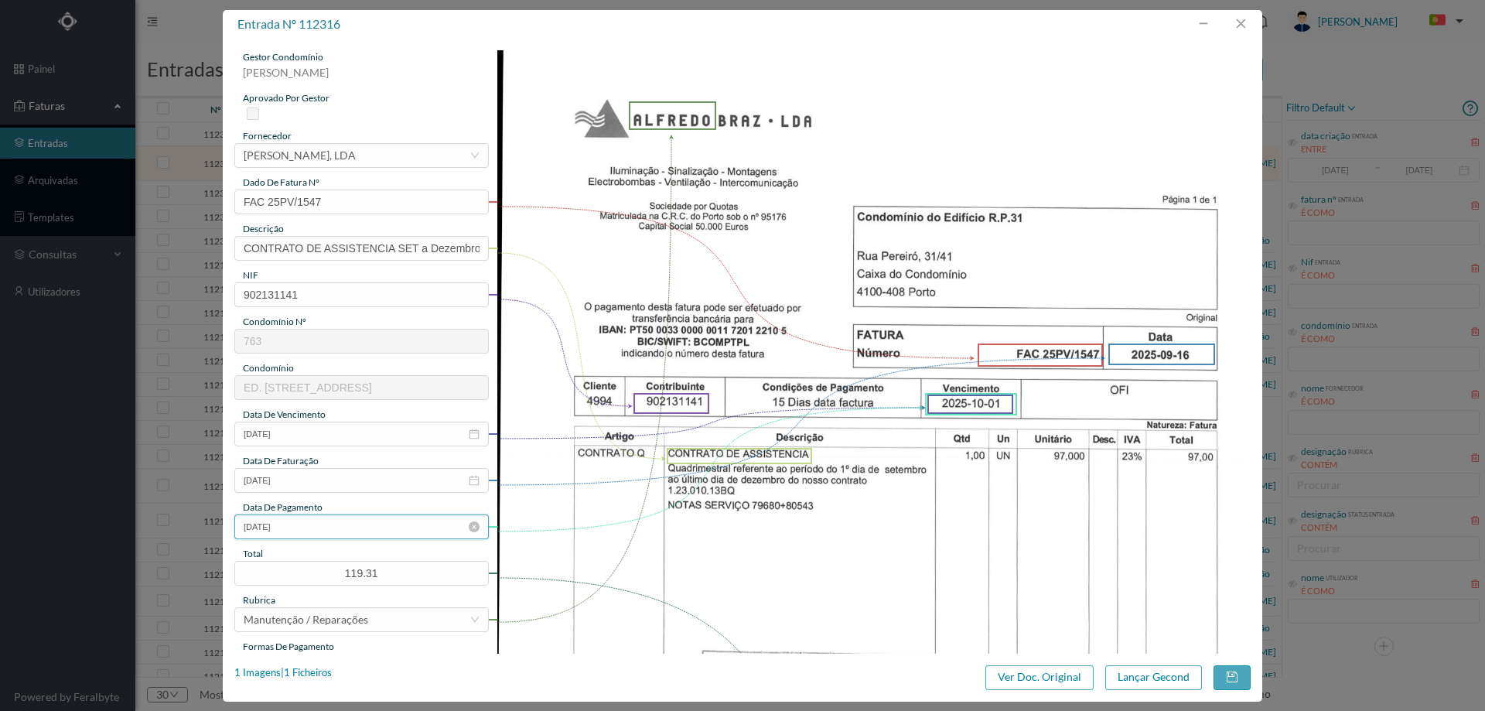
click at [328, 531] on input "[DATE]" at bounding box center [361, 526] width 254 height 25
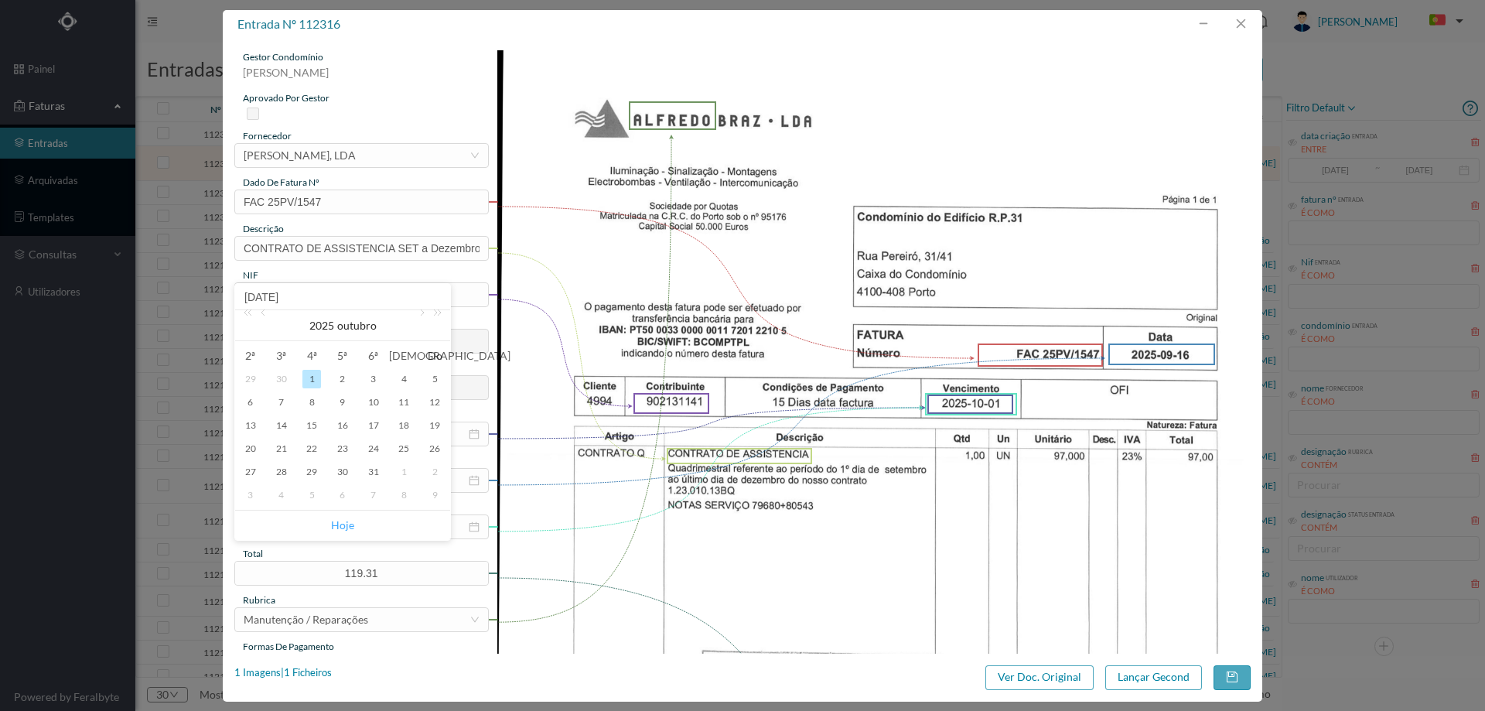
click at [348, 524] on link "Hoje" at bounding box center [342, 524] width 23 height 29
type input "[DATE]"
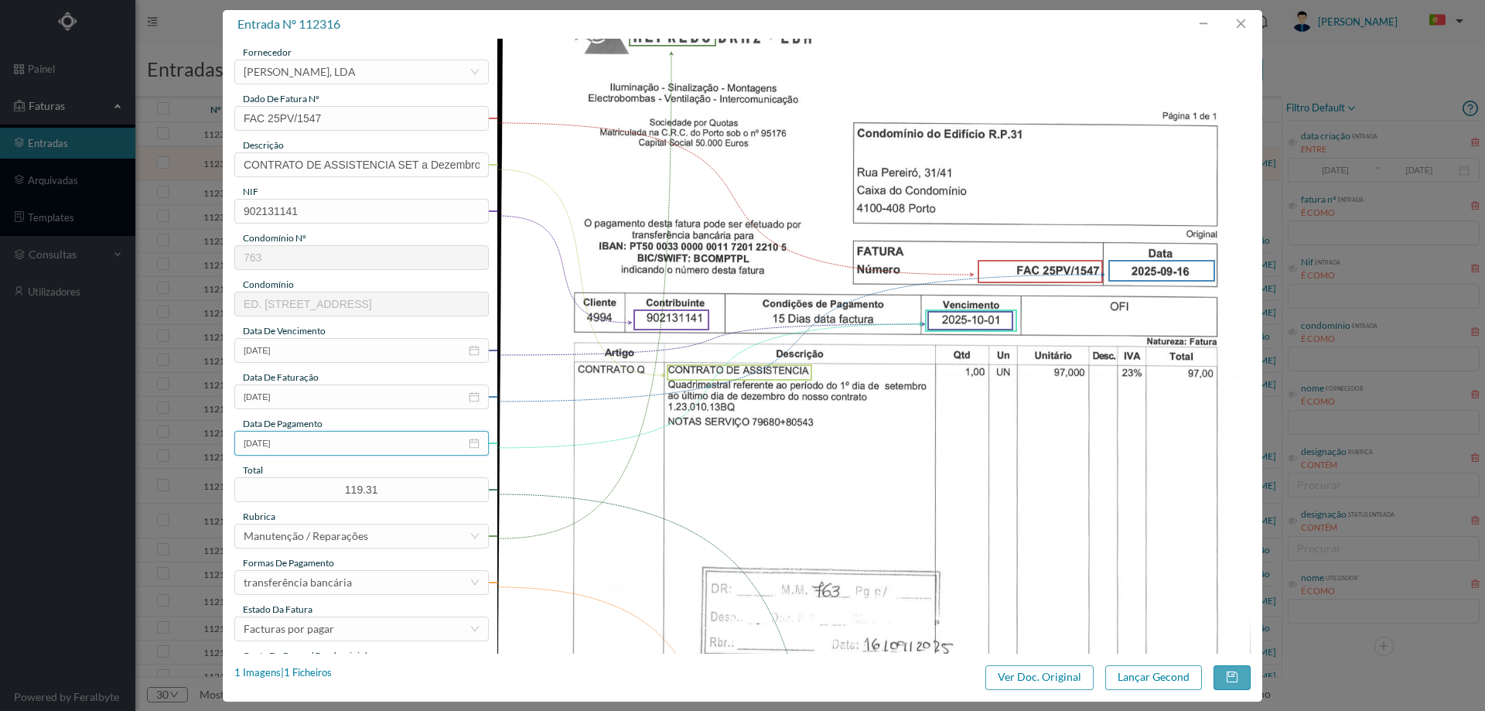
scroll to position [232, 0]
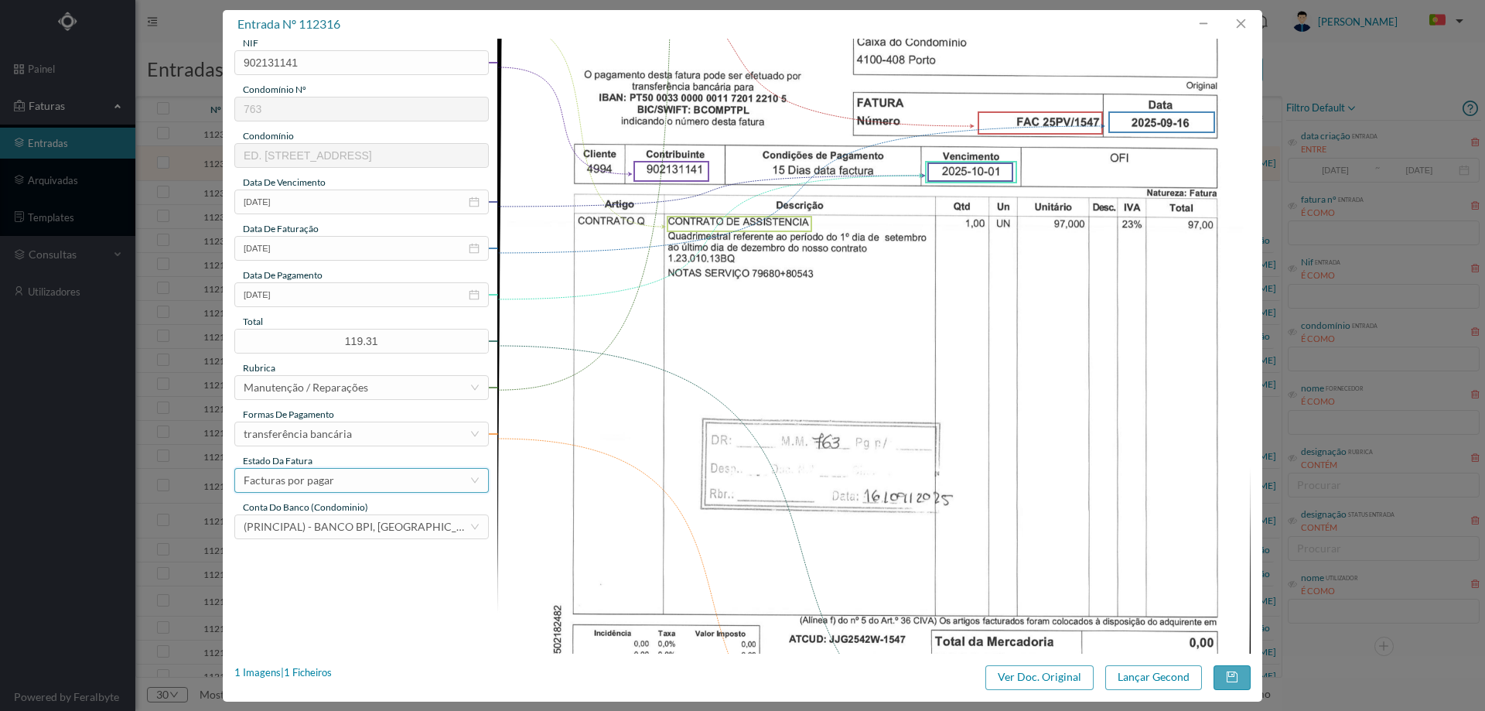
click at [328, 483] on div "Facturas por pagar" at bounding box center [289, 480] width 90 height 23
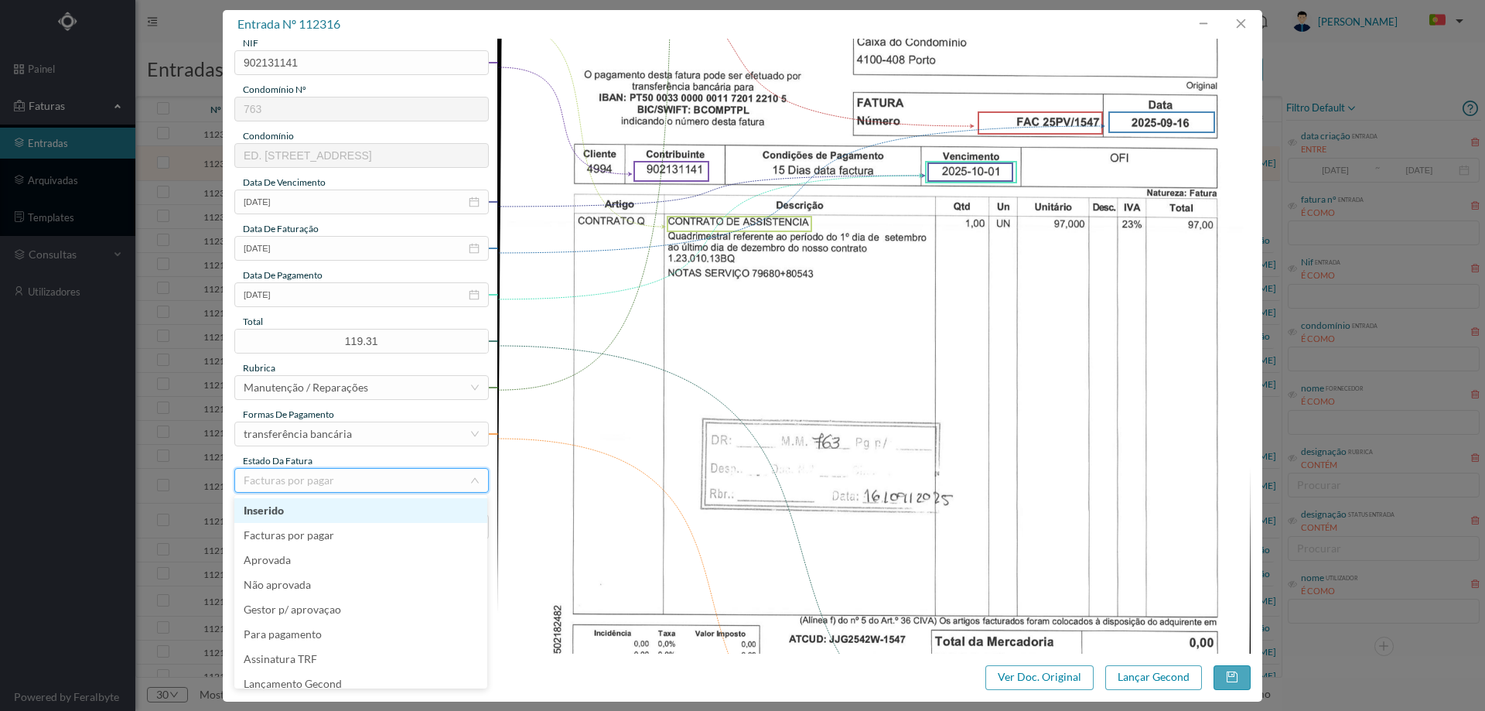
scroll to position [8, 0]
drag, startPoint x: 344, startPoint y: 669, endPoint x: 424, endPoint y: 672, distance: 79.7
click at [346, 668] on li "Lançamento Gecond" at bounding box center [360, 676] width 253 height 25
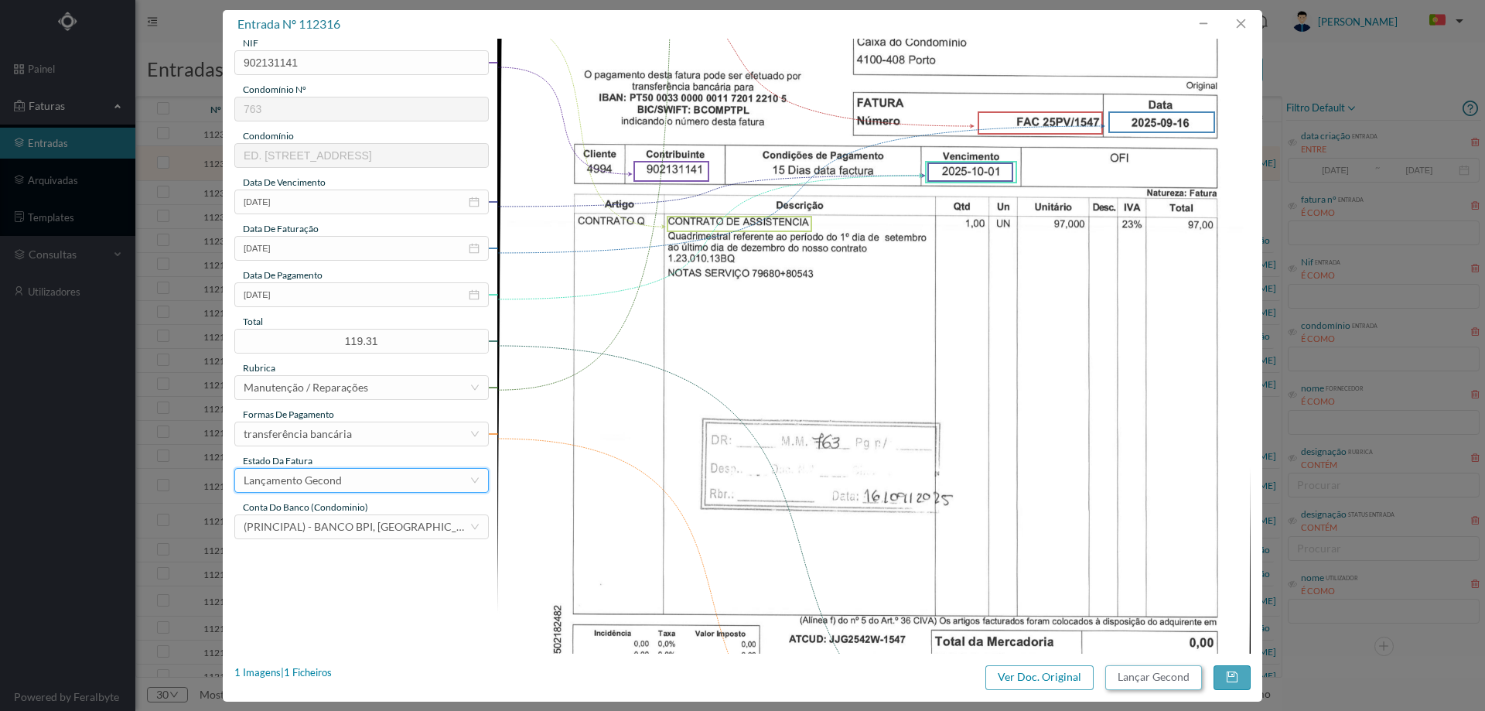
click at [1130, 670] on button "Lançar Gecond" at bounding box center [1153, 677] width 97 height 25
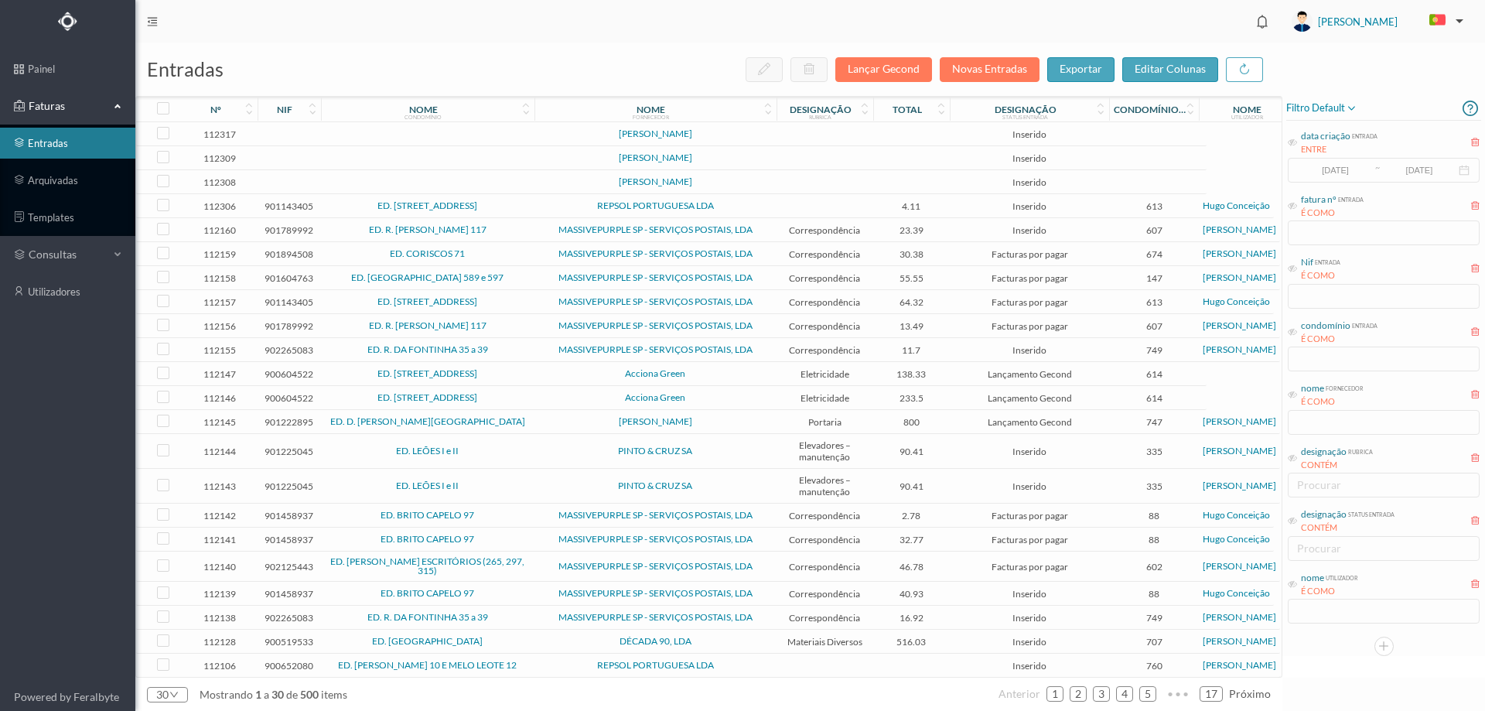
click at [548, 131] on span "[PERSON_NAME]" at bounding box center [655, 133] width 234 height 9
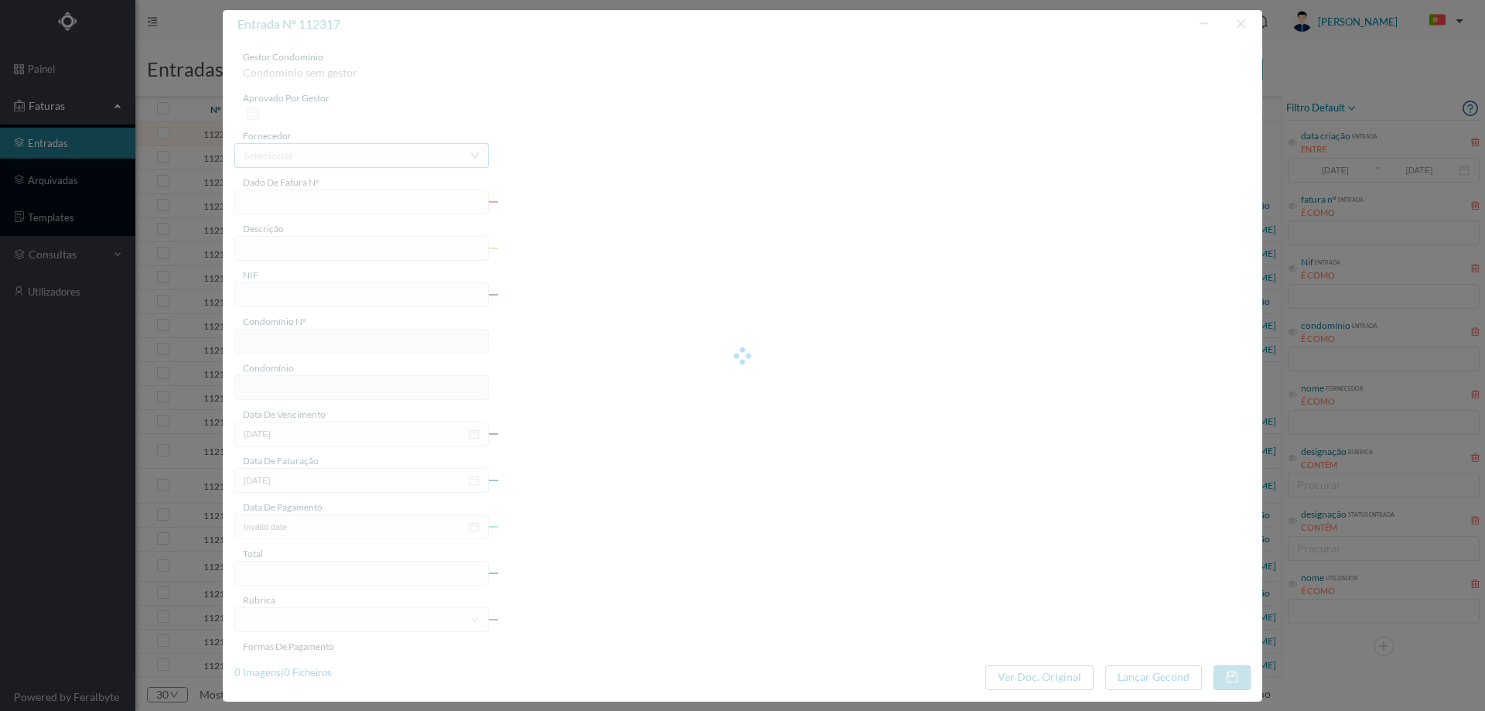
type input "ATSIREO1FR/€"
type input "ido a titulo de: Pagamento dos bens ou dos serviços o à disposição dos bens/ re…"
type input "0"
type input "Invalid date"
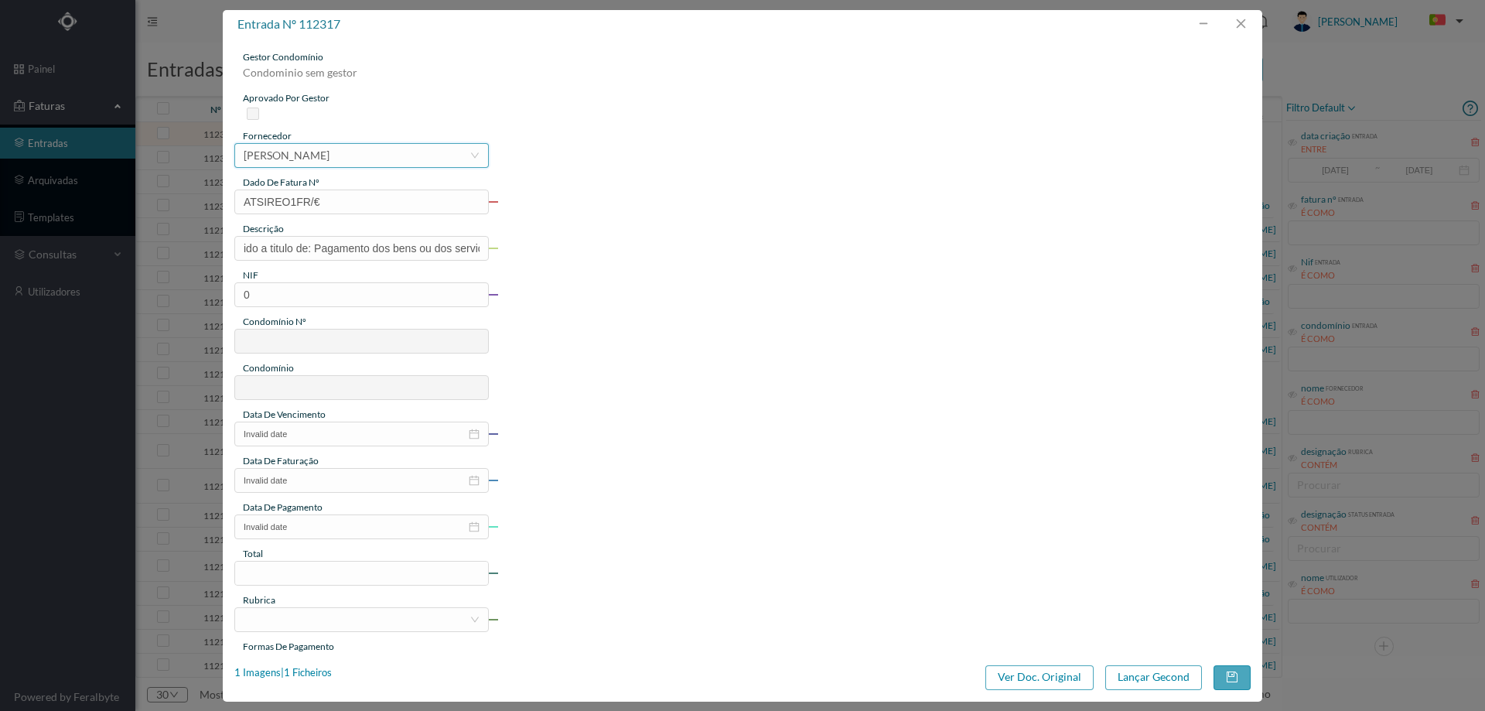
click at [355, 155] on div "[PERSON_NAME]" at bounding box center [357, 155] width 226 height 23
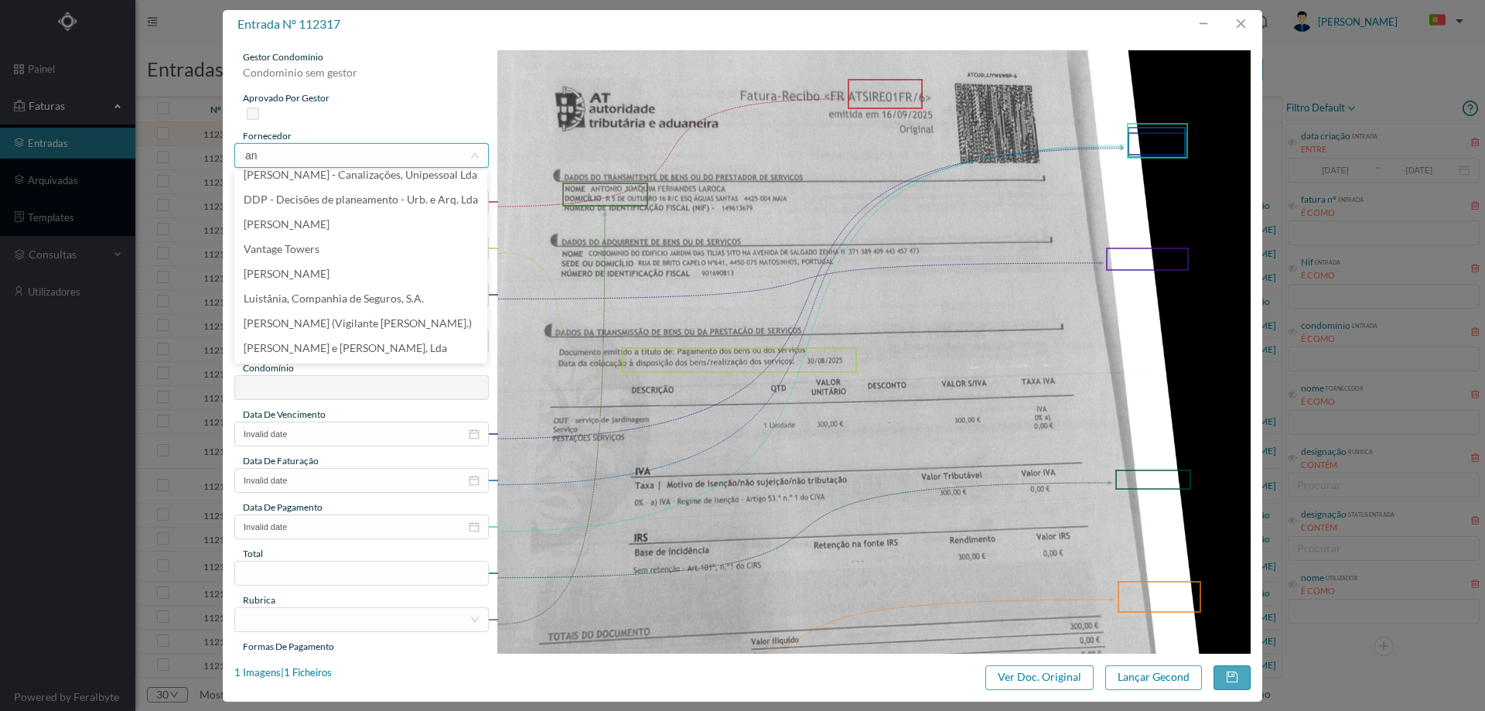
scroll to position [3, 0]
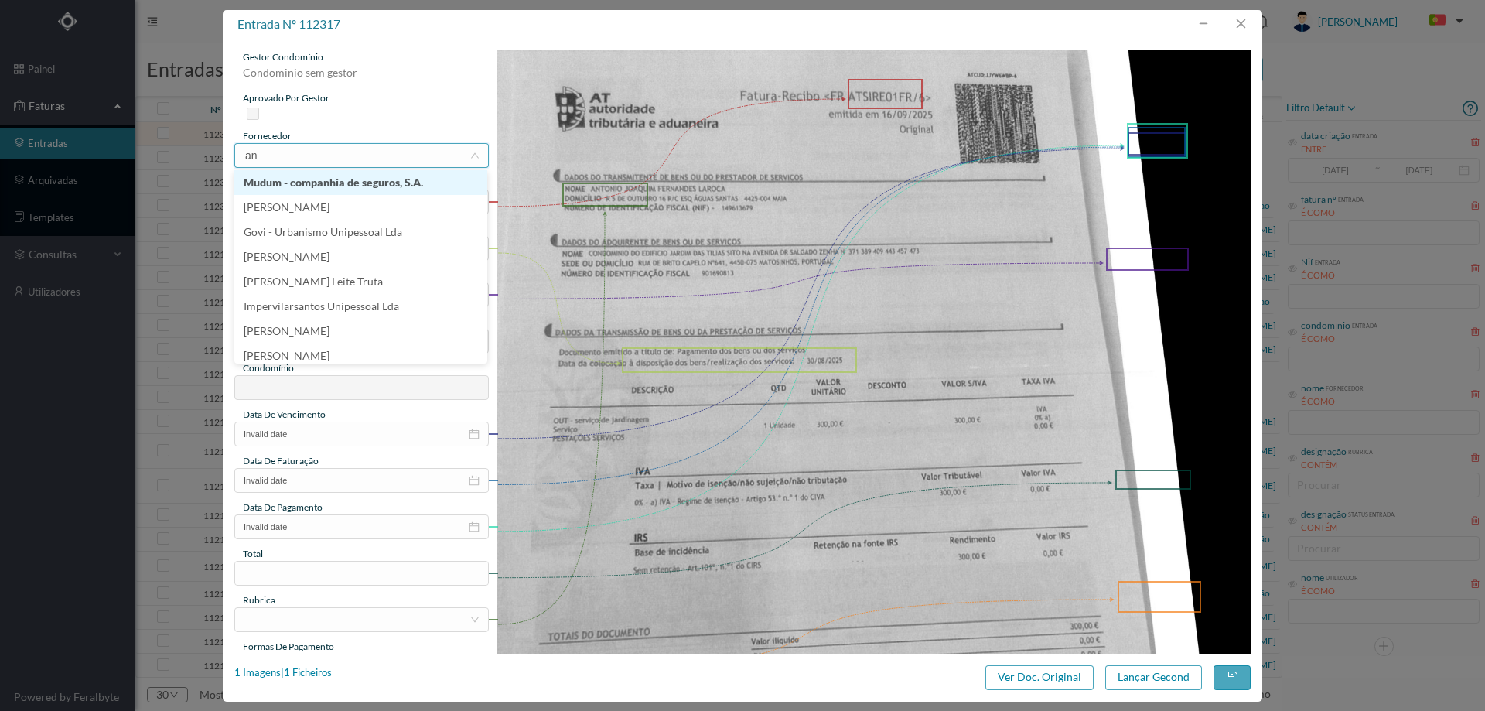
type input "a"
type input "laro"
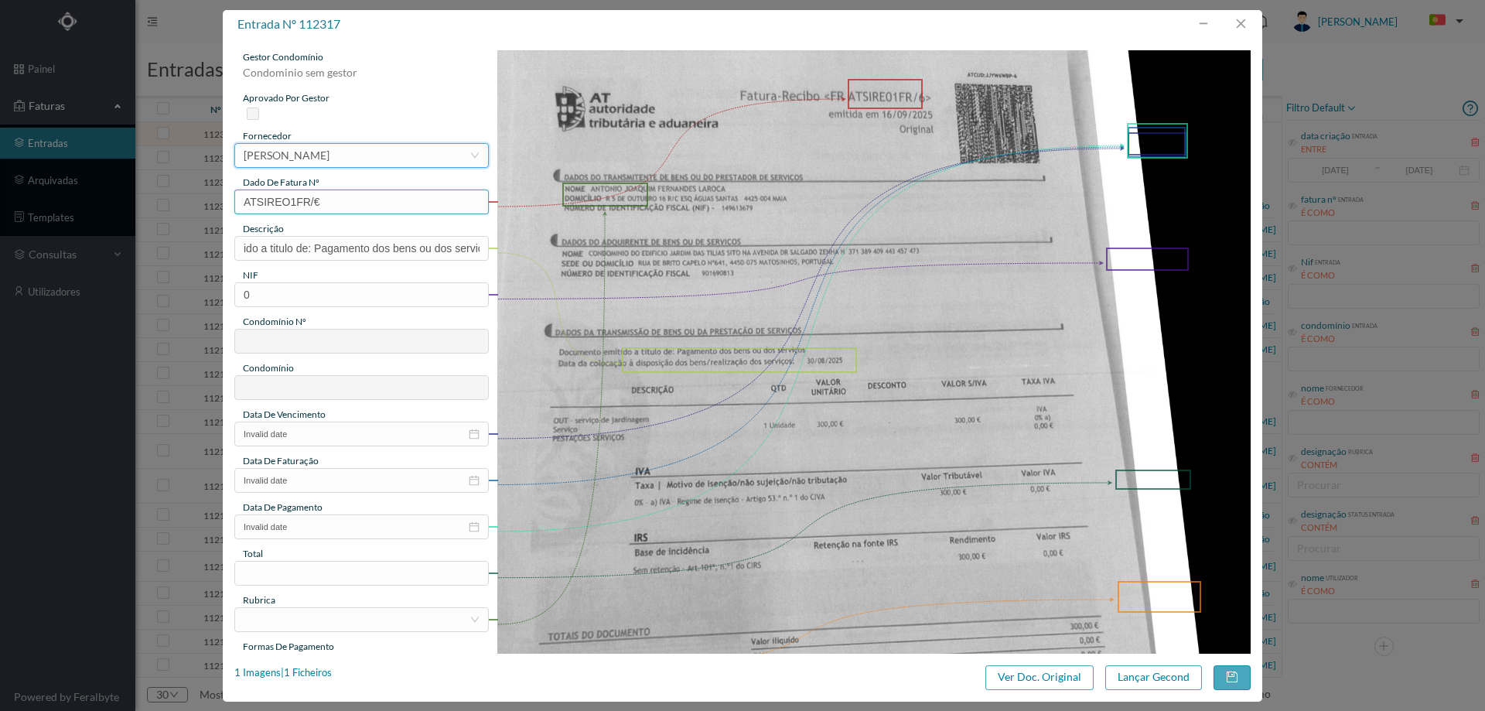
click at [366, 198] on input "ATSIREO1FR/€" at bounding box center [361, 201] width 254 height 25
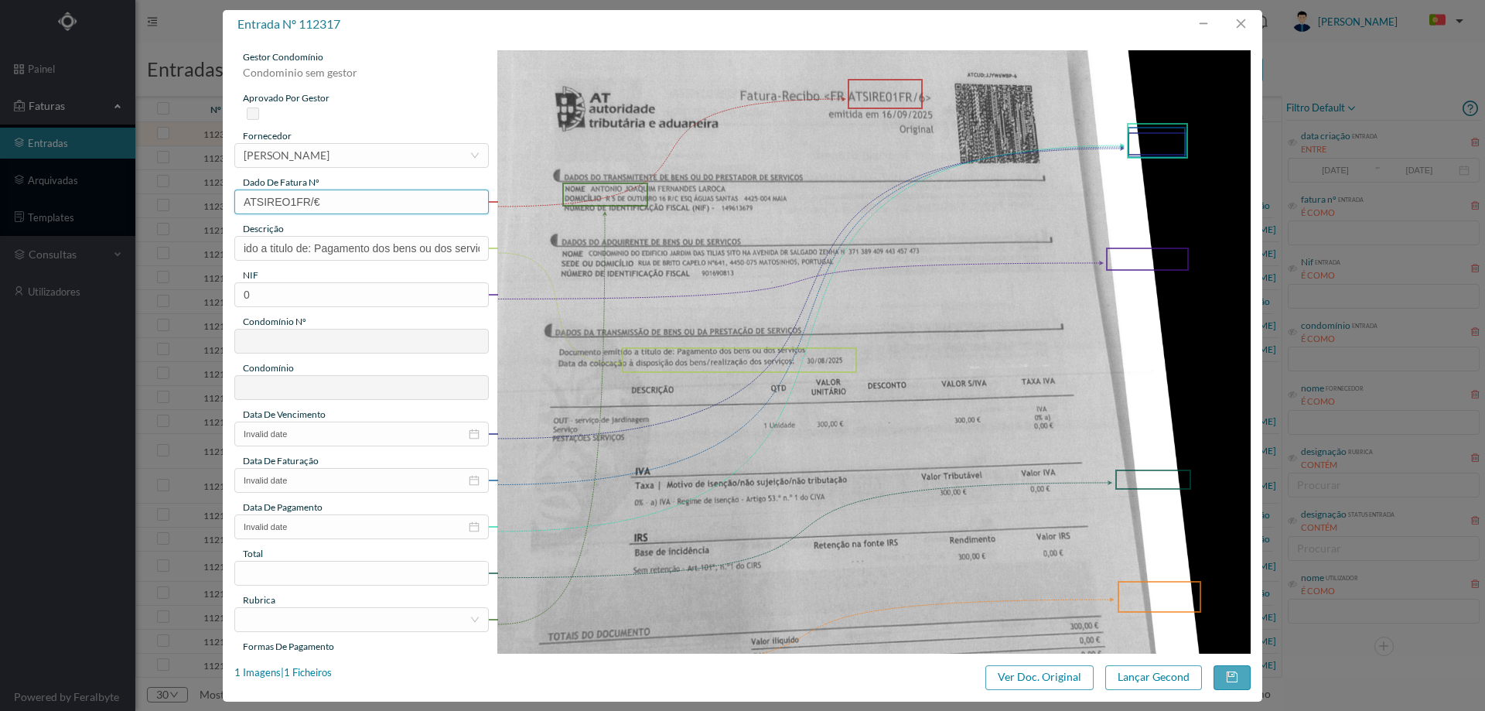
drag, startPoint x: 382, startPoint y: 205, endPoint x: 500, endPoint y: 206, distance: 117.6
click at [383, 205] on input "ATSIREO1FR/€" at bounding box center [361, 201] width 254 height 25
click at [353, 245] on input "ido a titulo de: Pagamento dos bens ou dos serviços o à disposição dos bens/ re…" at bounding box center [361, 248] width 254 height 25
click at [359, 203] on input "ATSIREO1FR/€" at bounding box center [361, 201] width 254 height 25
type input "ATSIREO1FR/6"
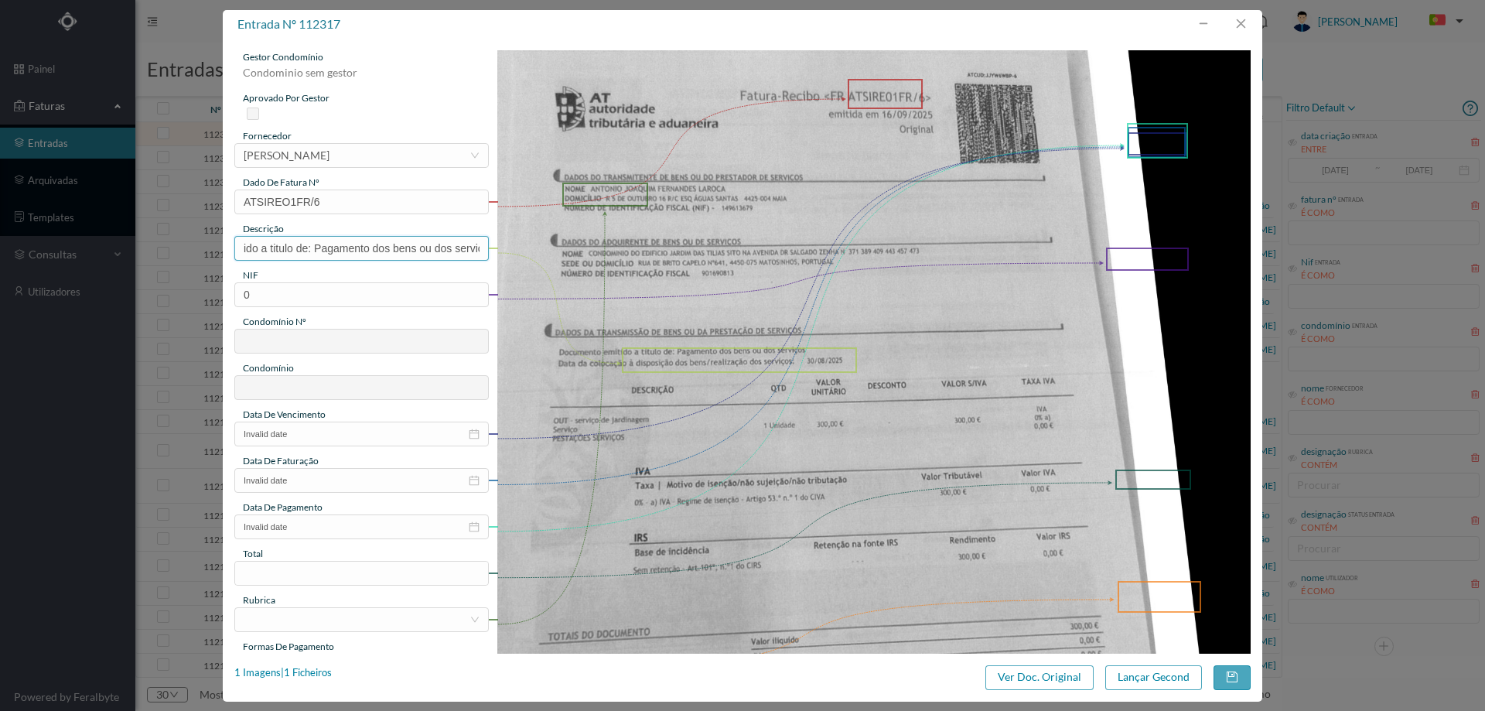
click at [418, 253] on input "ido a titulo de: Pagamento dos bens ou dos serviços o à disposição dos bens/ re…" at bounding box center [361, 248] width 254 height 25
type input "JARDINAGEM [DATE]"
click at [344, 295] on input "0" at bounding box center [361, 294] width 254 height 25
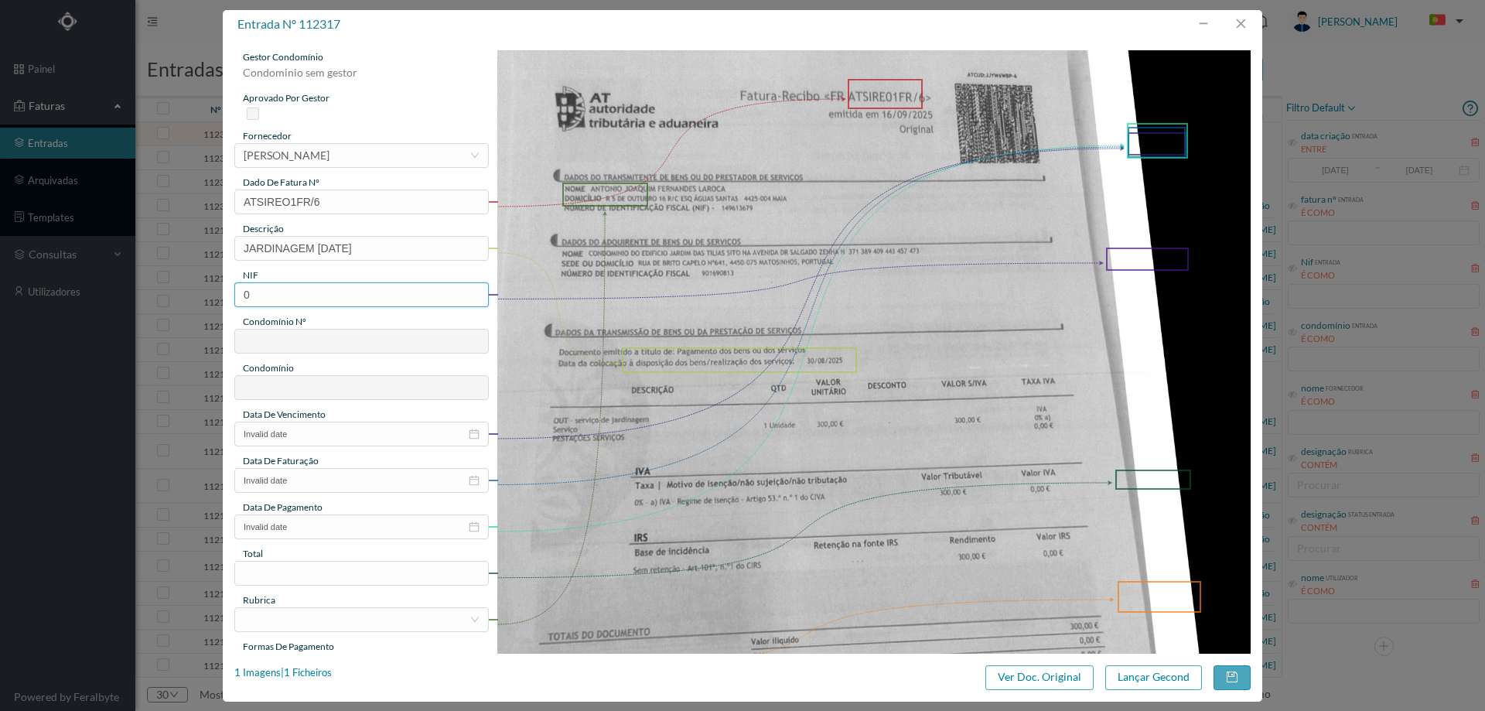
click at [344, 295] on input "0" at bounding box center [361, 294] width 254 height 25
type input "901690813"
type input "784"
type input "ED. [GEOGRAPHIC_DATA]"
type input "901690813"
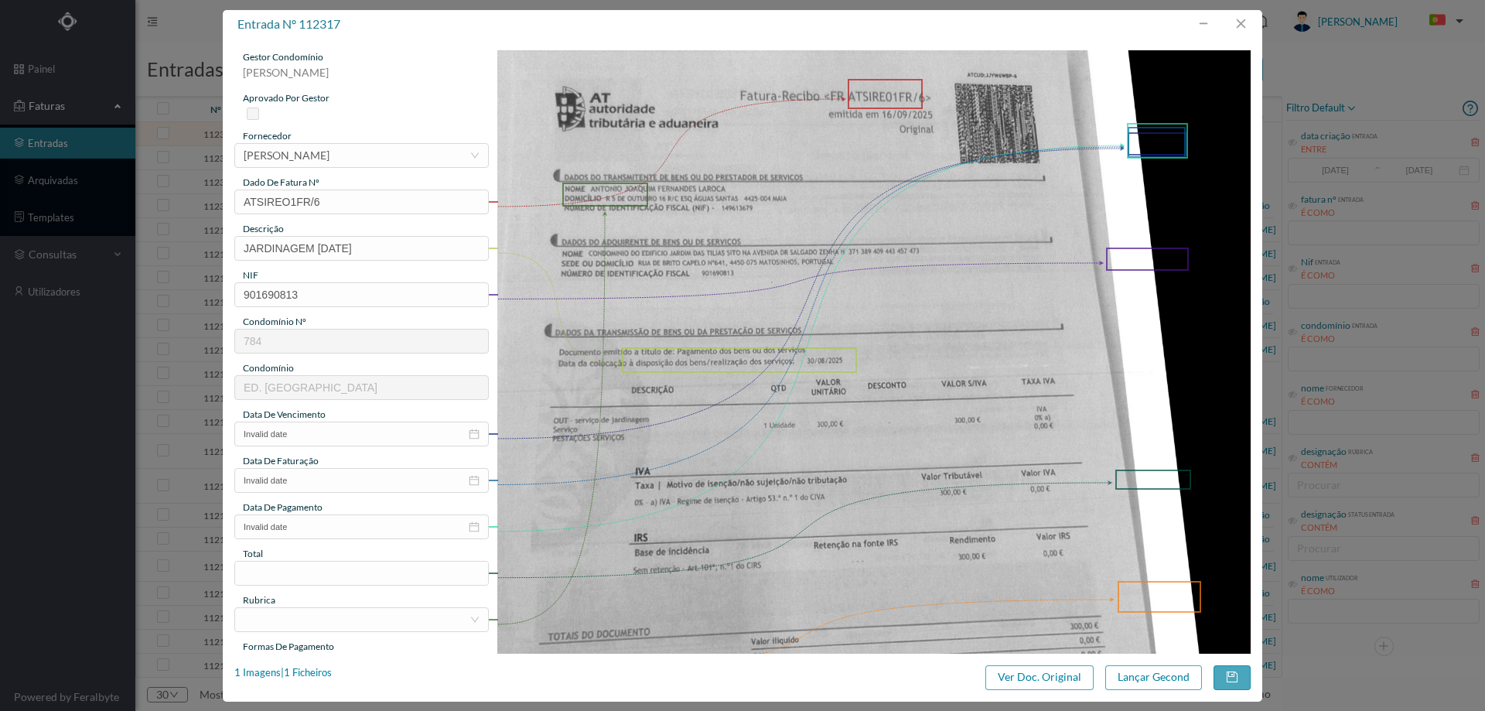
click at [958, 457] on img at bounding box center [874, 583] width 754 height 1067
click at [325, 433] on input "Invalid date" at bounding box center [361, 434] width 254 height 25
click at [346, 662] on link "Hoje" at bounding box center [342, 660] width 23 height 29
type input "[DATE]"
click at [336, 484] on input "Invalid date" at bounding box center [361, 480] width 254 height 25
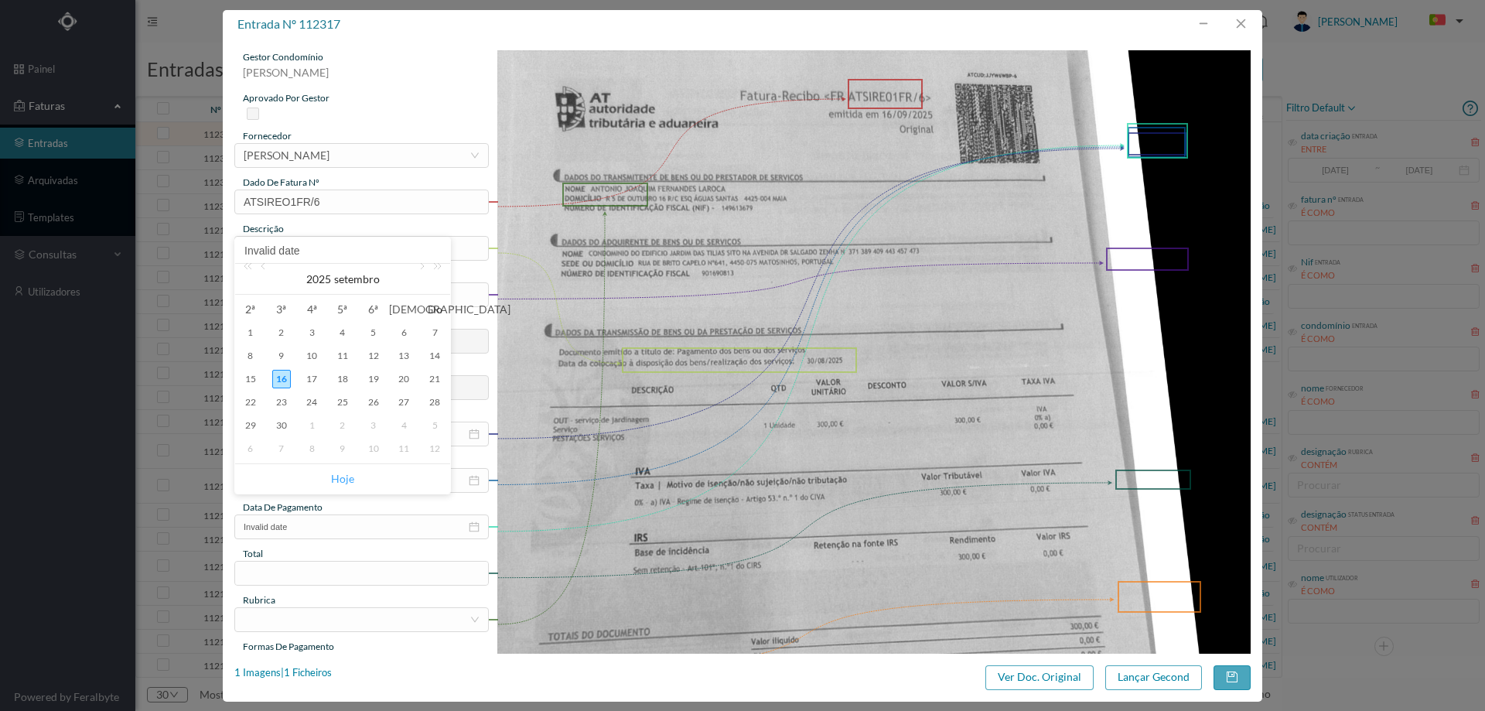
click at [338, 474] on link "Hoje" at bounding box center [342, 478] width 23 height 29
type input "[DATE]"
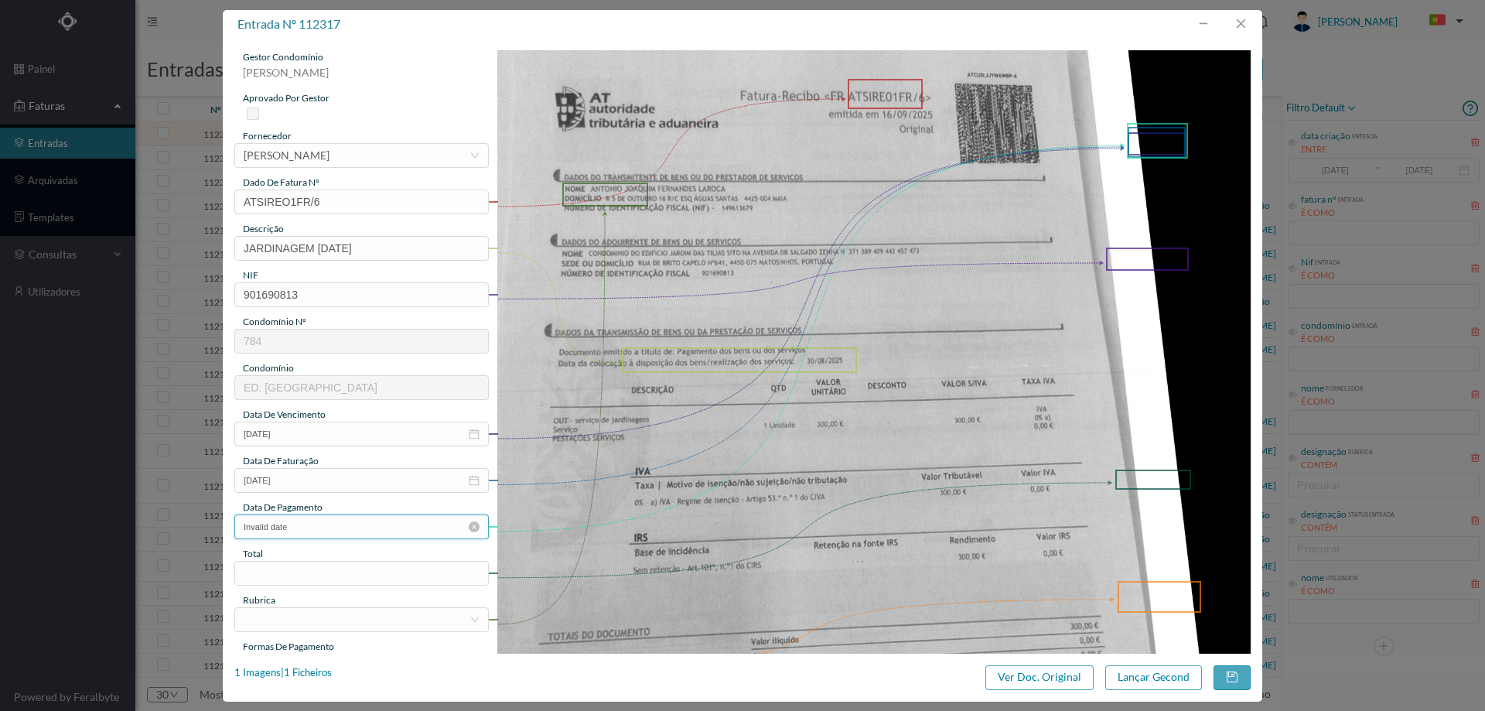
click at [323, 538] on input "Invalid date" at bounding box center [361, 526] width 254 height 25
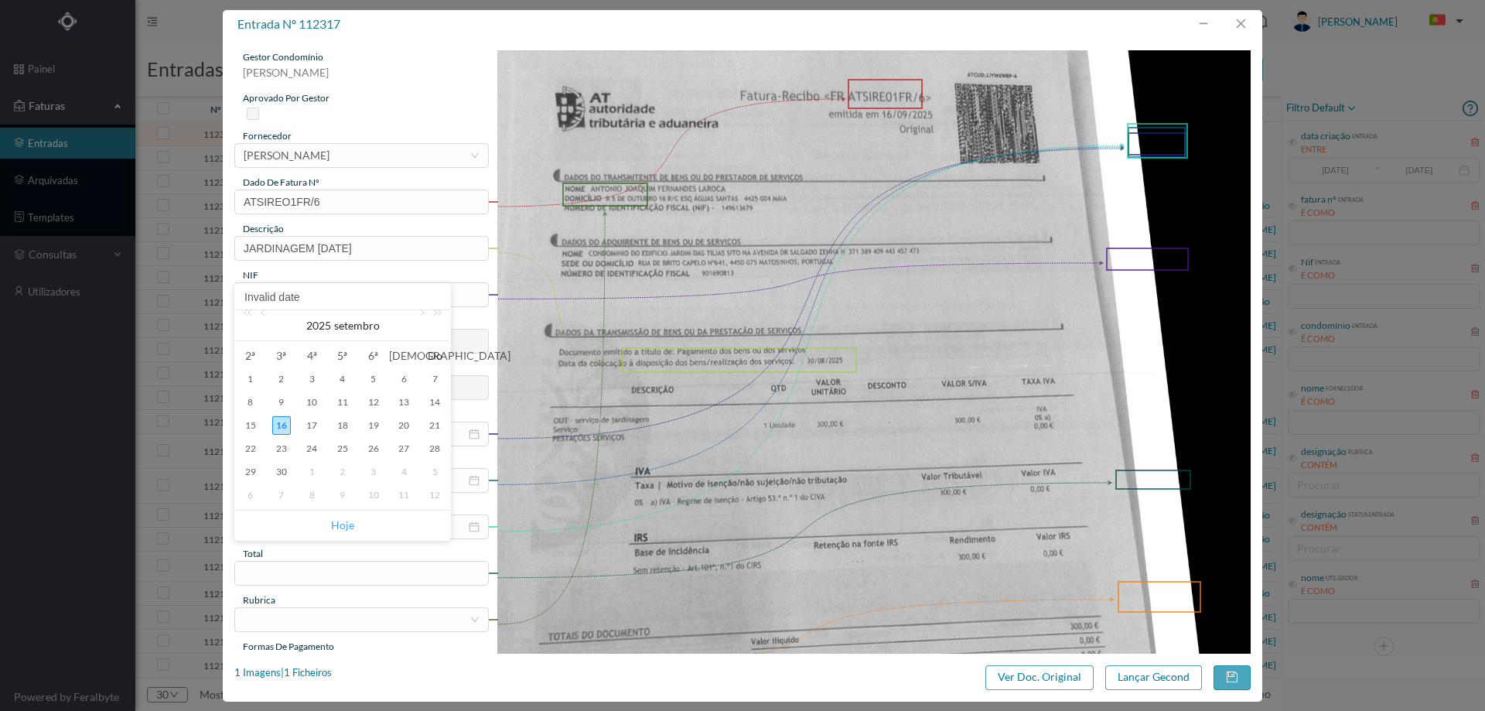
click at [343, 521] on link "Hoje" at bounding box center [342, 524] width 23 height 29
type input "[DATE]"
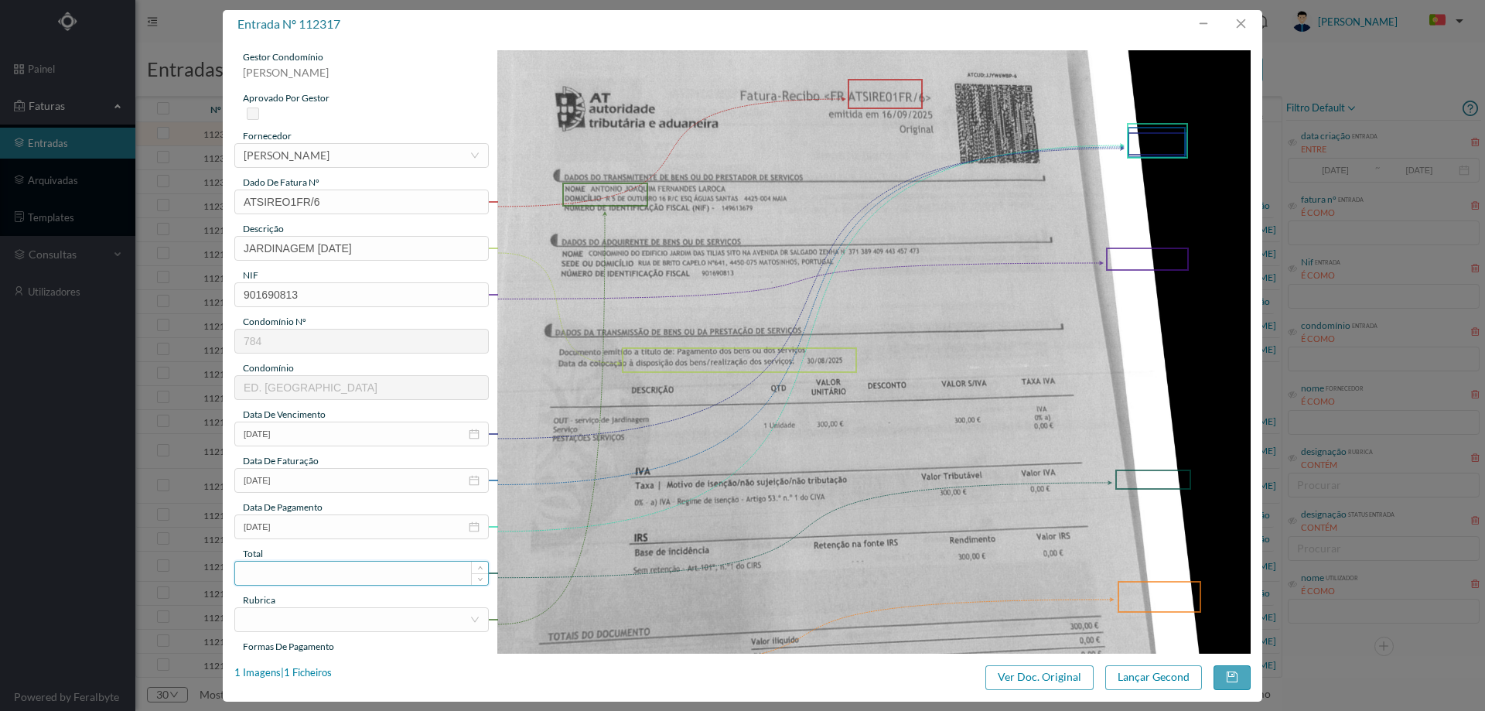
click at [337, 572] on input at bounding box center [361, 572] width 253 height 23
type input "300.00"
click at [333, 621] on div at bounding box center [357, 619] width 226 height 23
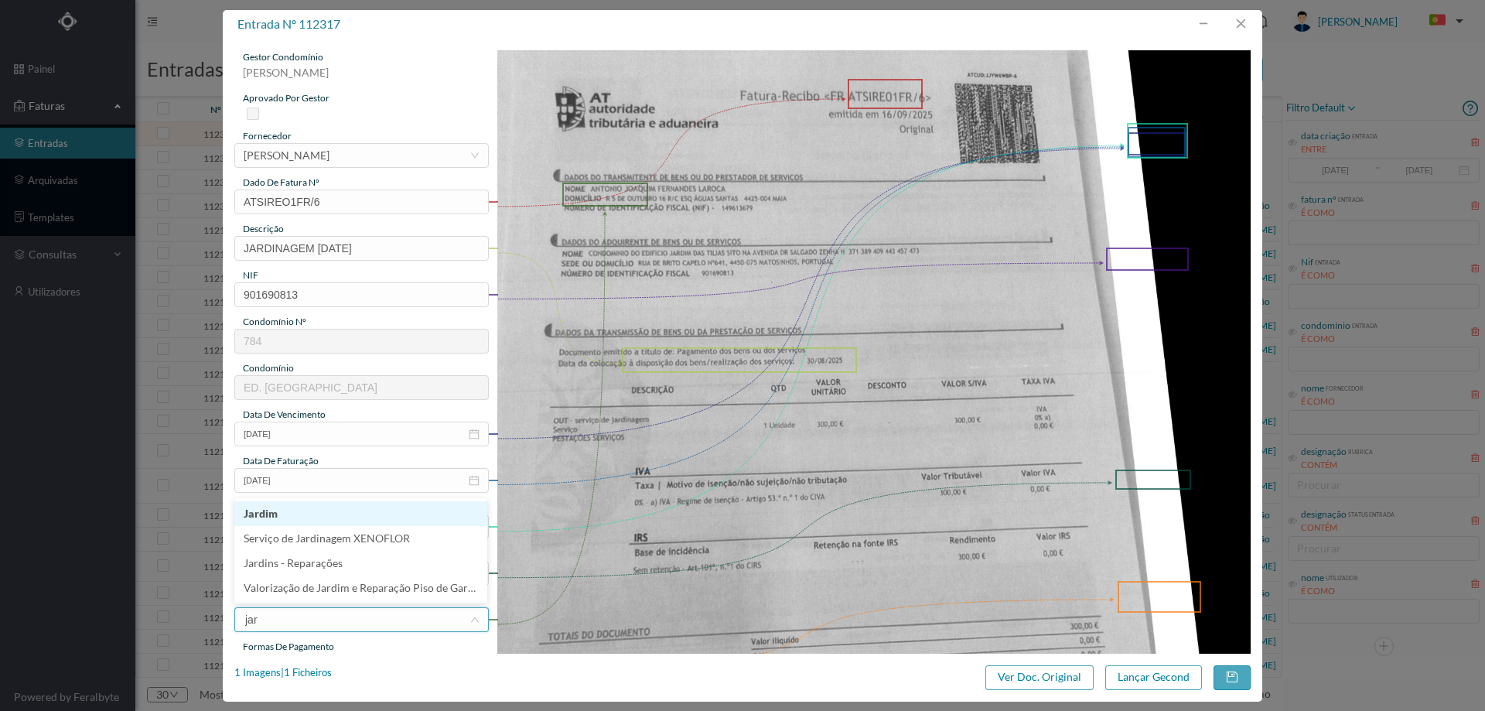
type input "jard"
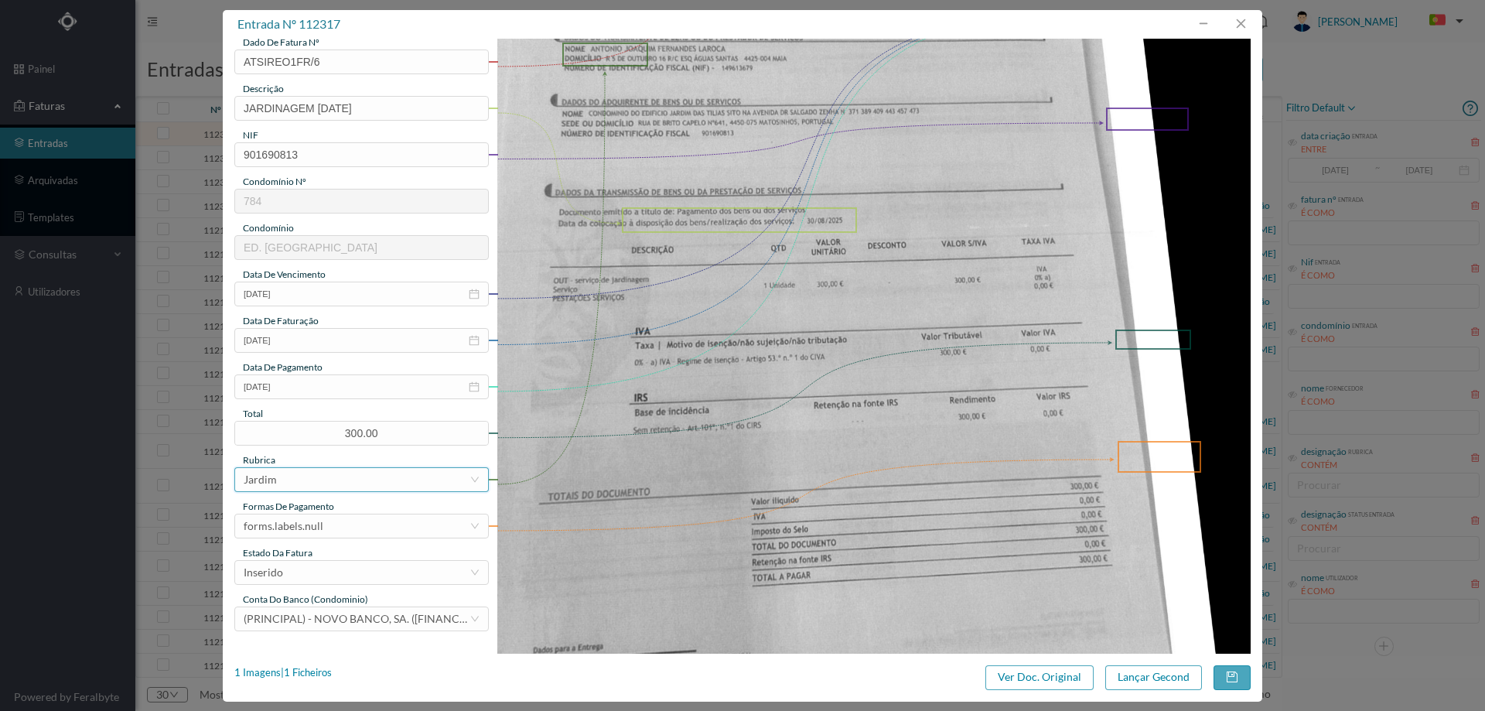
scroll to position [309, 0]
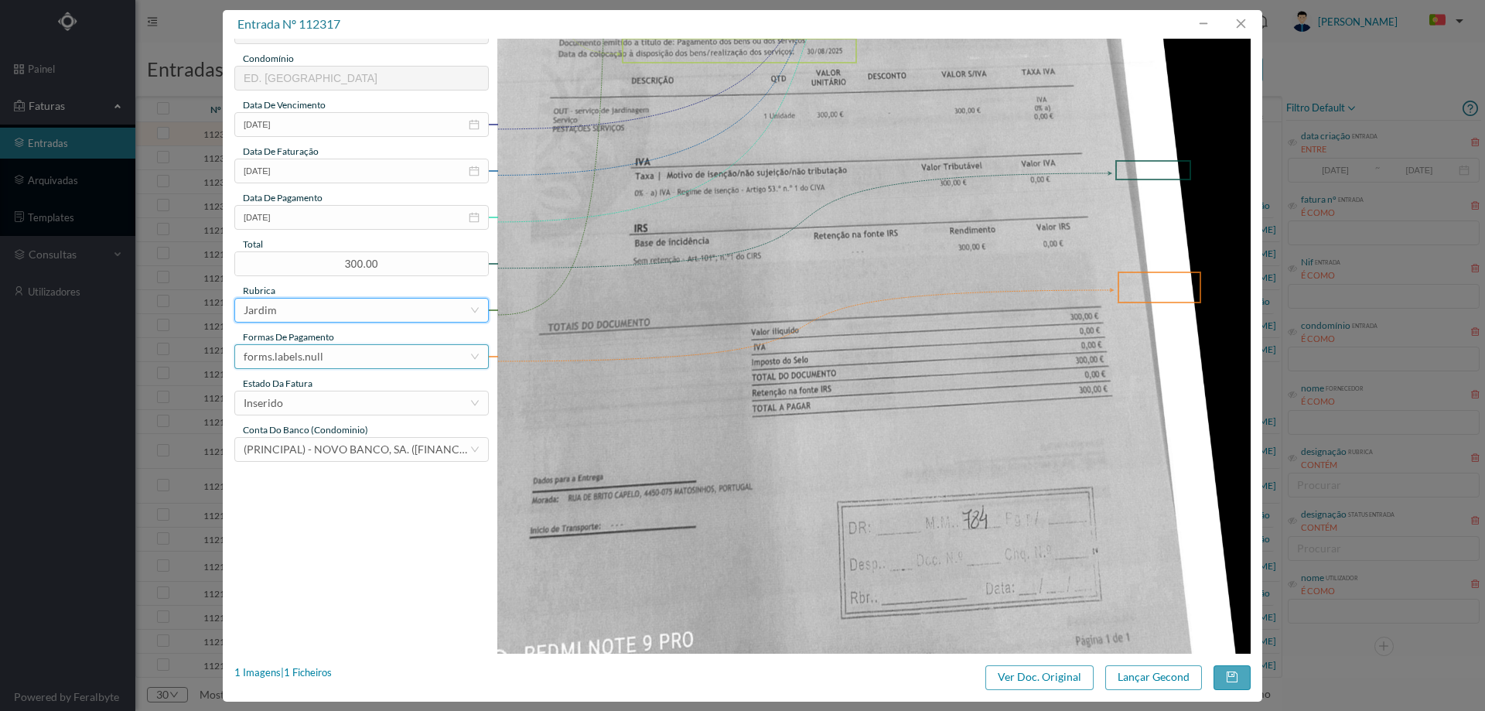
click at [339, 351] on div "forms.labels.null" at bounding box center [357, 356] width 226 height 23
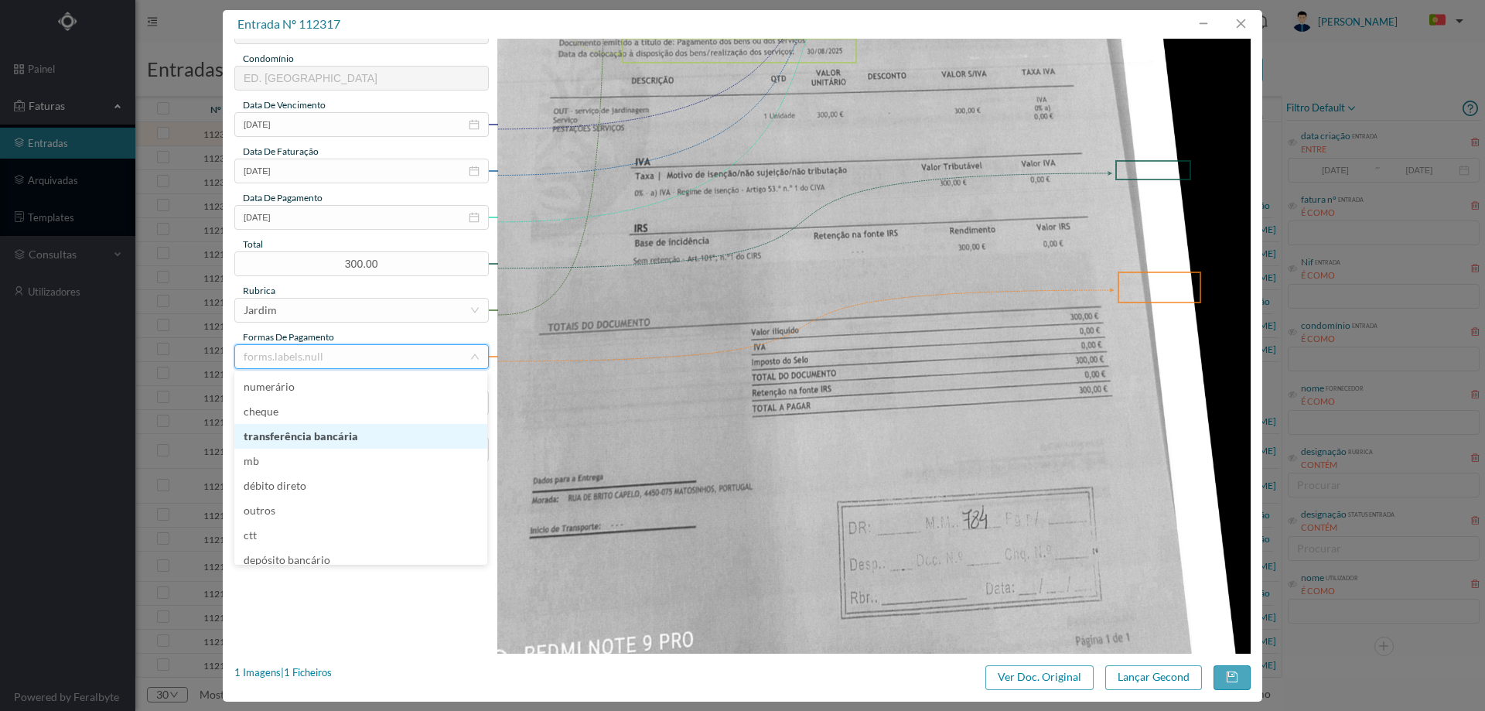
click at [350, 429] on li "transferência bancária" at bounding box center [360, 436] width 253 height 25
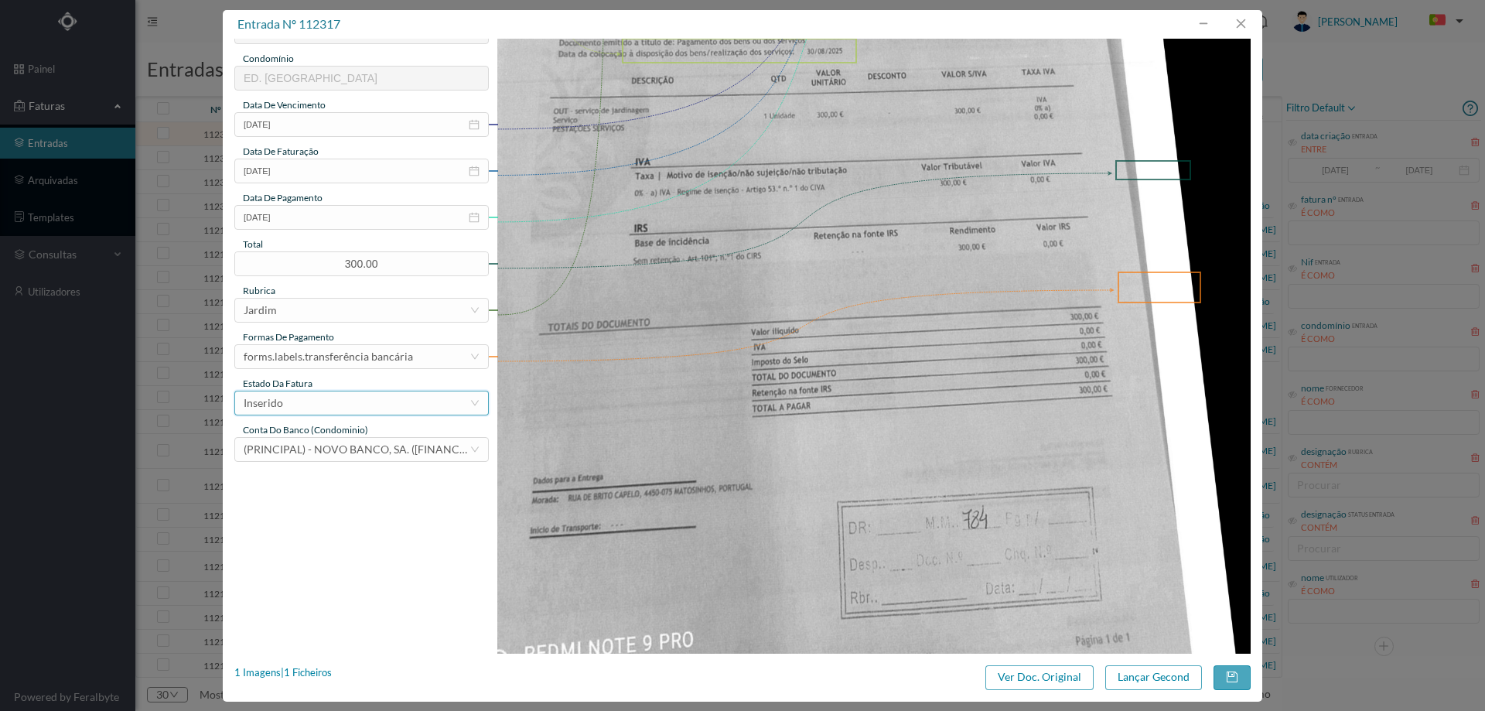
click at [322, 409] on div "Inserido" at bounding box center [357, 402] width 226 height 23
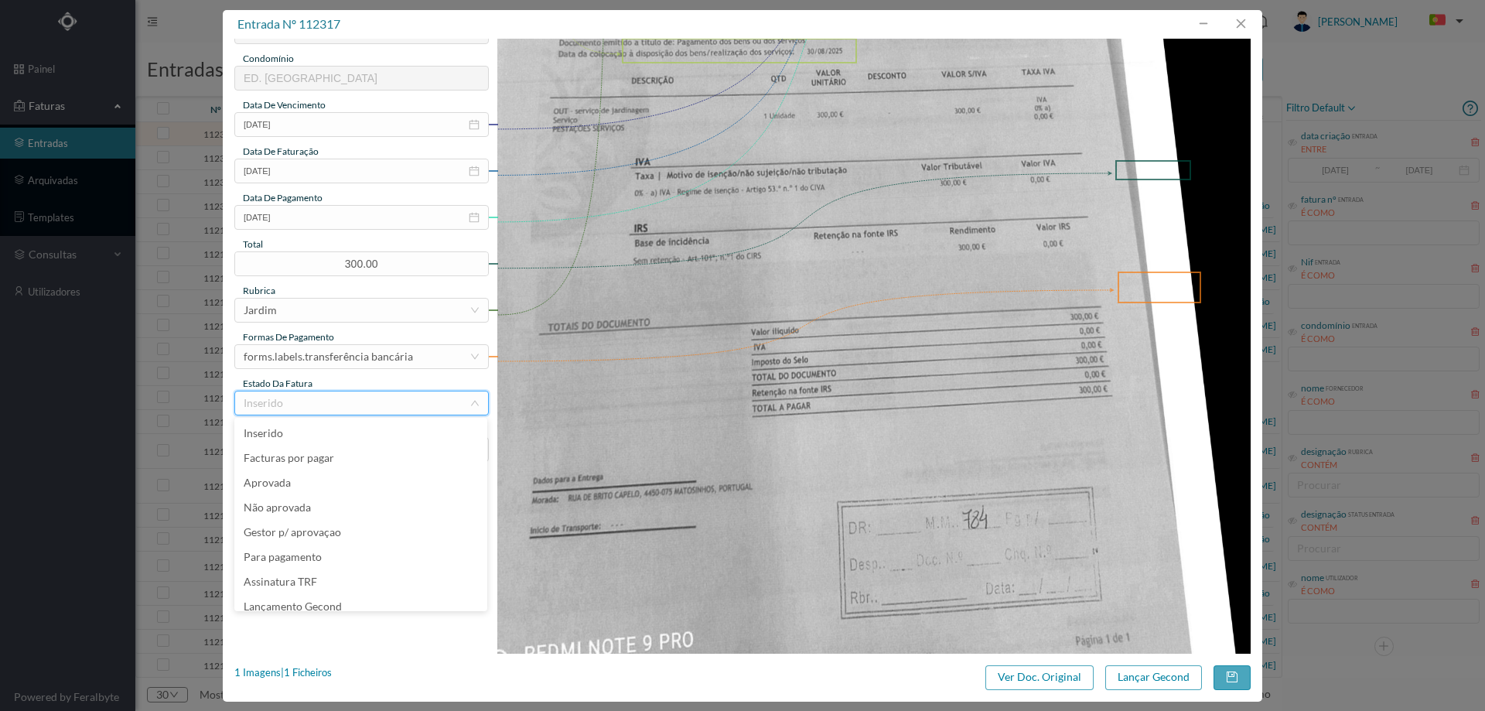
scroll to position [8, 0]
click at [335, 601] on li "Lançamento Gecond" at bounding box center [360, 598] width 253 height 25
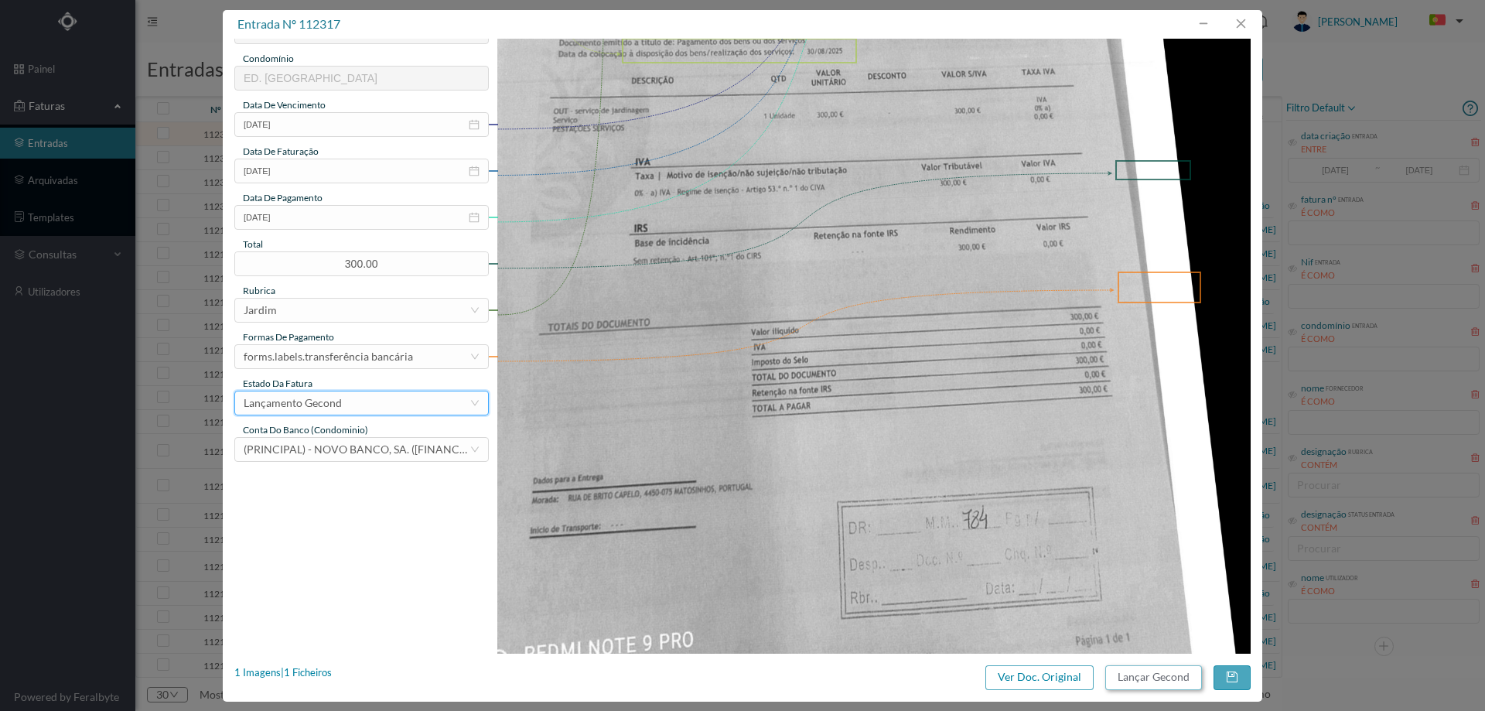
click at [1159, 674] on button "Lançar Gecond" at bounding box center [1153, 677] width 97 height 25
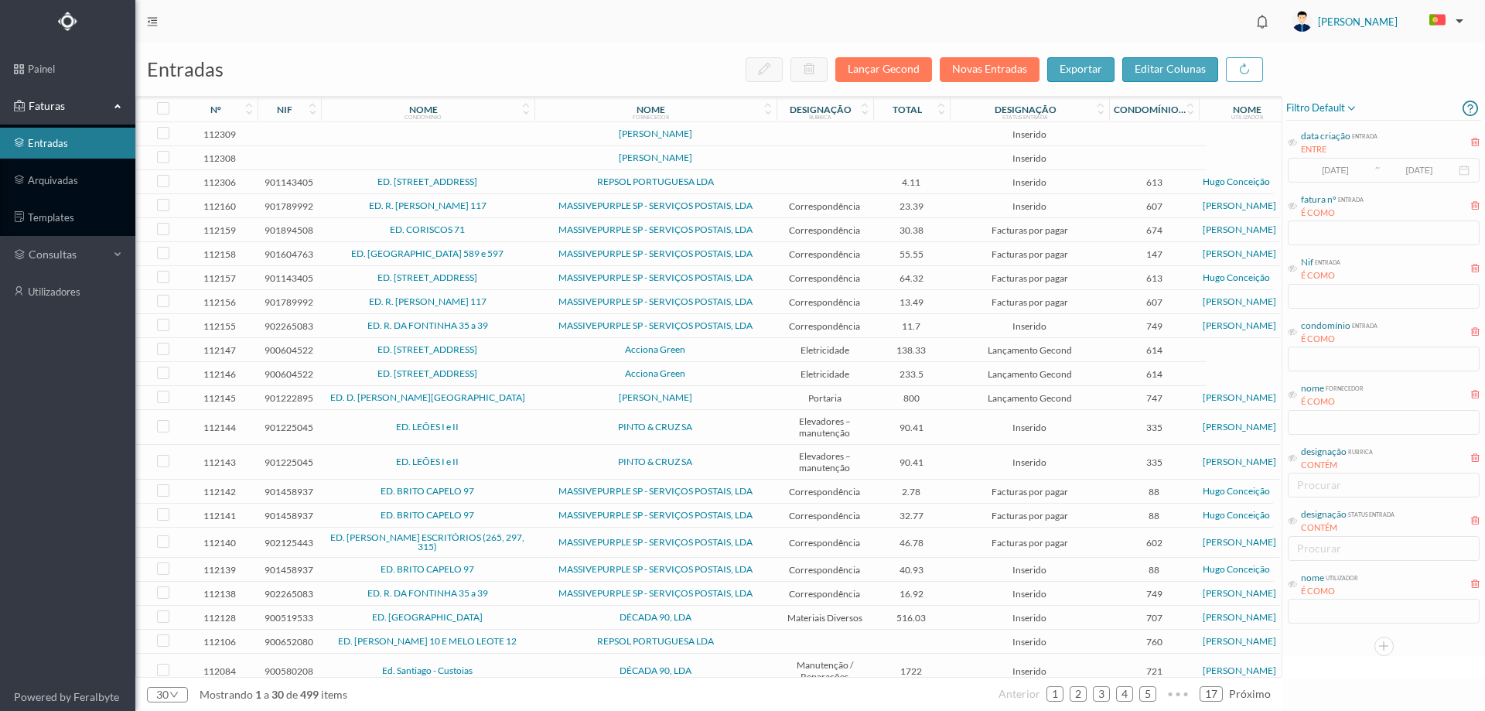
click at [527, 27] on header "[PERSON_NAME]" at bounding box center [810, 21] width 1350 height 43
click at [539, 348] on span "Acciona Green" at bounding box center [655, 349] width 234 height 9
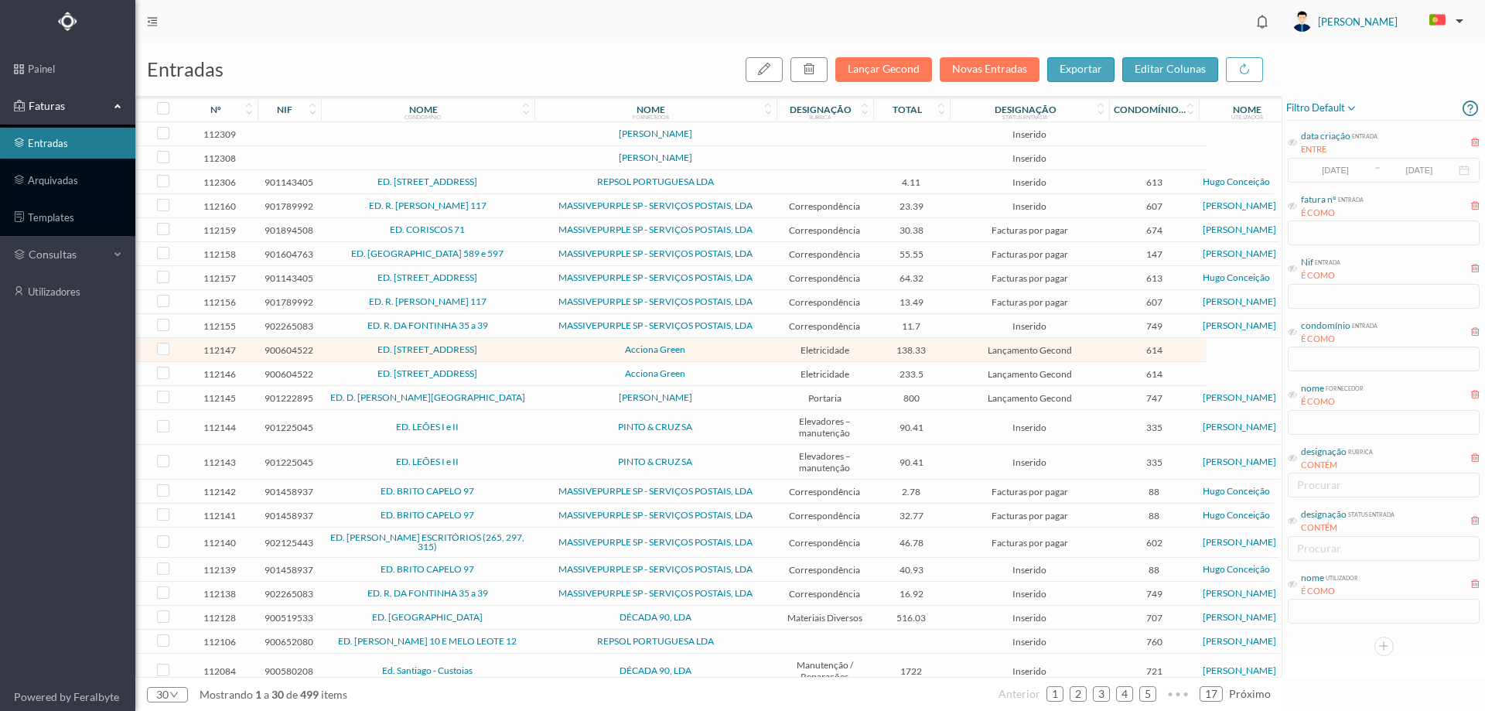
click at [539, 348] on span "Acciona Green" at bounding box center [655, 349] width 234 height 9
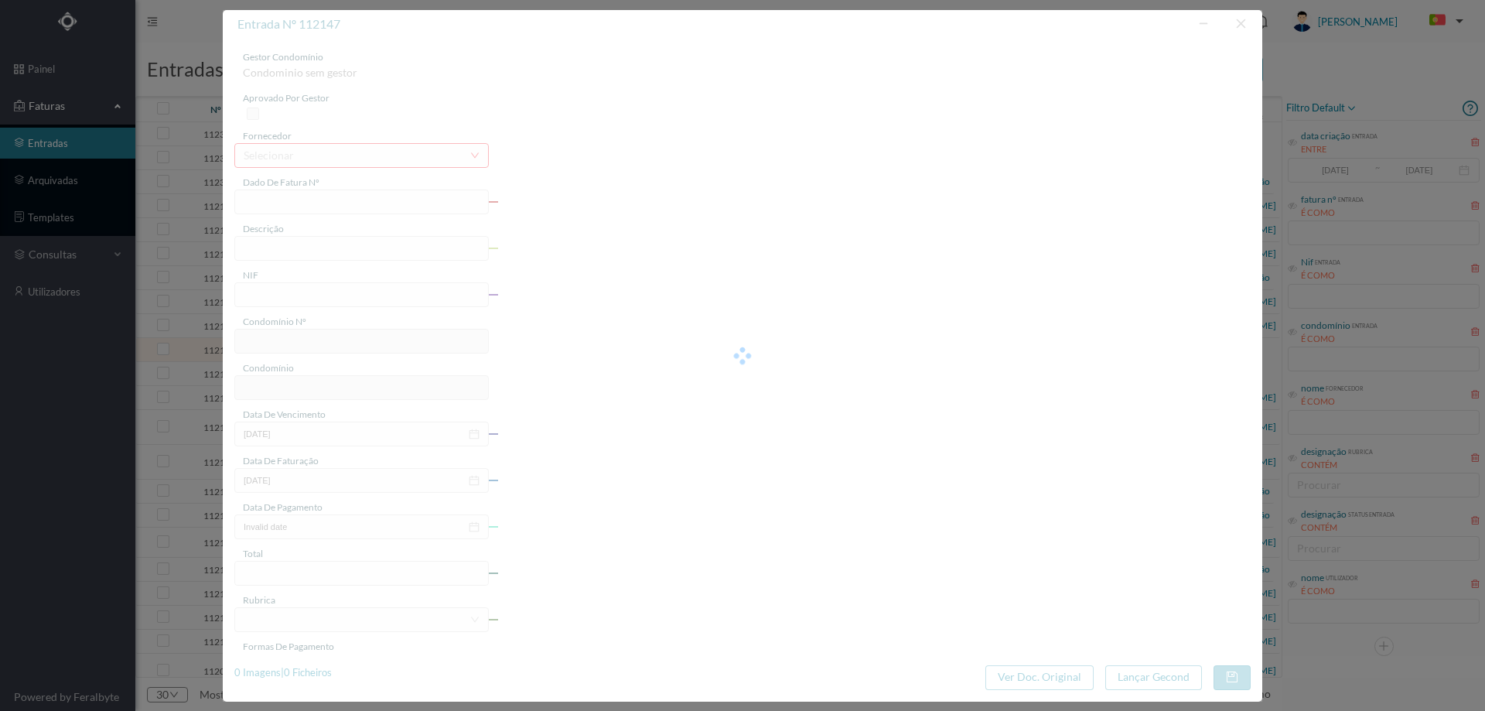
type input "FT P25/039032"
type input "DO FAROL 128 GARAGEM"
type input "900604522"
type input "[DATE]"
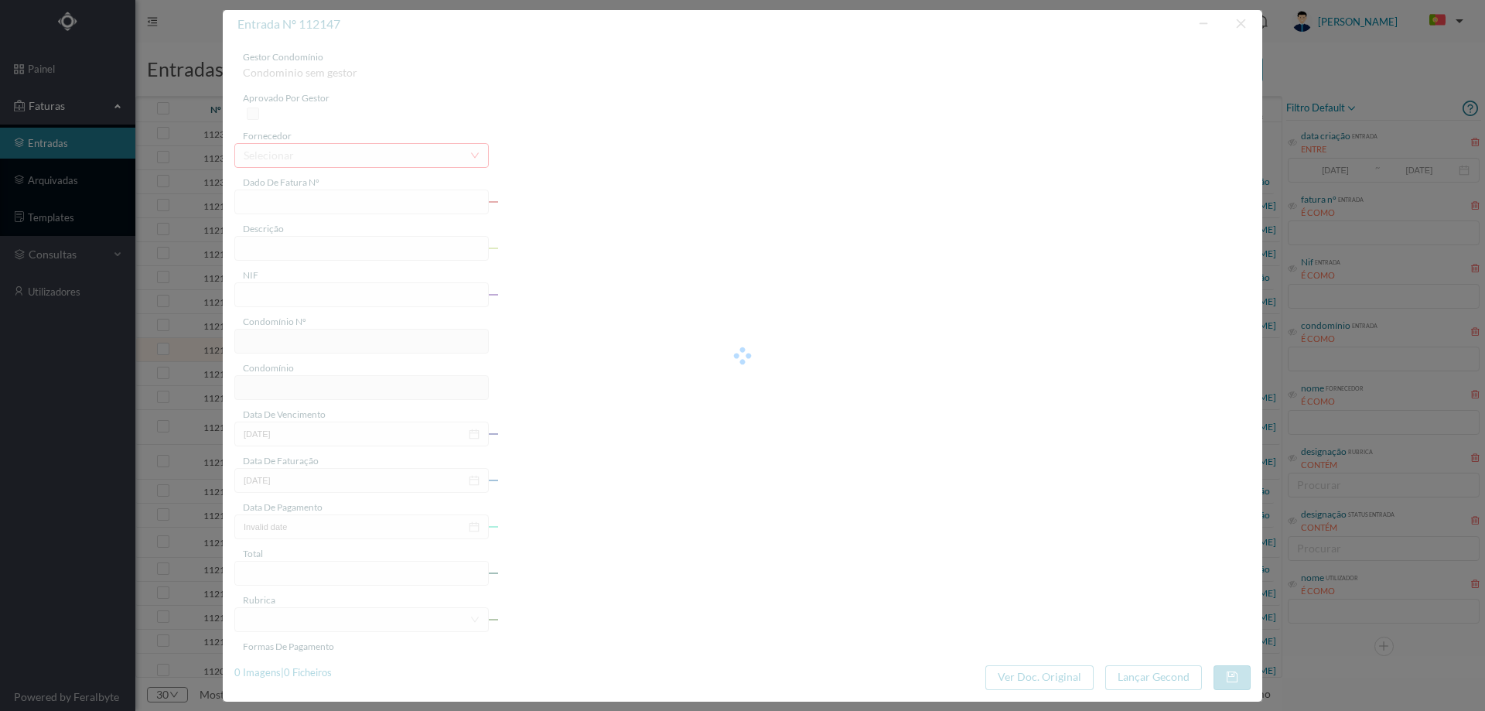
type input "[DATE]"
type input "138.33"
type input "614"
type input "ED. [STREET_ADDRESS]"
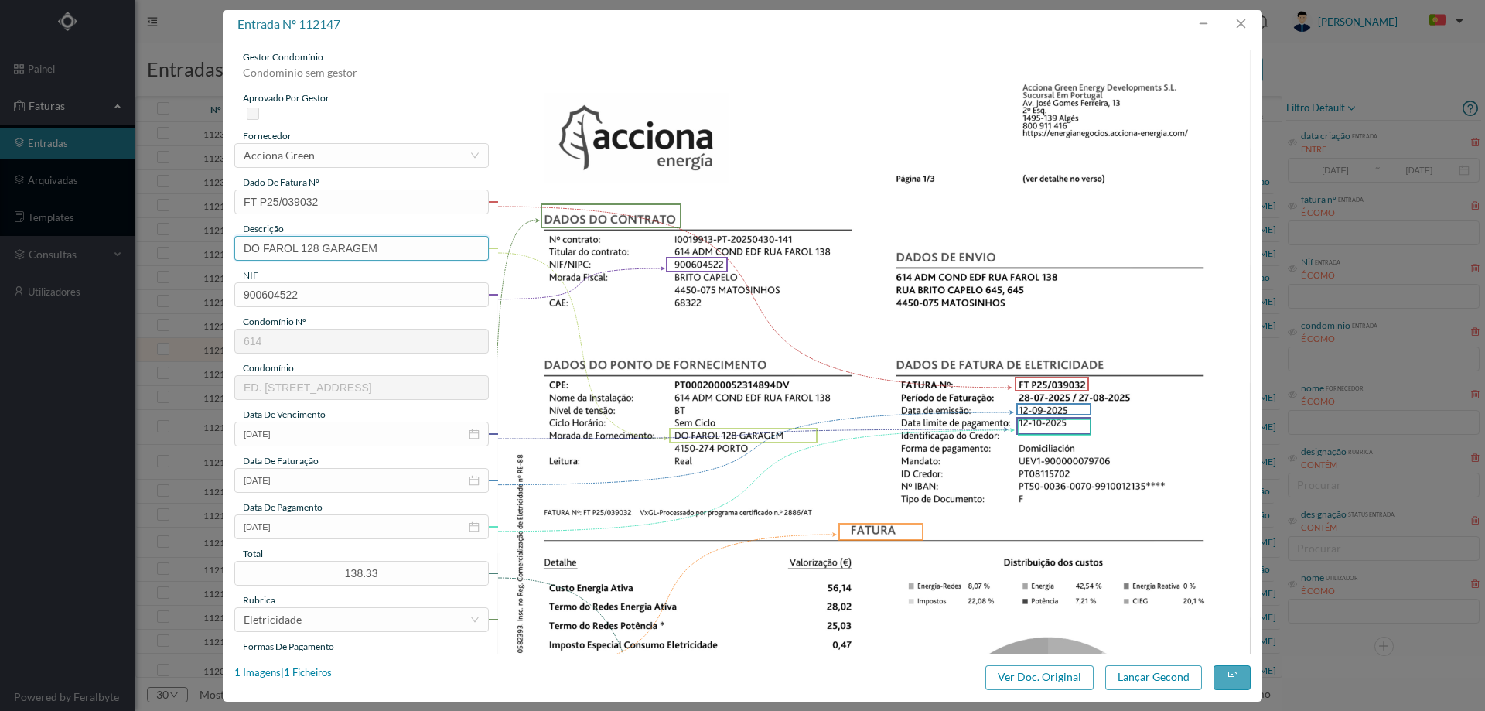
drag, startPoint x: 405, startPoint y: 251, endPoint x: 323, endPoint y: 253, distance: 82.8
click at [323, 253] on input "DO FAROL 128 GARAGEM" at bounding box center [361, 248] width 254 height 25
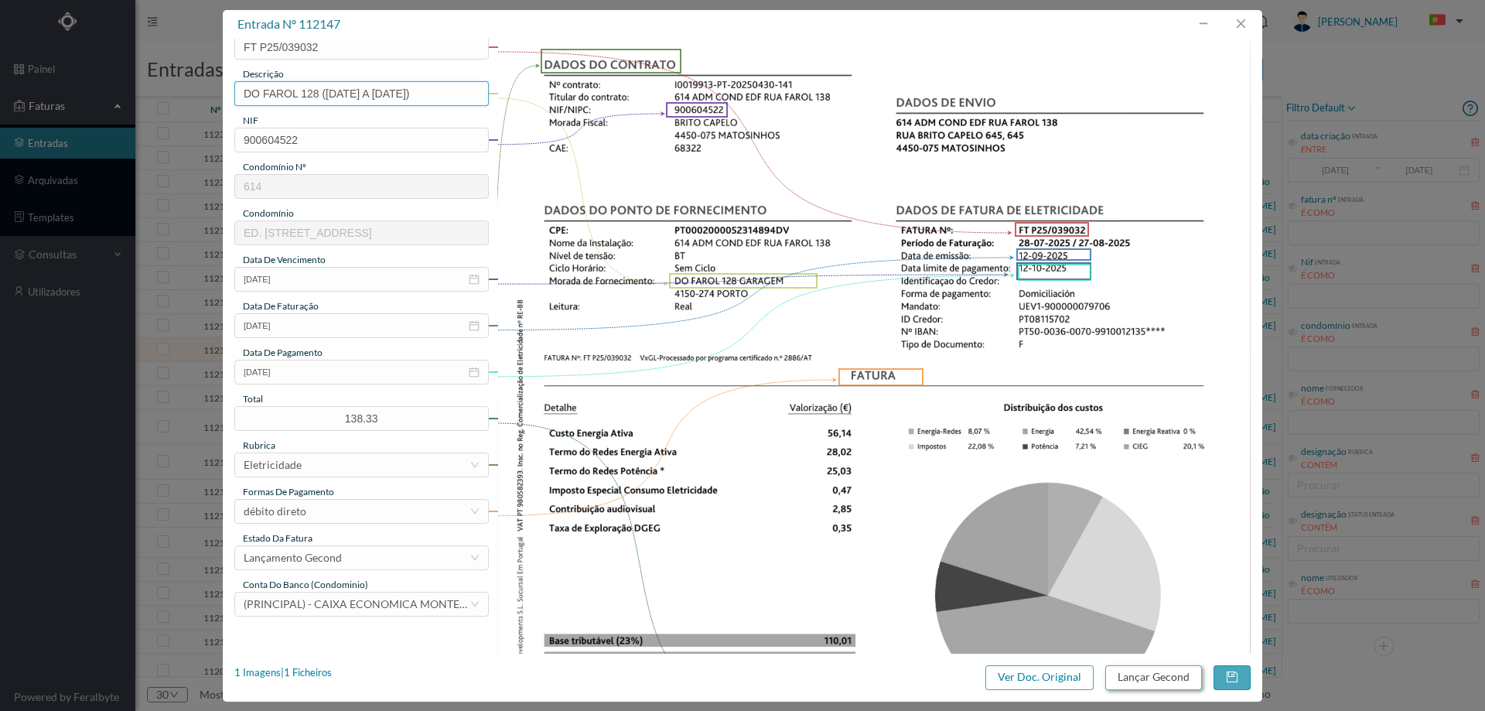
type input "DO FAROL 128 ([DATE] A [DATE])"
click at [1131, 677] on button "Lançar Gecond" at bounding box center [1153, 677] width 97 height 25
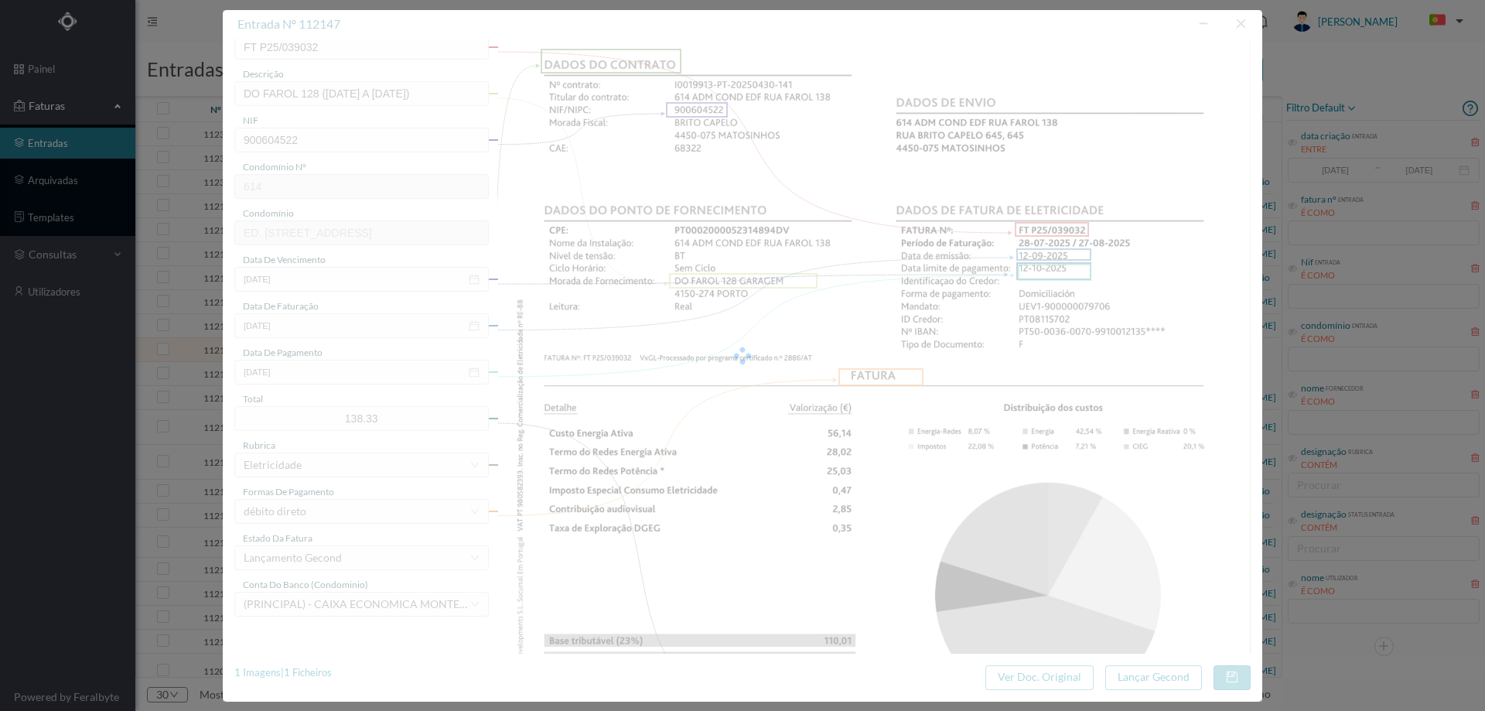
click at [816, 312] on div at bounding box center [742, 355] width 1039 height 691
